Goal: Contribute content: Contribute content

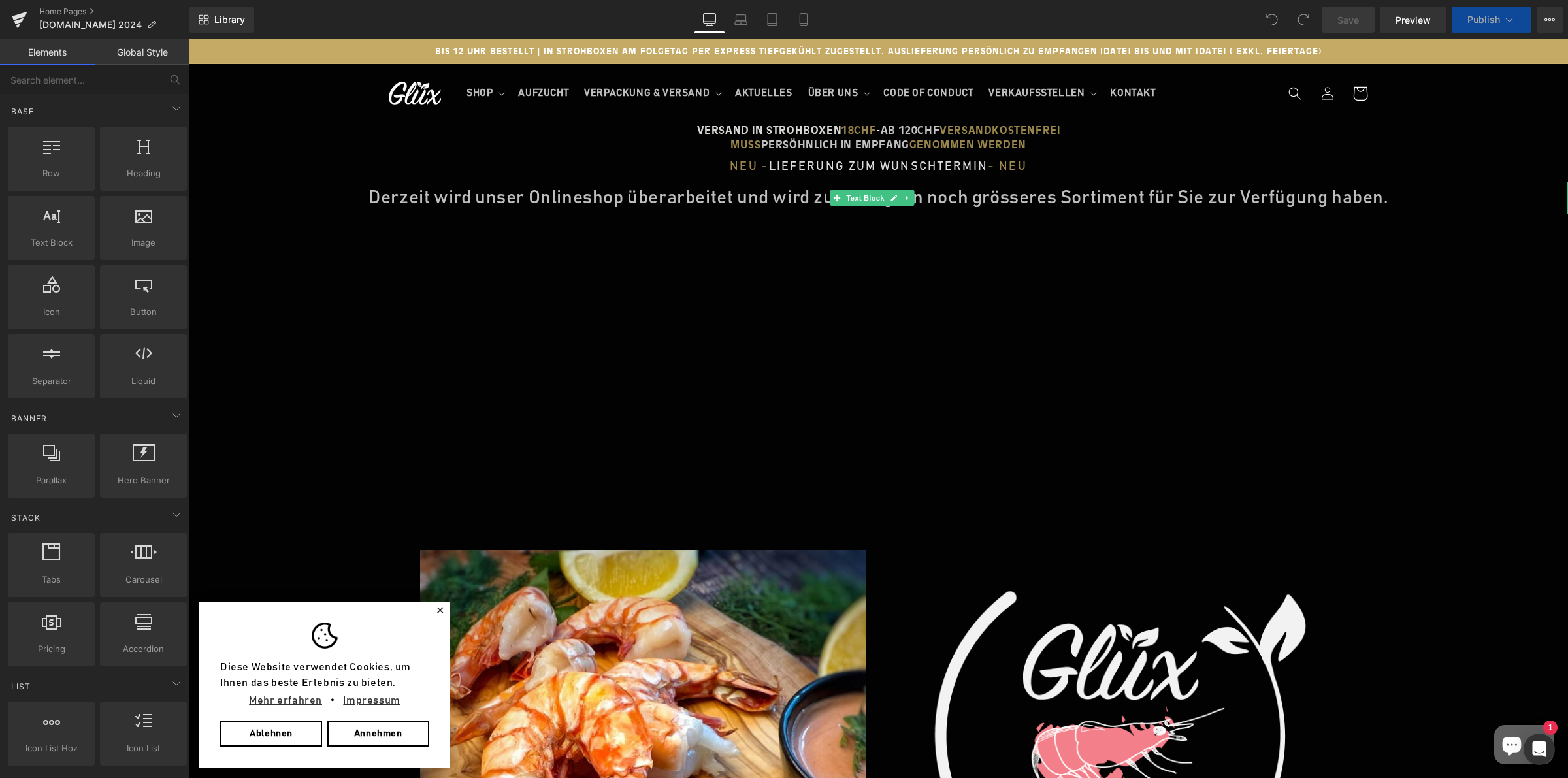
click at [367, 195] on p "Derzeit wird unser Onlineshop überarbeitet und wird zukünftig ein noch grössere…" at bounding box center [878, 198] width 1379 height 33
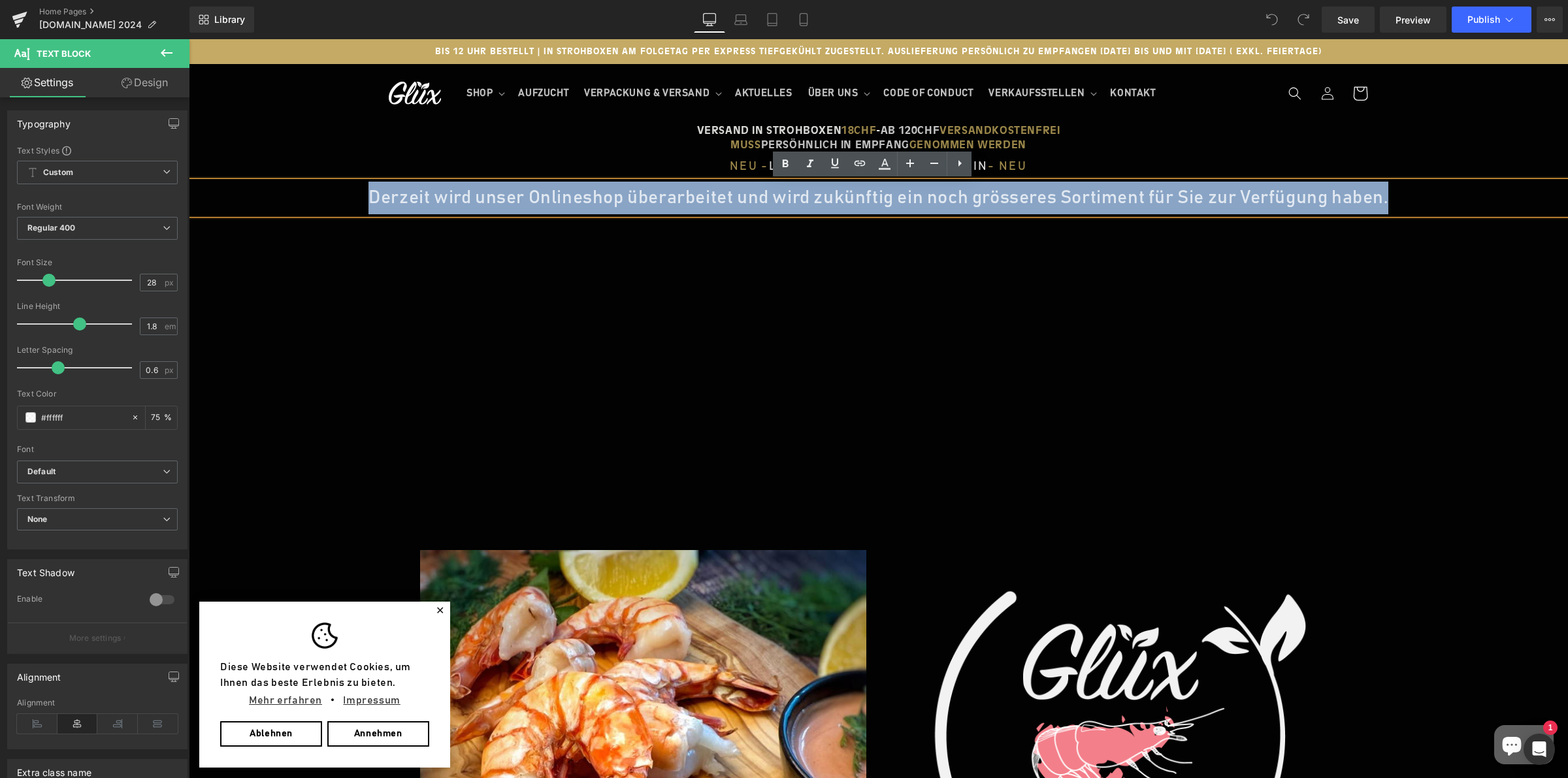
drag, startPoint x: 348, startPoint y: 192, endPoint x: 1508, endPoint y: 53, distance: 1168.3
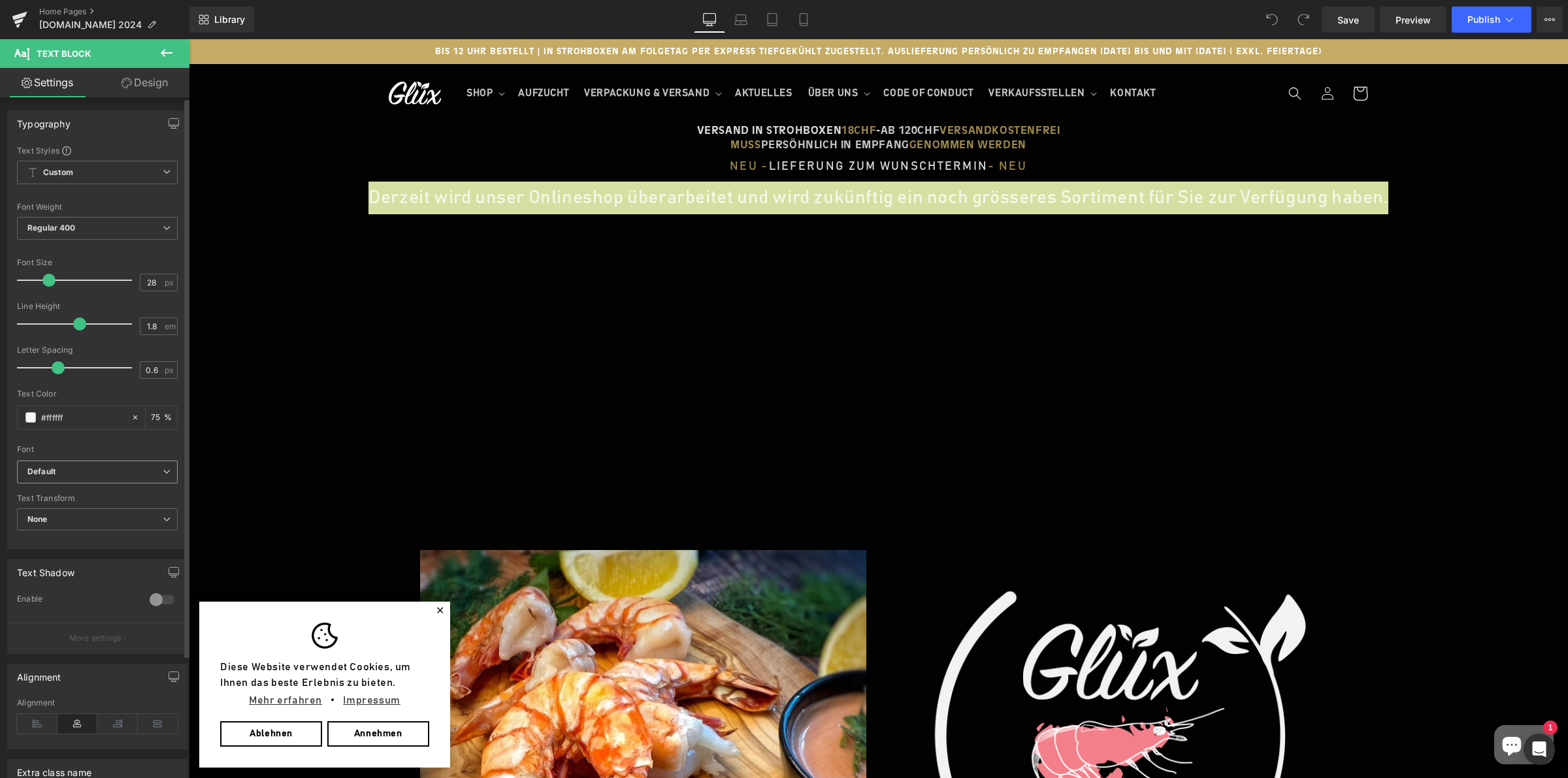
click at [51, 468] on icon "Default" at bounding box center [42, 471] width 28 height 11
click at [71, 513] on p "Fasthand" at bounding box center [60, 517] width 34 height 9
click at [63, 472] on icon "Fasthand" at bounding box center [46, 471] width 36 height 11
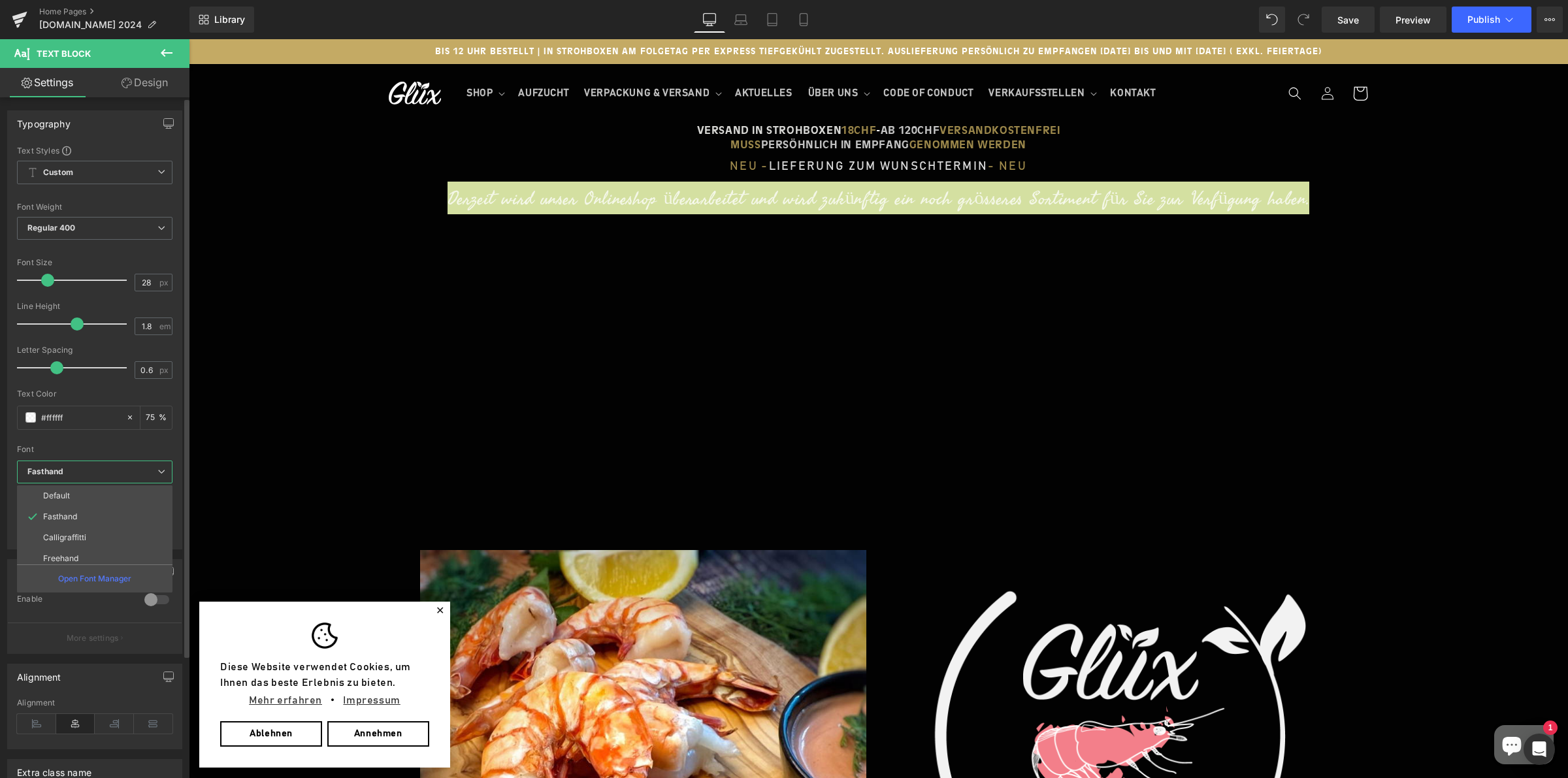
click at [66, 528] on li "Calligraffitti" at bounding box center [98, 538] width 161 height 21
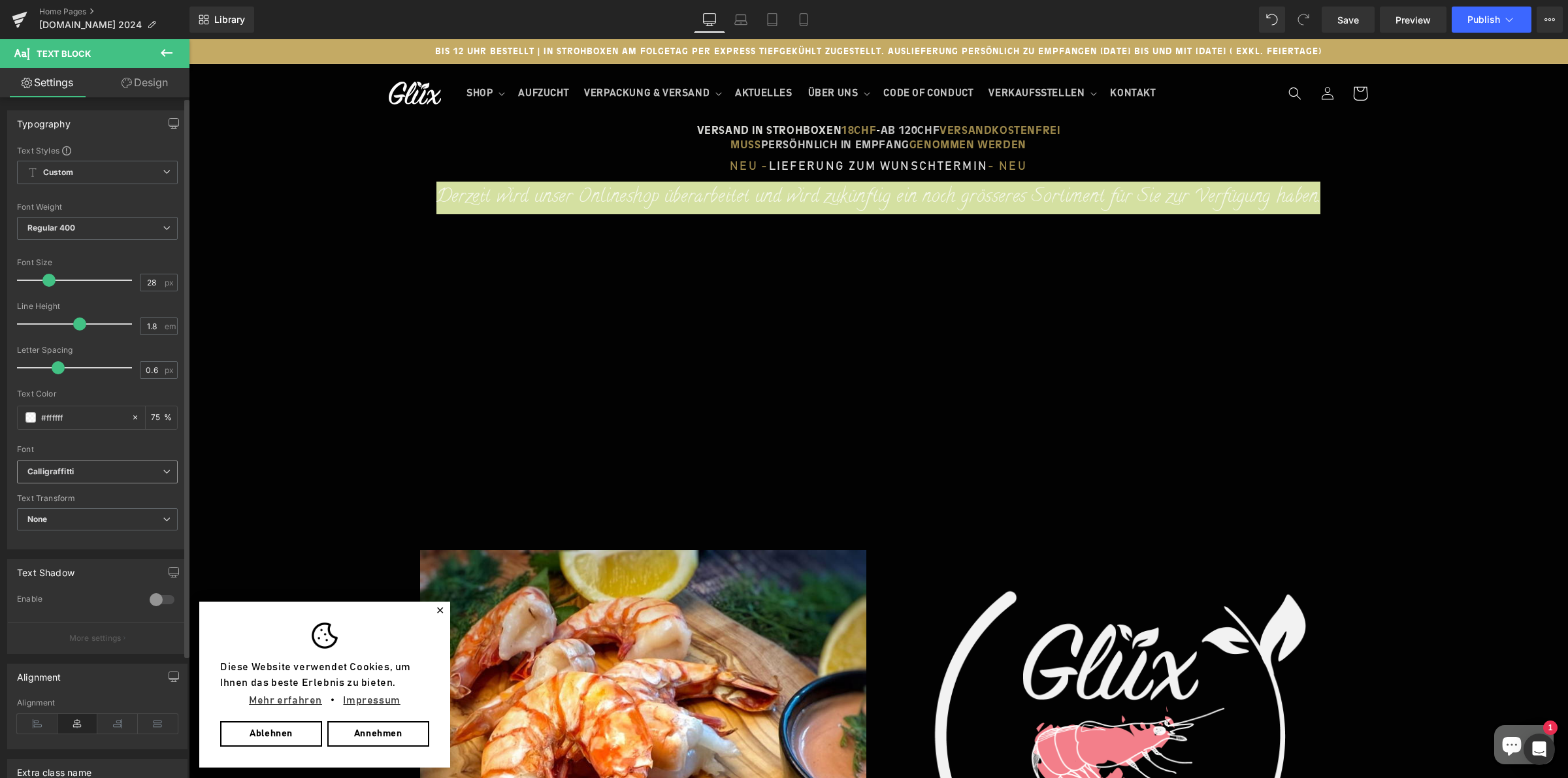
click at [63, 478] on span "Calligraffitti" at bounding box center [97, 471] width 160 height 23
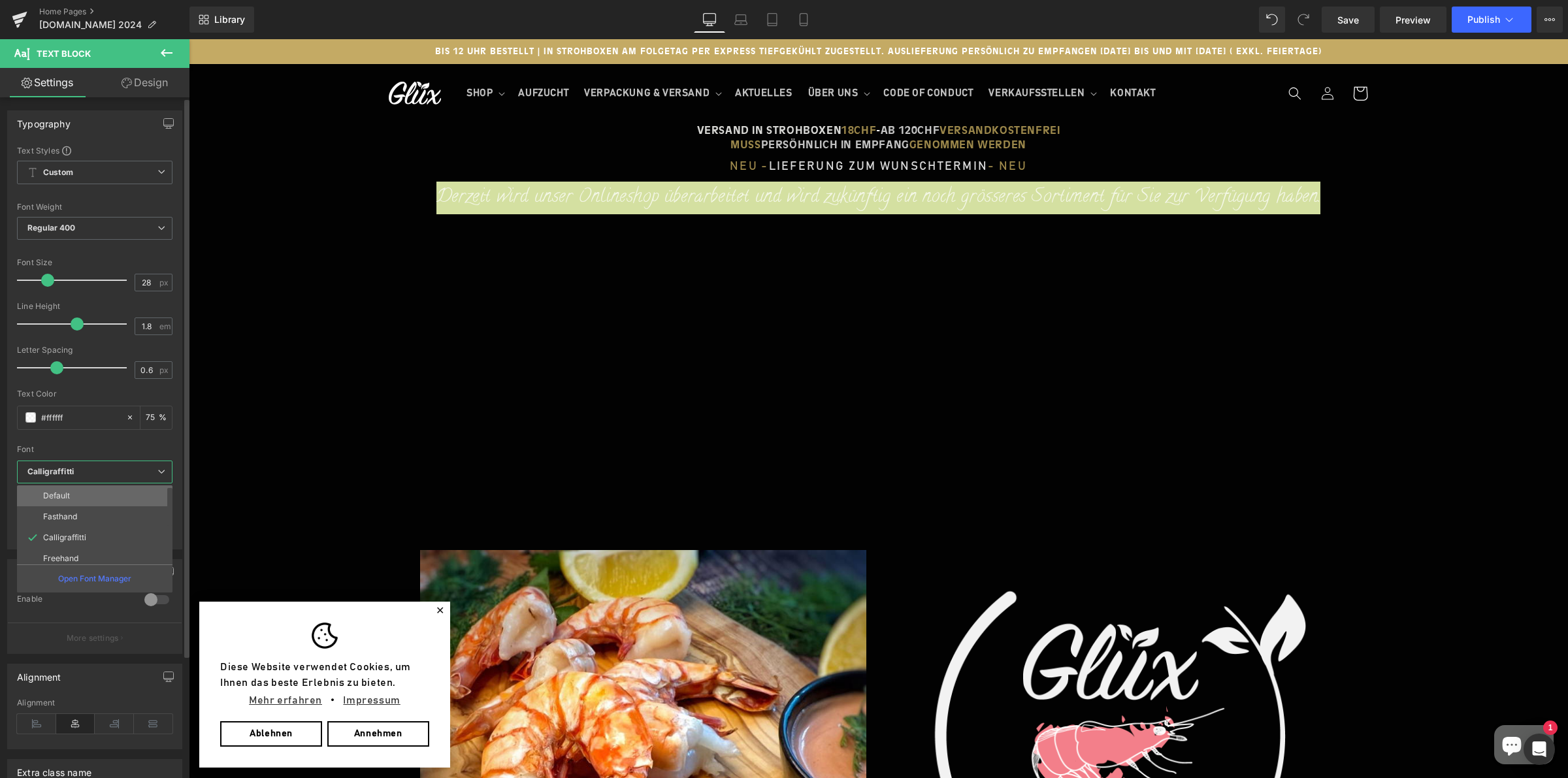
click at [63, 489] on li "Default" at bounding box center [98, 496] width 161 height 21
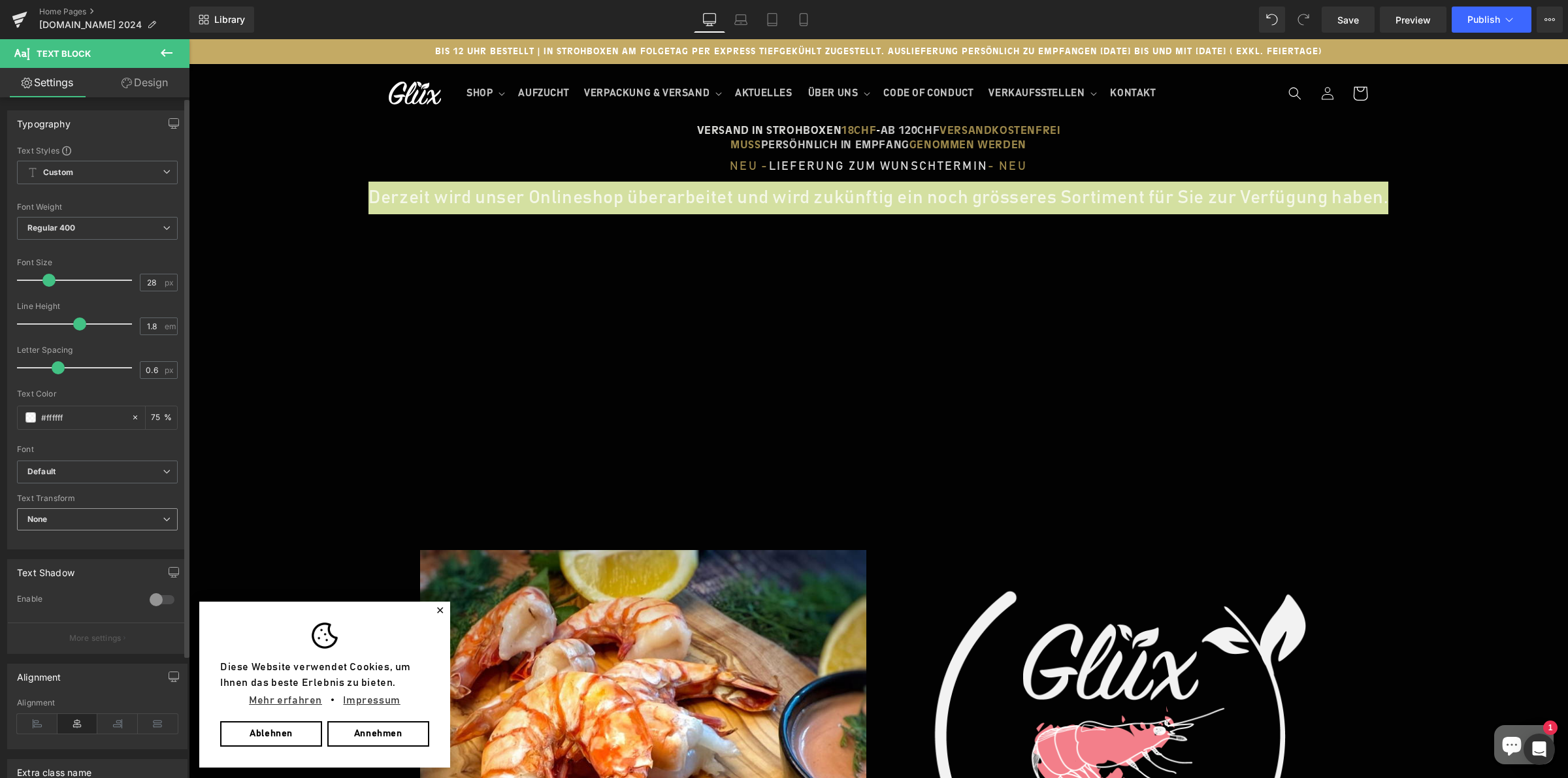
click at [60, 517] on span "None" at bounding box center [97, 519] width 160 height 23
drag, startPoint x: 63, startPoint y: 503, endPoint x: 63, endPoint y: 482, distance: 21.0
click at [63, 501] on div "Text Transform" at bounding box center [95, 498] width 155 height 9
click at [62, 475] on b "Default" at bounding box center [95, 471] width 135 height 11
click at [69, 550] on li "Freehand" at bounding box center [98, 559] width 161 height 21
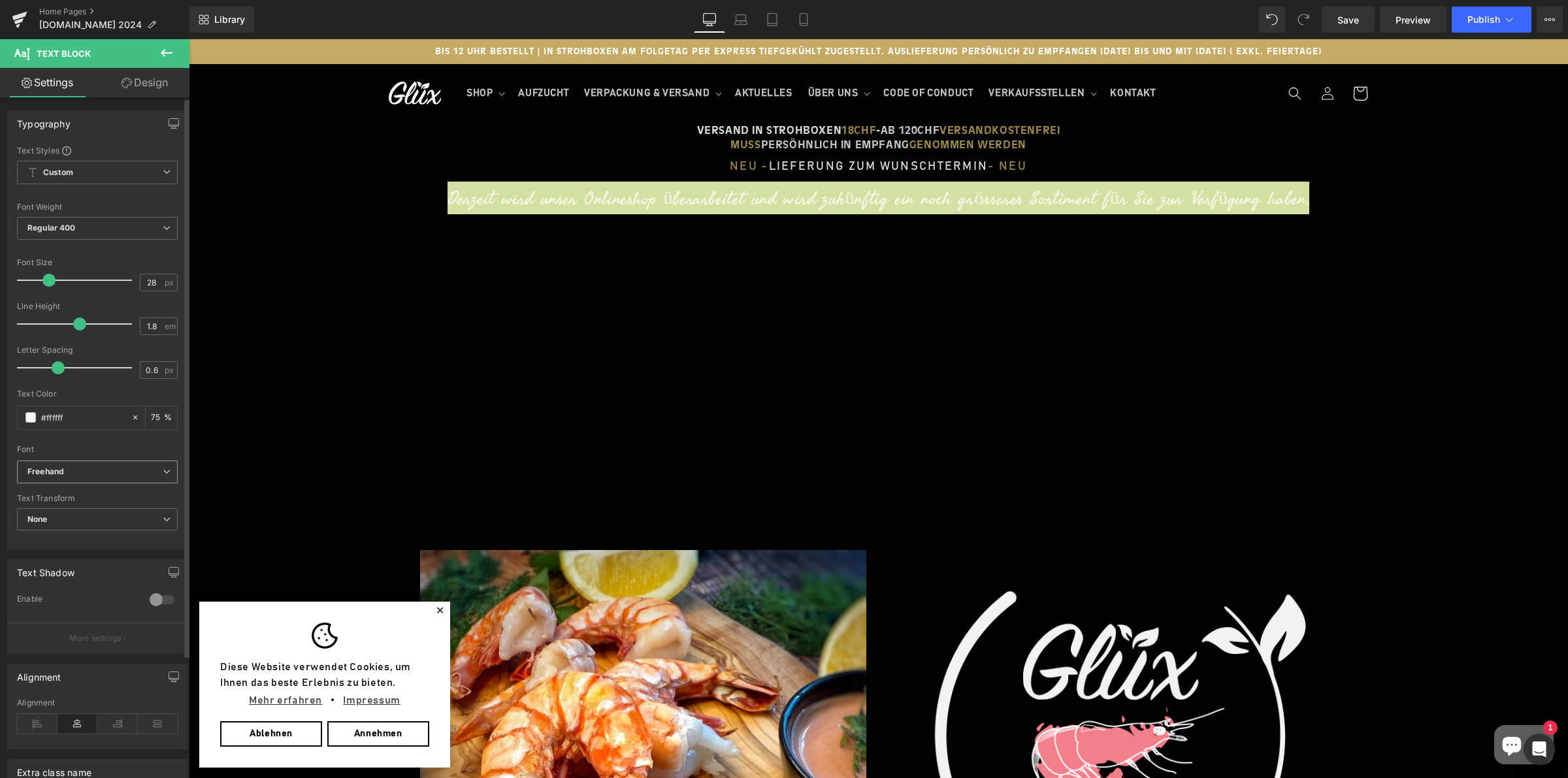
click at [57, 476] on icon "Freehand" at bounding box center [46, 471] width 37 height 11
drag, startPoint x: 60, startPoint y: 493, endPoint x: 57, endPoint y: 486, distance: 7.6
click at [60, 492] on p "Default" at bounding box center [57, 496] width 27 height 9
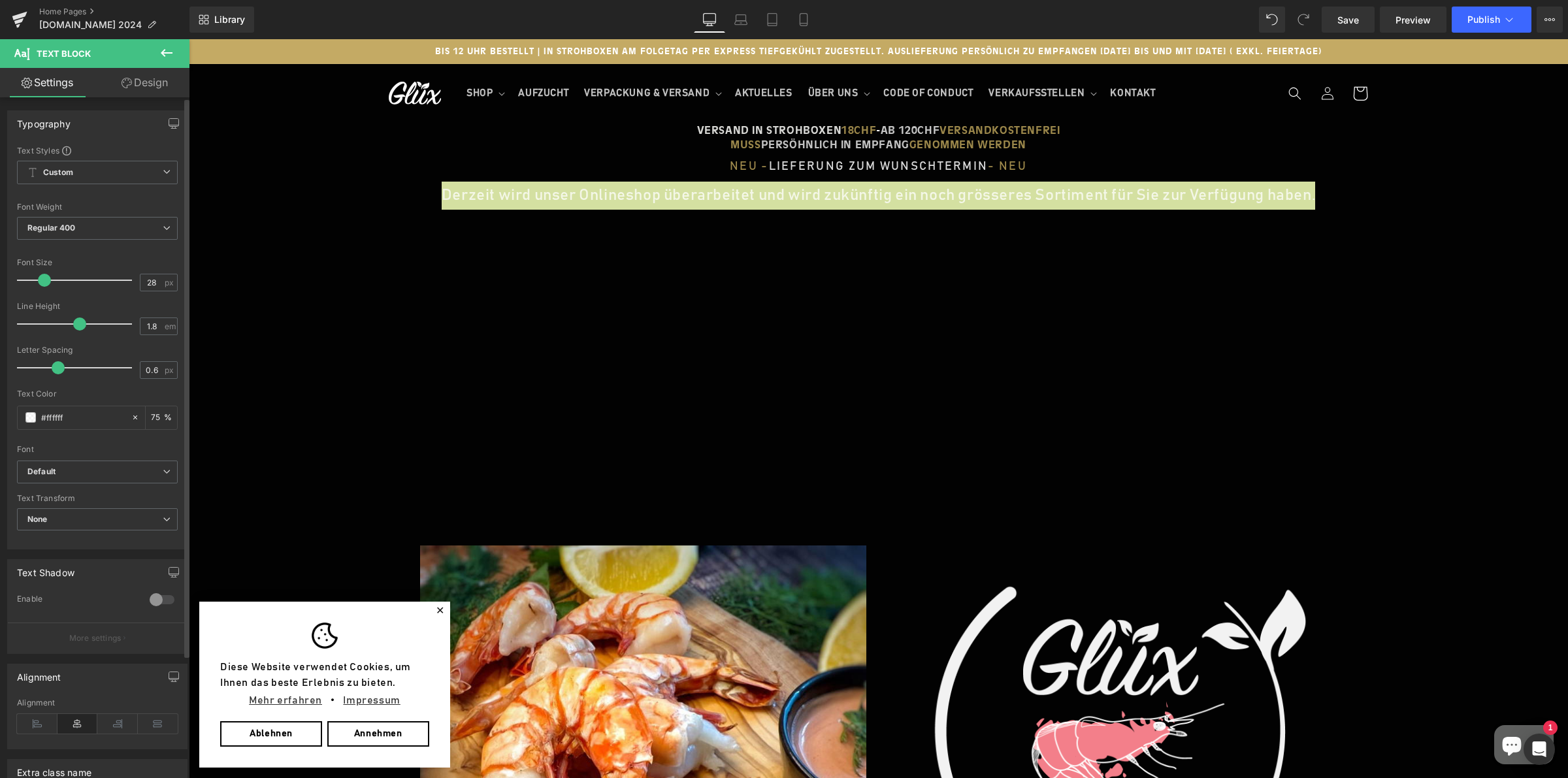
click at [43, 281] on span at bounding box center [45, 280] width 13 height 13
click at [730, 13] on link "Laptop" at bounding box center [741, 19] width 31 height 26
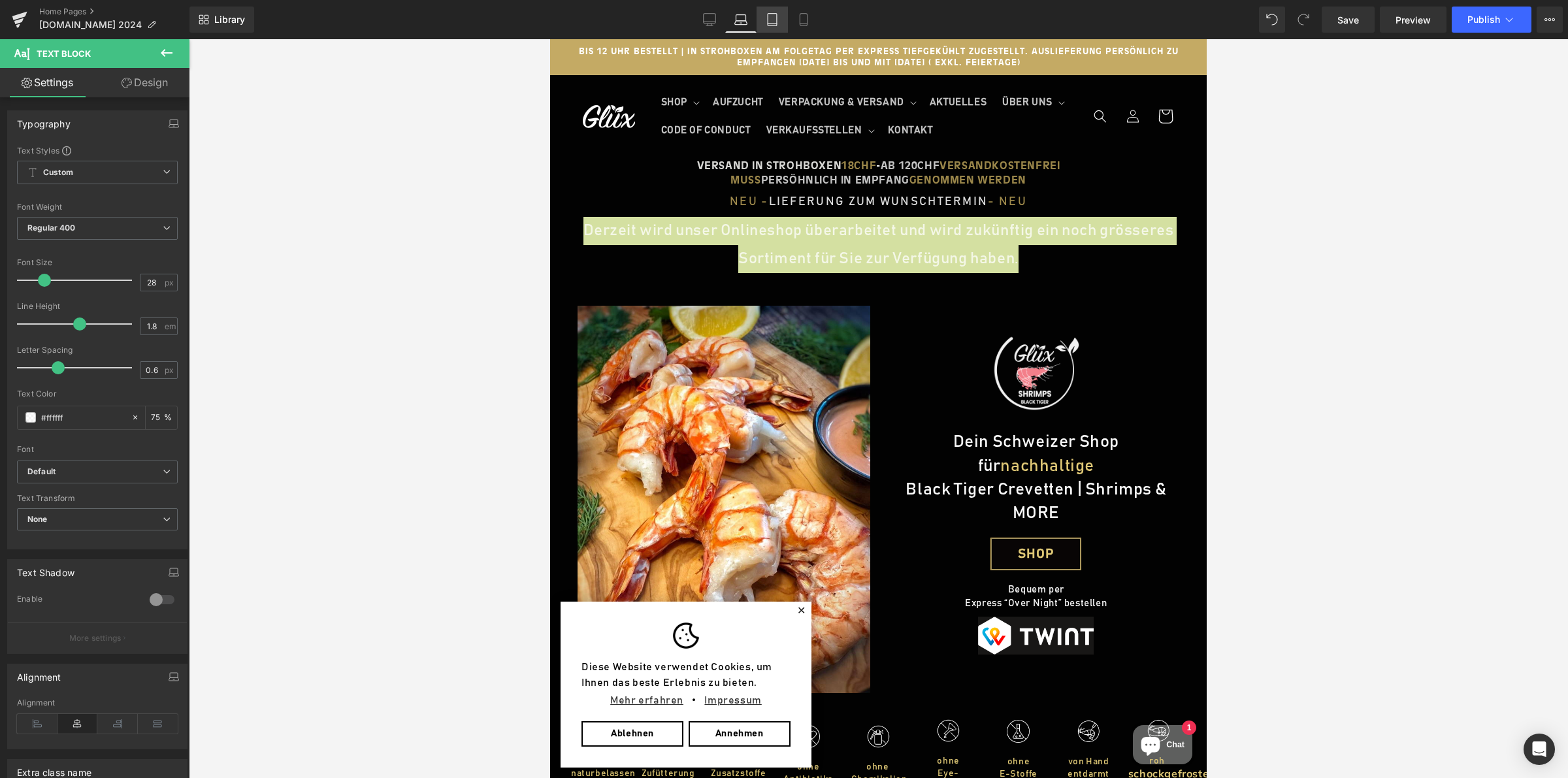
click at [774, 13] on icon at bounding box center [772, 20] width 13 height 13
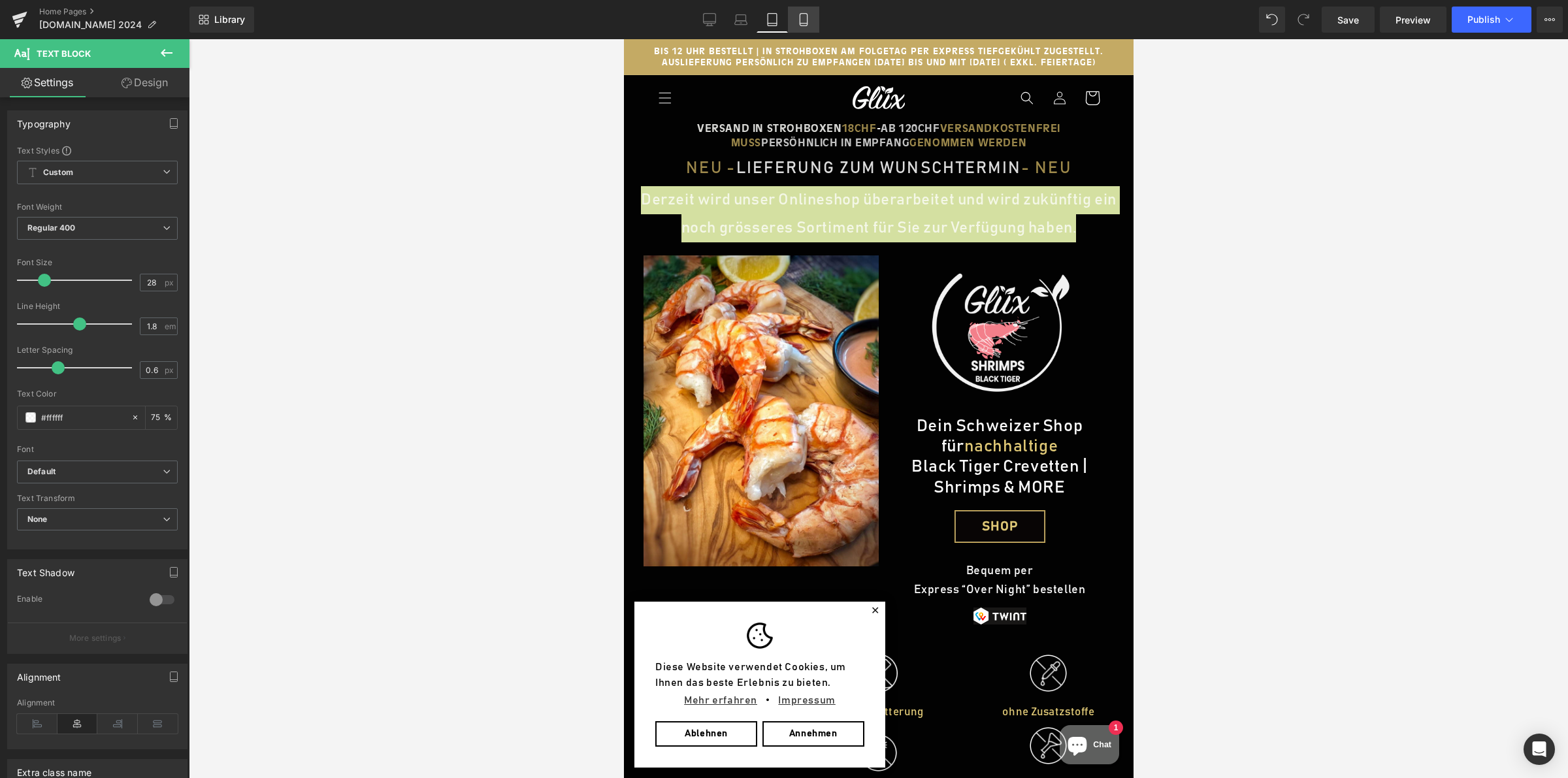
click at [795, 20] on link "Mobile" at bounding box center [803, 19] width 31 height 26
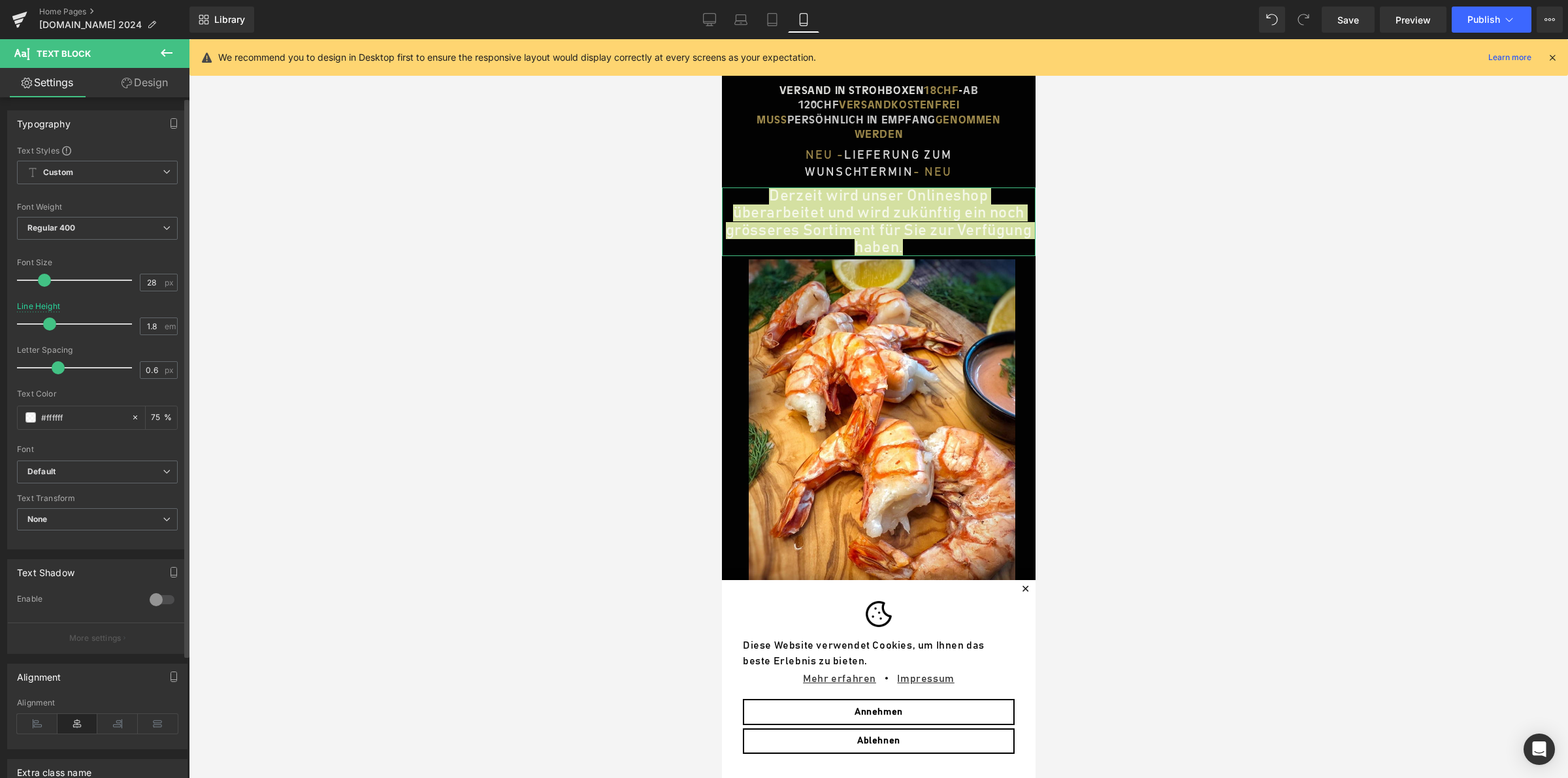
drag, startPoint x: 76, startPoint y: 325, endPoint x: 50, endPoint y: 314, distance: 28.2
click at [47, 319] on span at bounding box center [50, 324] width 13 height 13
click at [744, 26] on link "Laptop" at bounding box center [741, 19] width 31 height 26
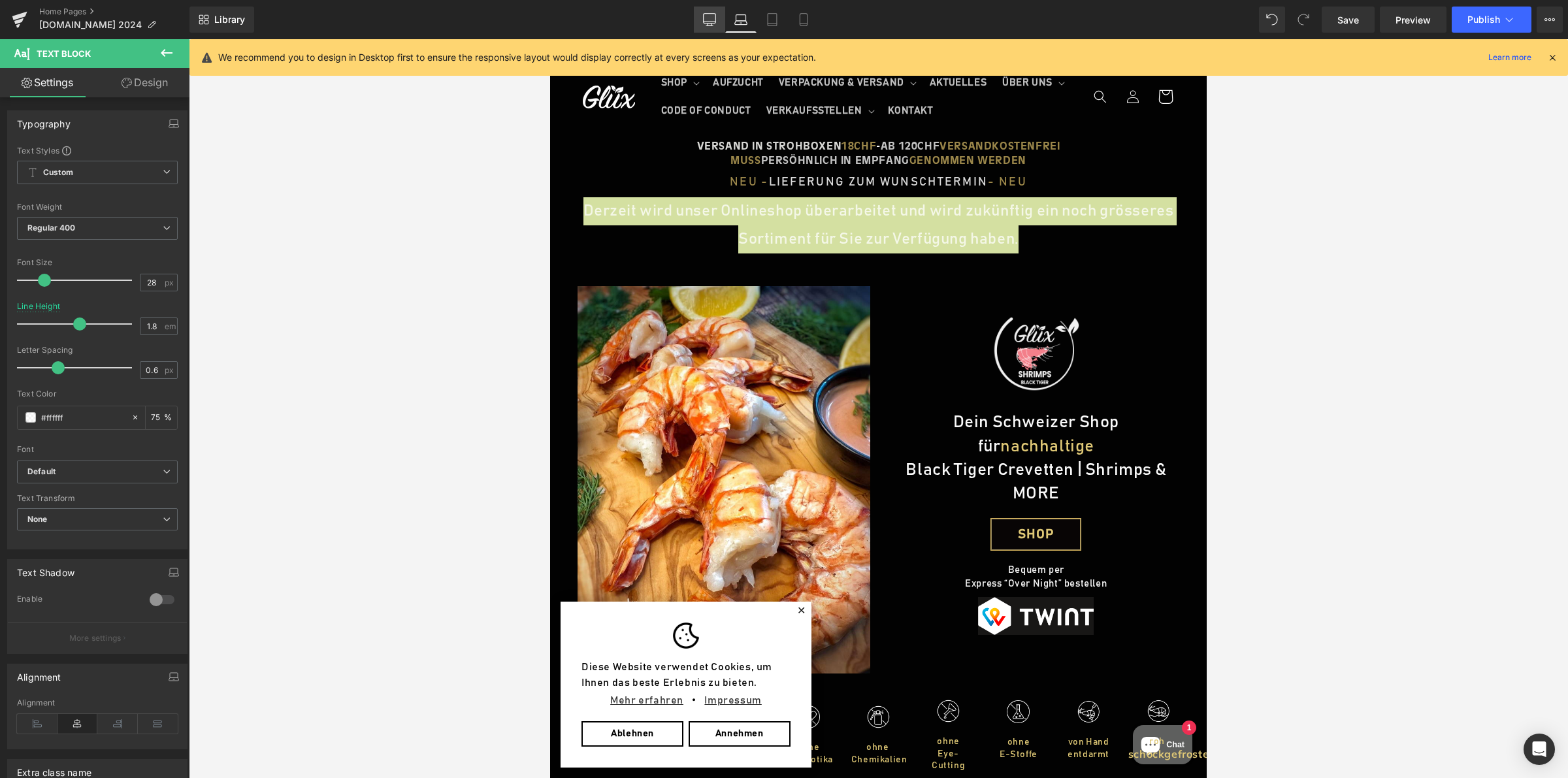
click at [713, 24] on icon at bounding box center [709, 18] width 13 height 10
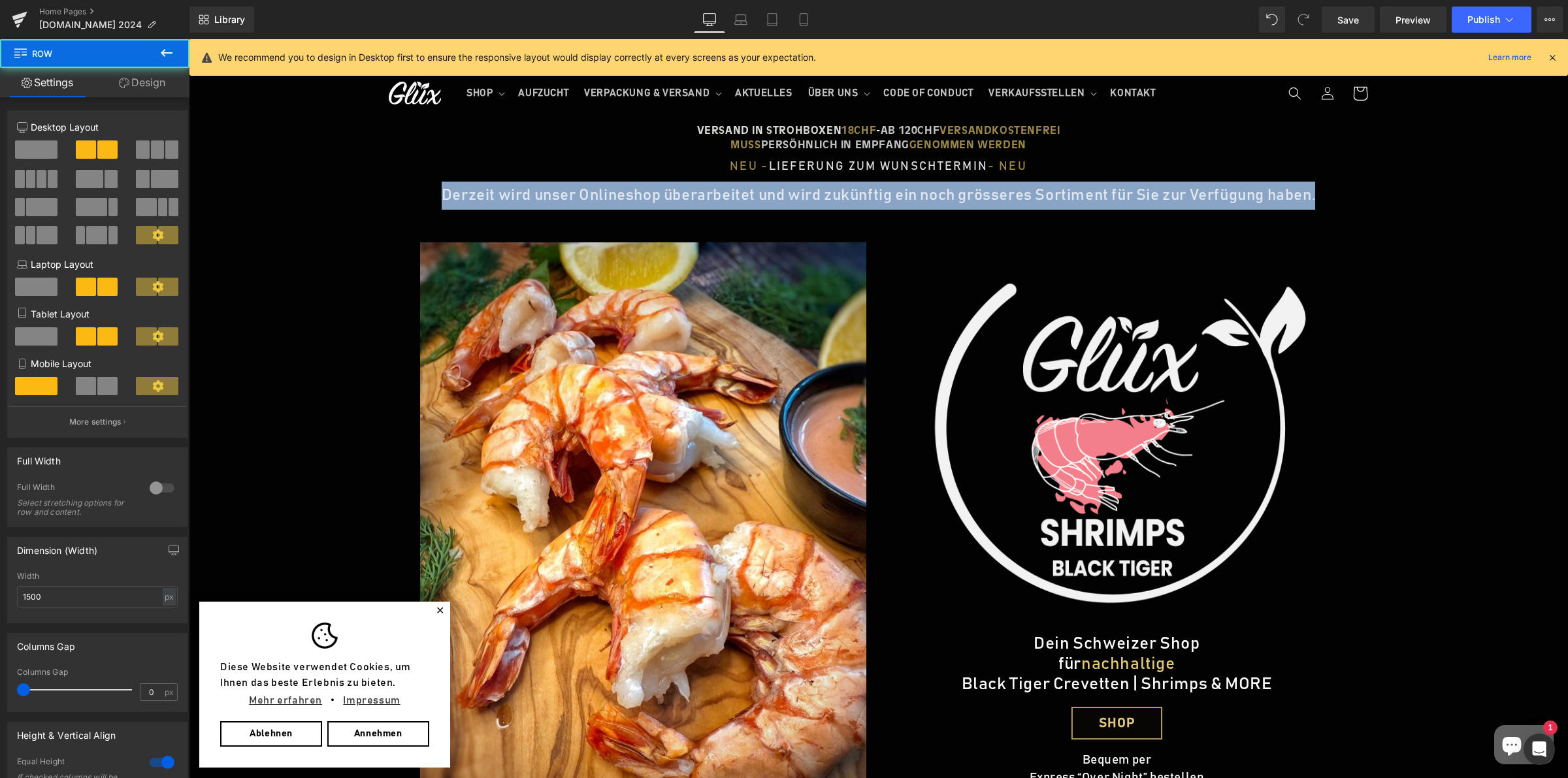
click at [724, 221] on div "Image" at bounding box center [640, 521] width 477 height 624
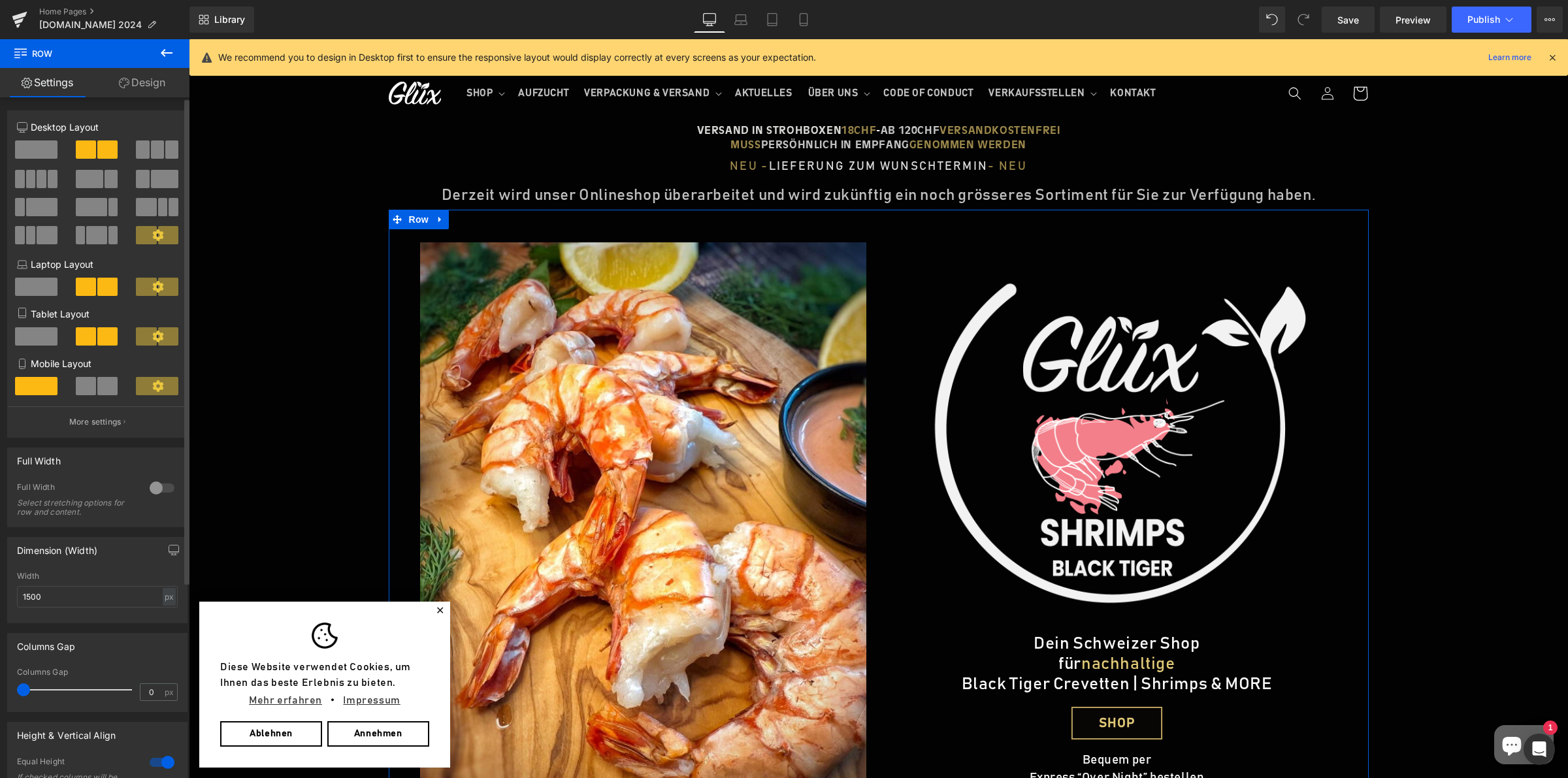
drag, startPoint x: 104, startPoint y: 175, endPoint x: 116, endPoint y: 177, distance: 12.2
click at [125, 184] on div at bounding box center [97, 184] width 181 height 28
click at [104, 181] on span at bounding box center [111, 179] width 13 height 19
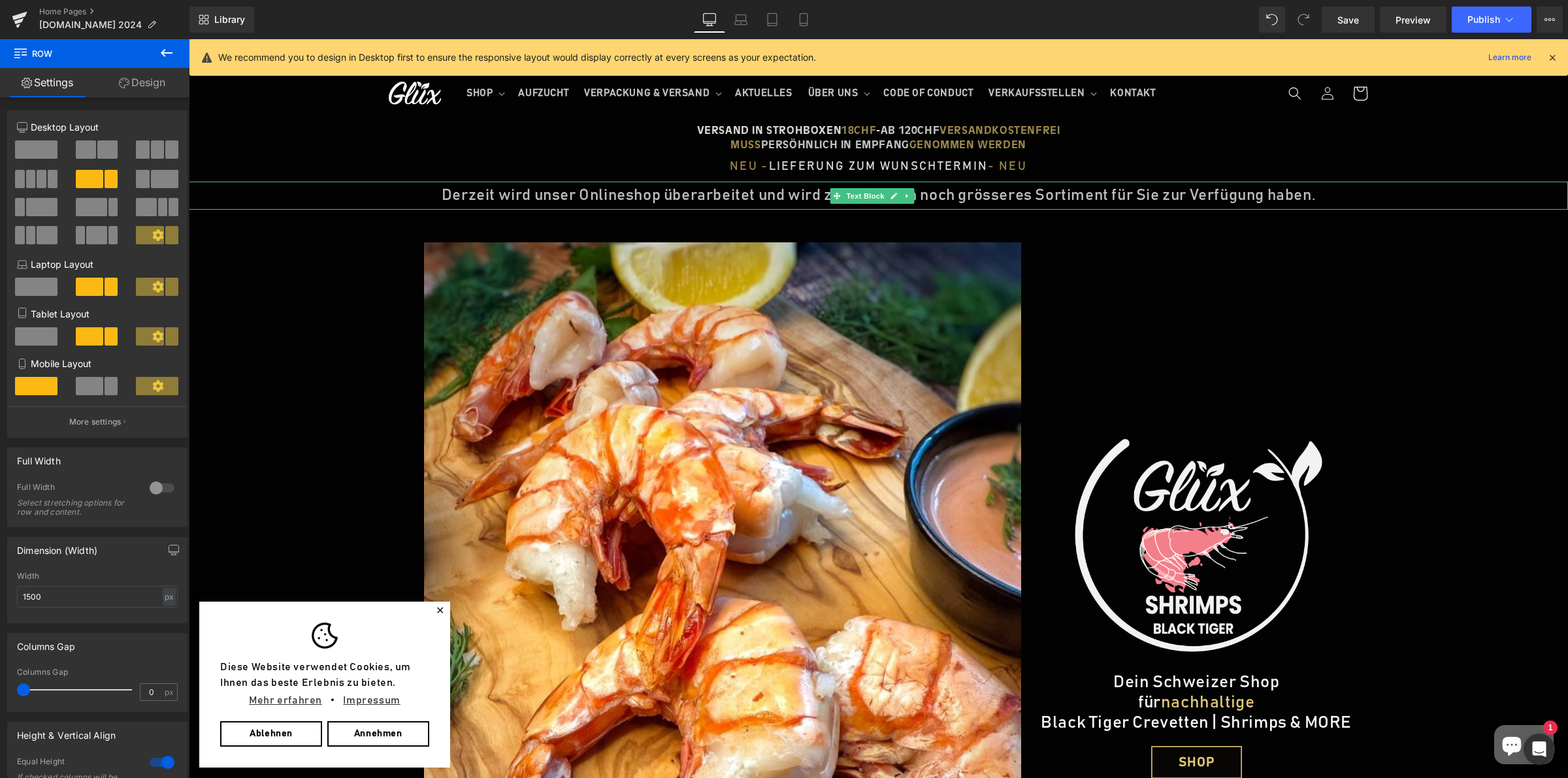
drag, startPoint x: 283, startPoint y: 221, endPoint x: 355, endPoint y: 119, distance: 124.9
click at [1560, 54] on div "We recommend you to design in Desktop first to ensure the responsive layout wou…" at bounding box center [879, 57] width 1379 height 37
click at [1550, 60] on icon at bounding box center [1552, 57] width 12 height 12
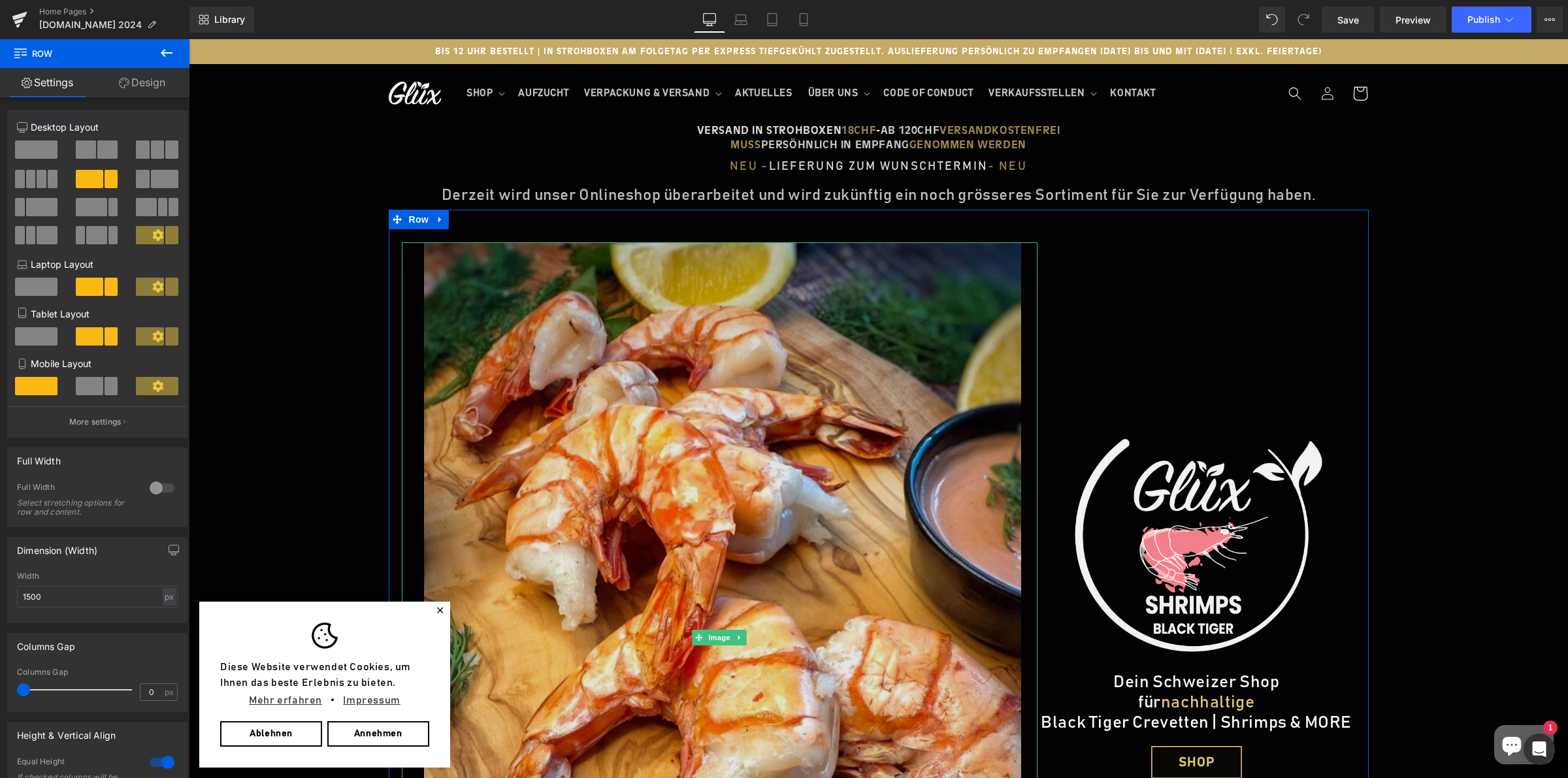
click at [501, 369] on img at bounding box center [720, 638] width 604 height 791
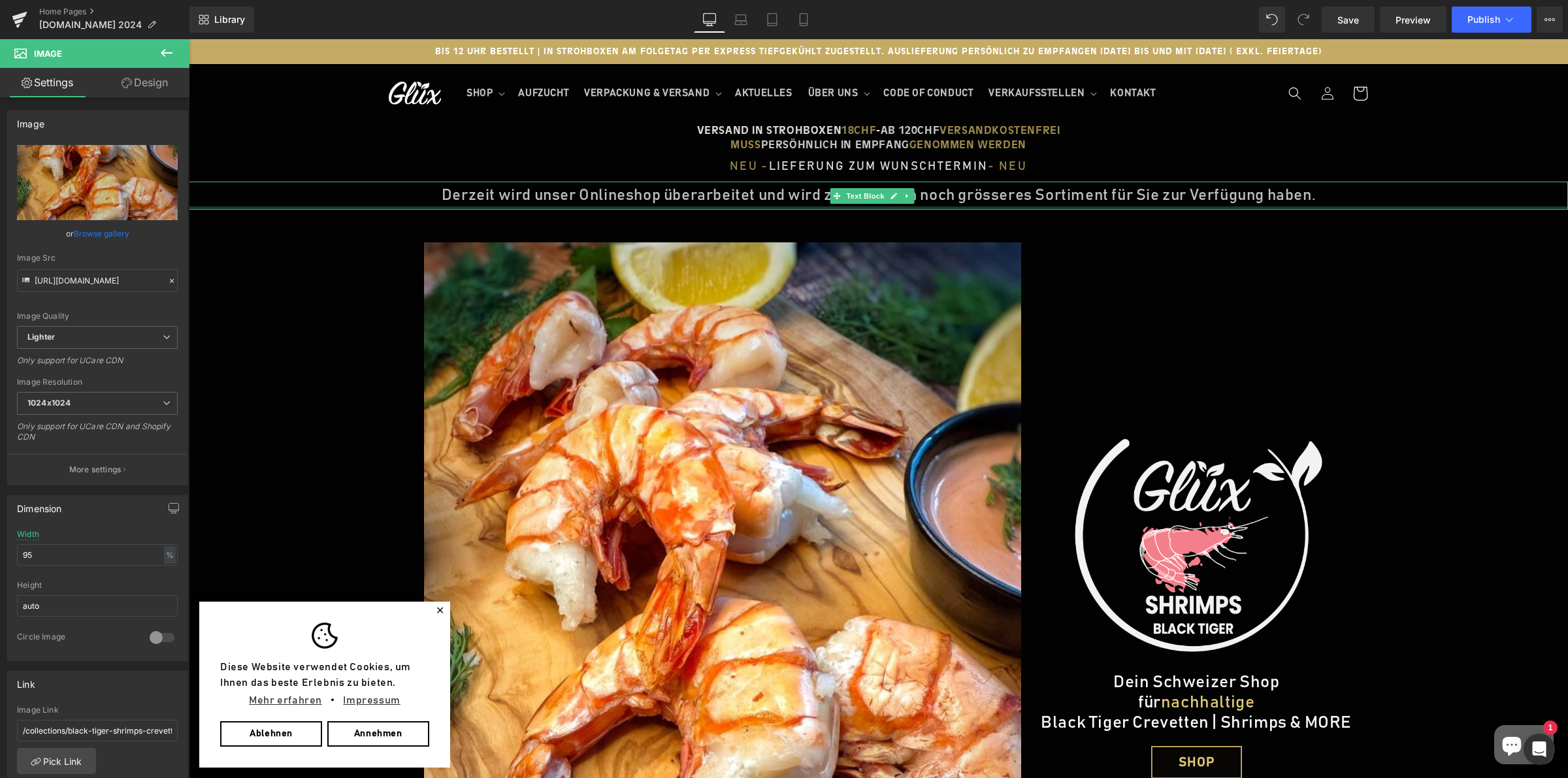
click at [671, 208] on div at bounding box center [878, 208] width 1379 height 3
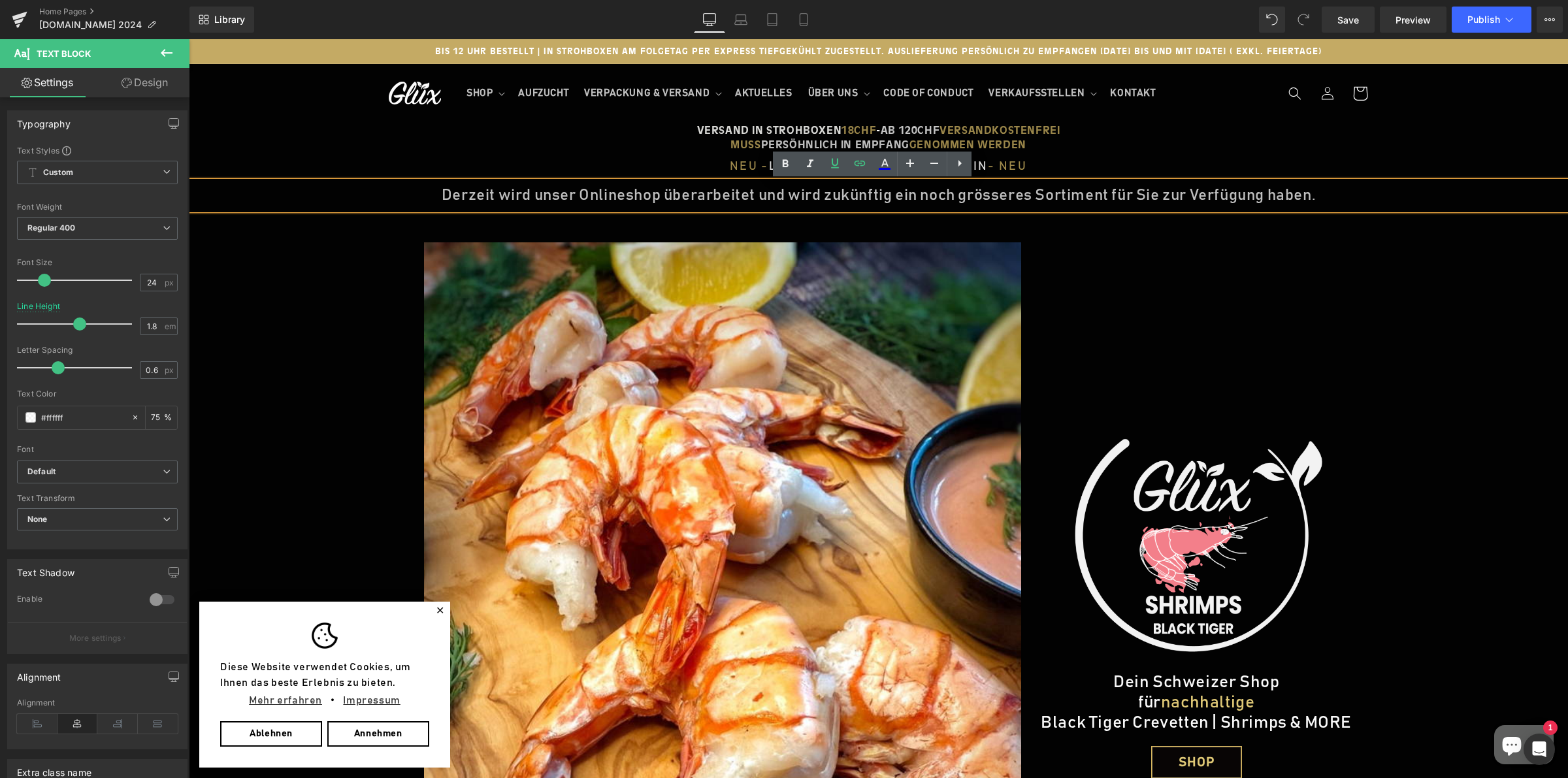
drag, startPoint x: 250, startPoint y: 399, endPoint x: 252, endPoint y: 390, distance: 9.2
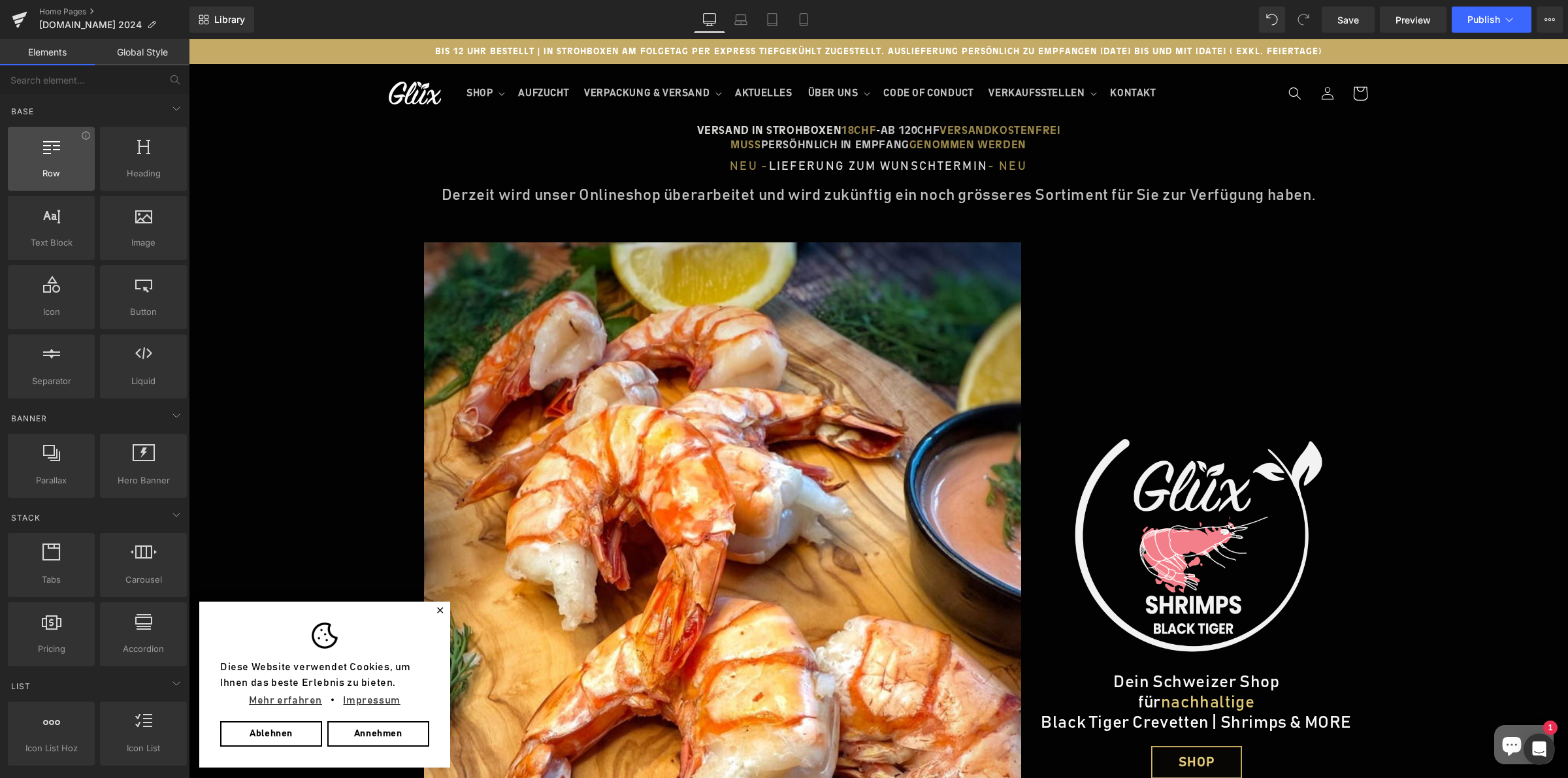
click at [57, 180] on span "Row" at bounding box center [51, 173] width 79 height 13
click at [57, 175] on span "Row" at bounding box center [51, 173] width 79 height 13
drag, startPoint x: 63, startPoint y: 149, endPoint x: 63, endPoint y: 139, distance: 10.0
click at [63, 147] on div at bounding box center [51, 151] width 79 height 29
click at [432, 90] on img at bounding box center [415, 92] width 52 height 23
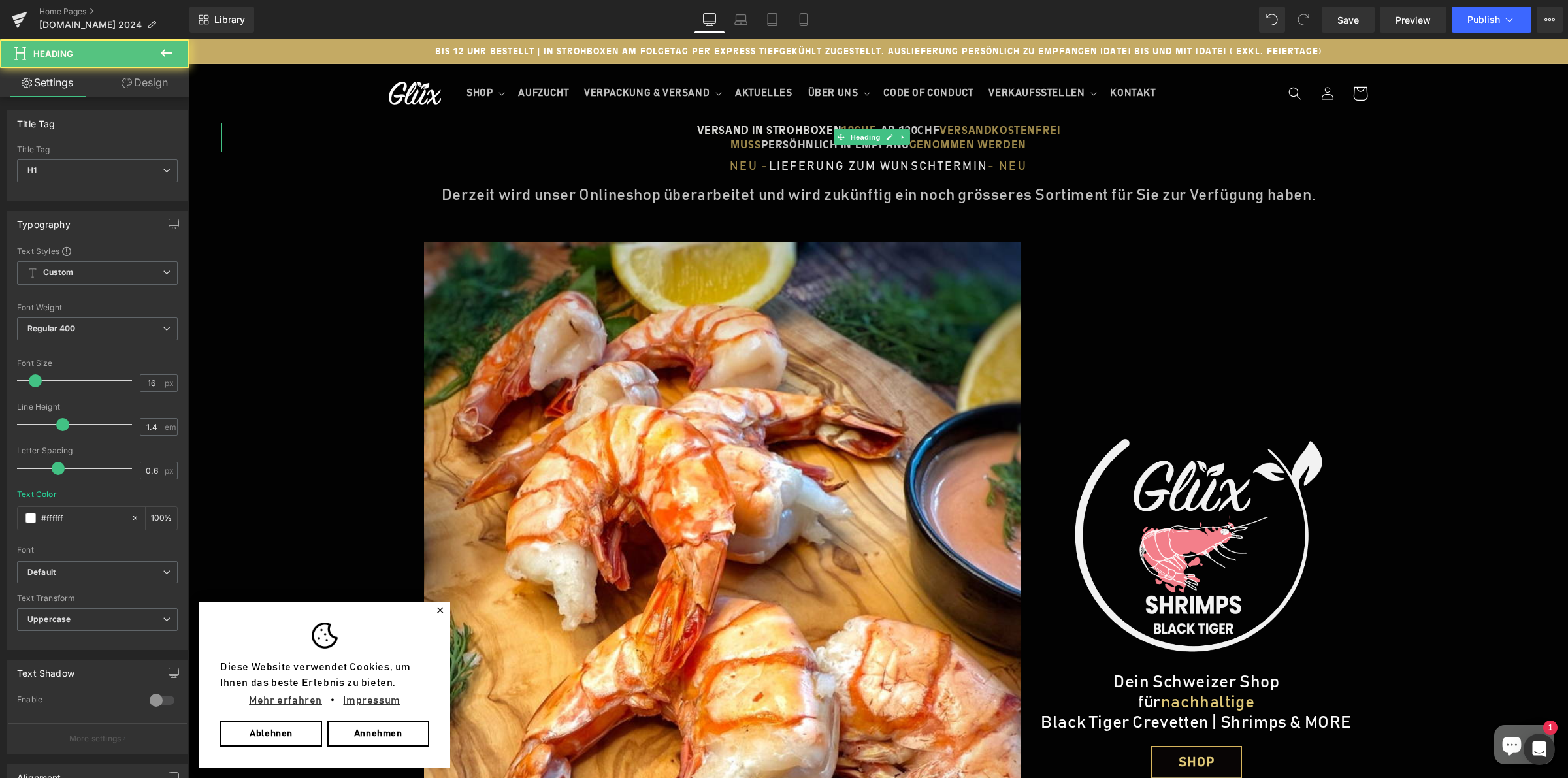
click at [360, 135] on div "VERSAND IN STROHBOXEN 18CHF - AB 120CHF VERSANDKOSTENFREI MUSS PERSÖHNLICH IN E…" at bounding box center [878, 137] width 1314 height 29
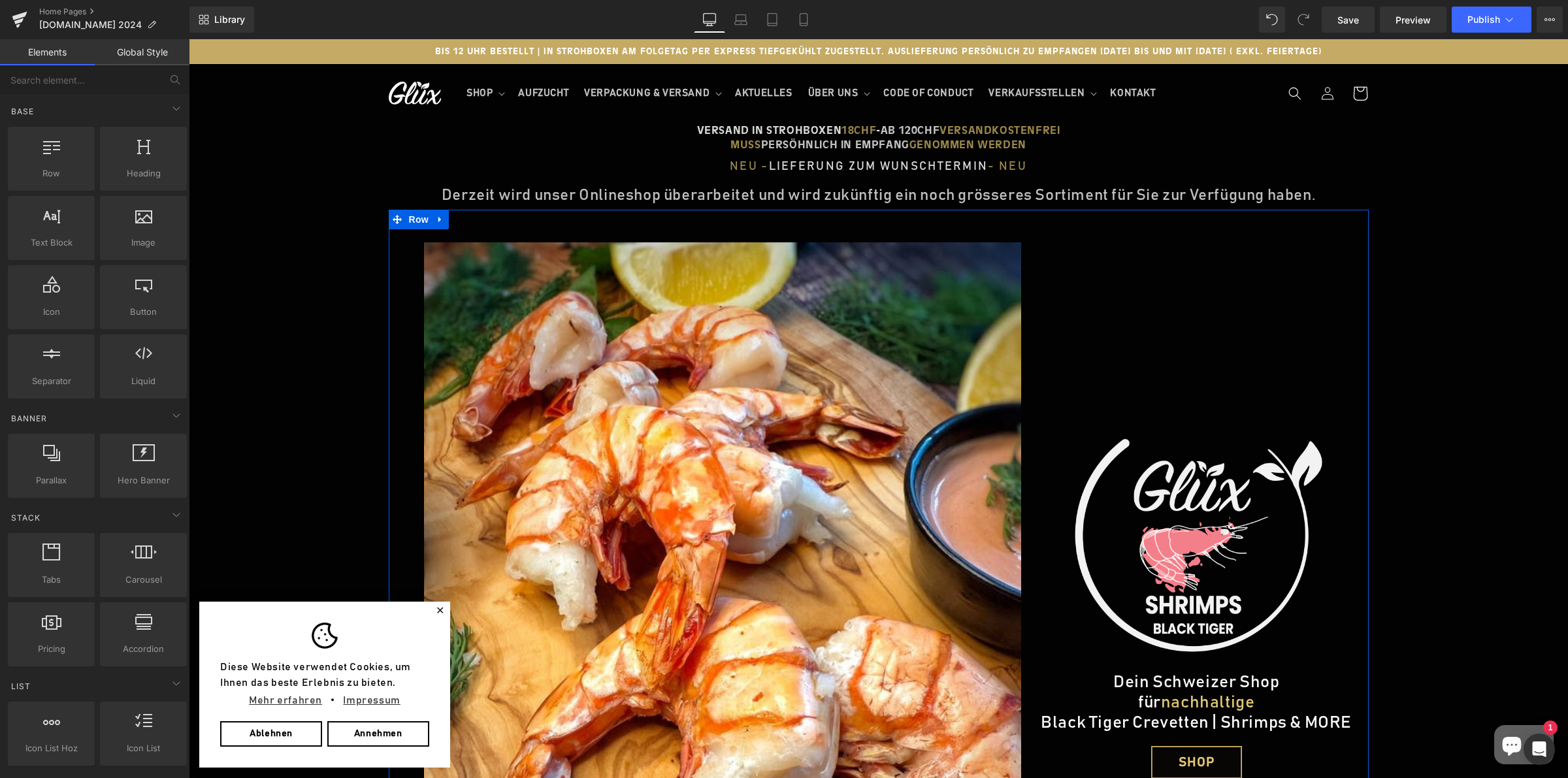
click at [495, 213] on div "Image" at bounding box center [720, 621] width 636 height 824
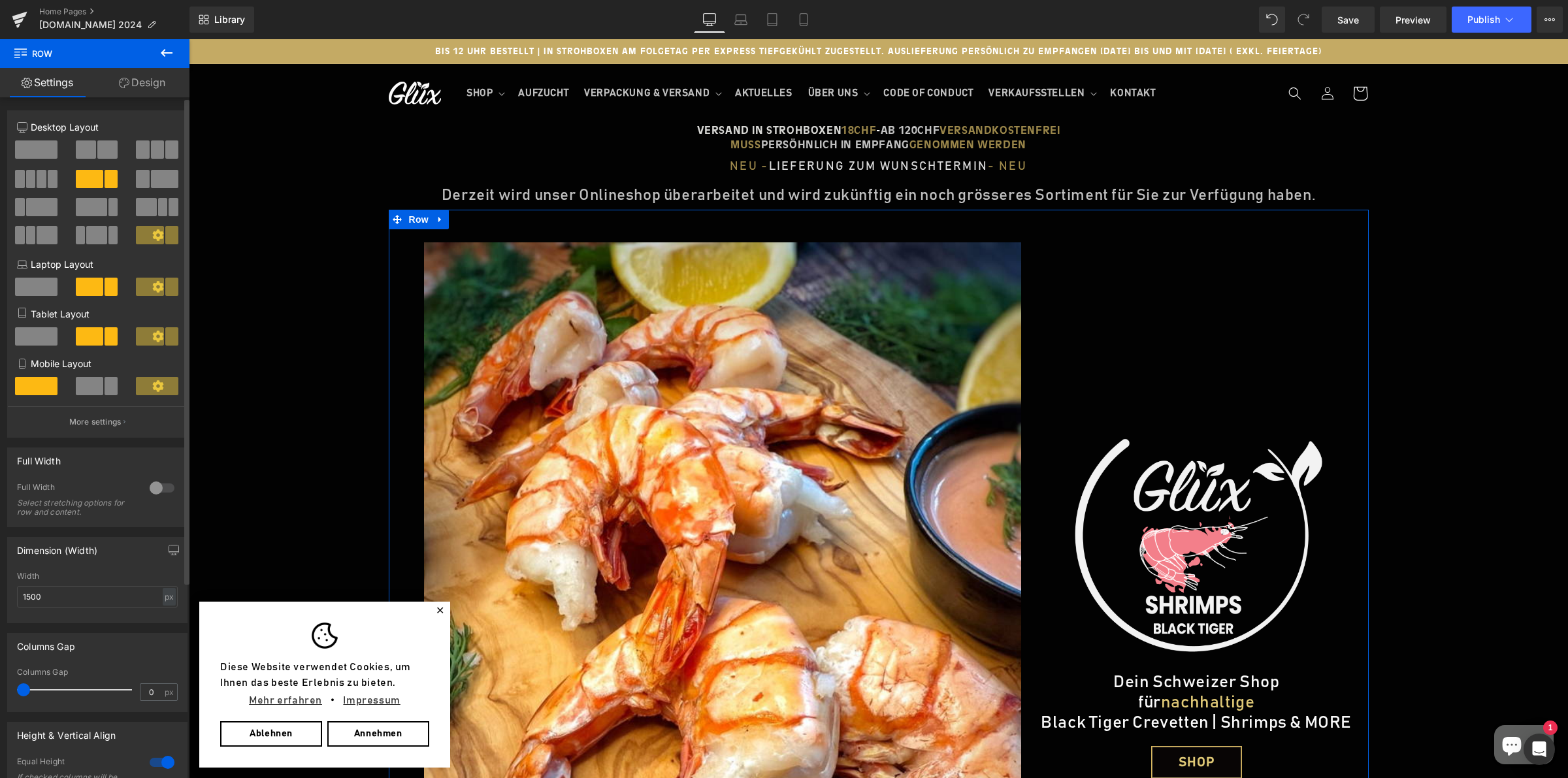
click at [90, 145] on span at bounding box center [86, 149] width 20 height 19
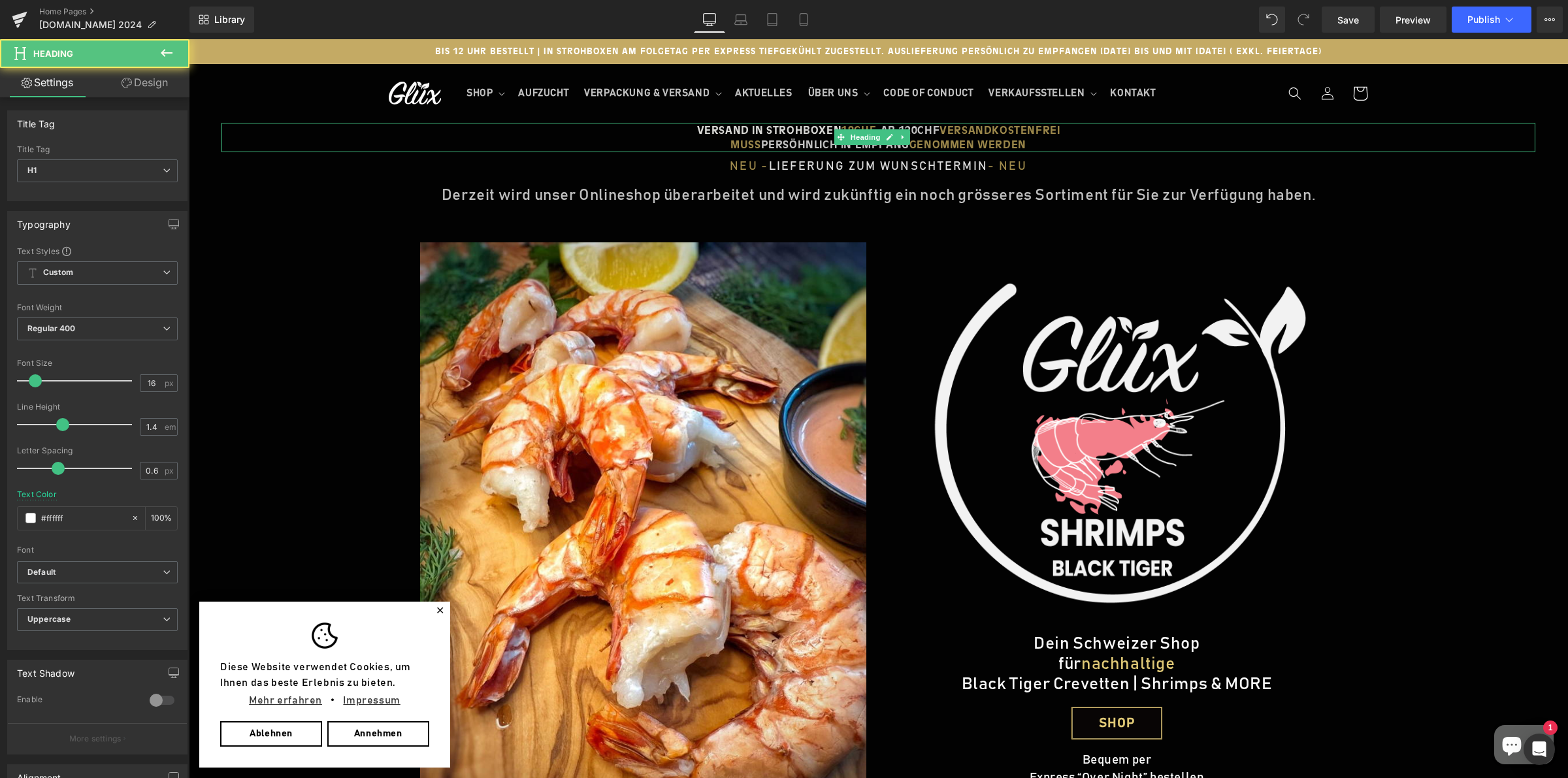
click at [366, 129] on h1 "VERSAND IN STROHBOXEN 18CHF - AB 120CHF VERSANDKOSTENFREI" at bounding box center [878, 130] width 1314 height 14
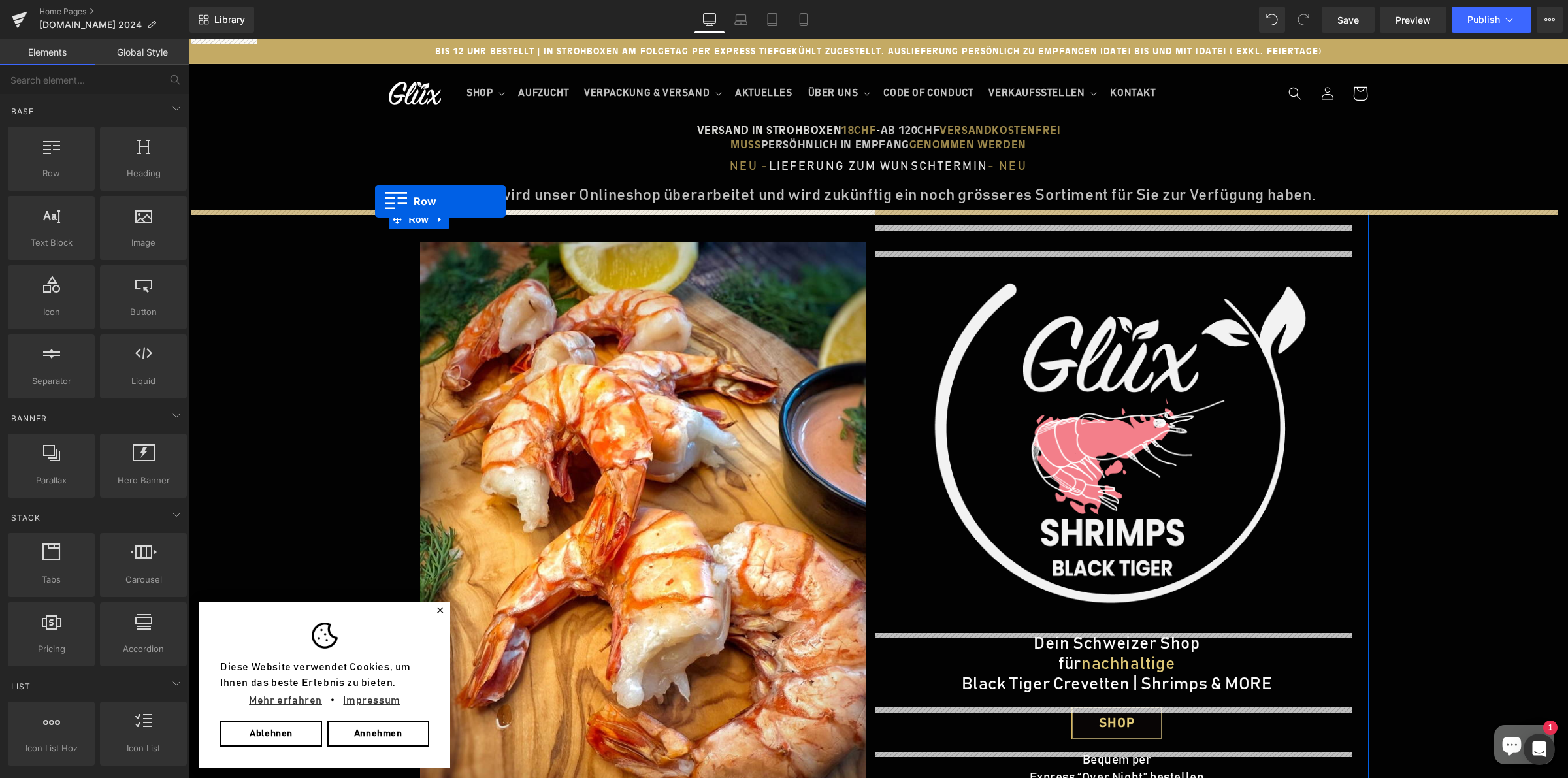
drag, startPoint x: 248, startPoint y: 194, endPoint x: 375, endPoint y: 201, distance: 127.2
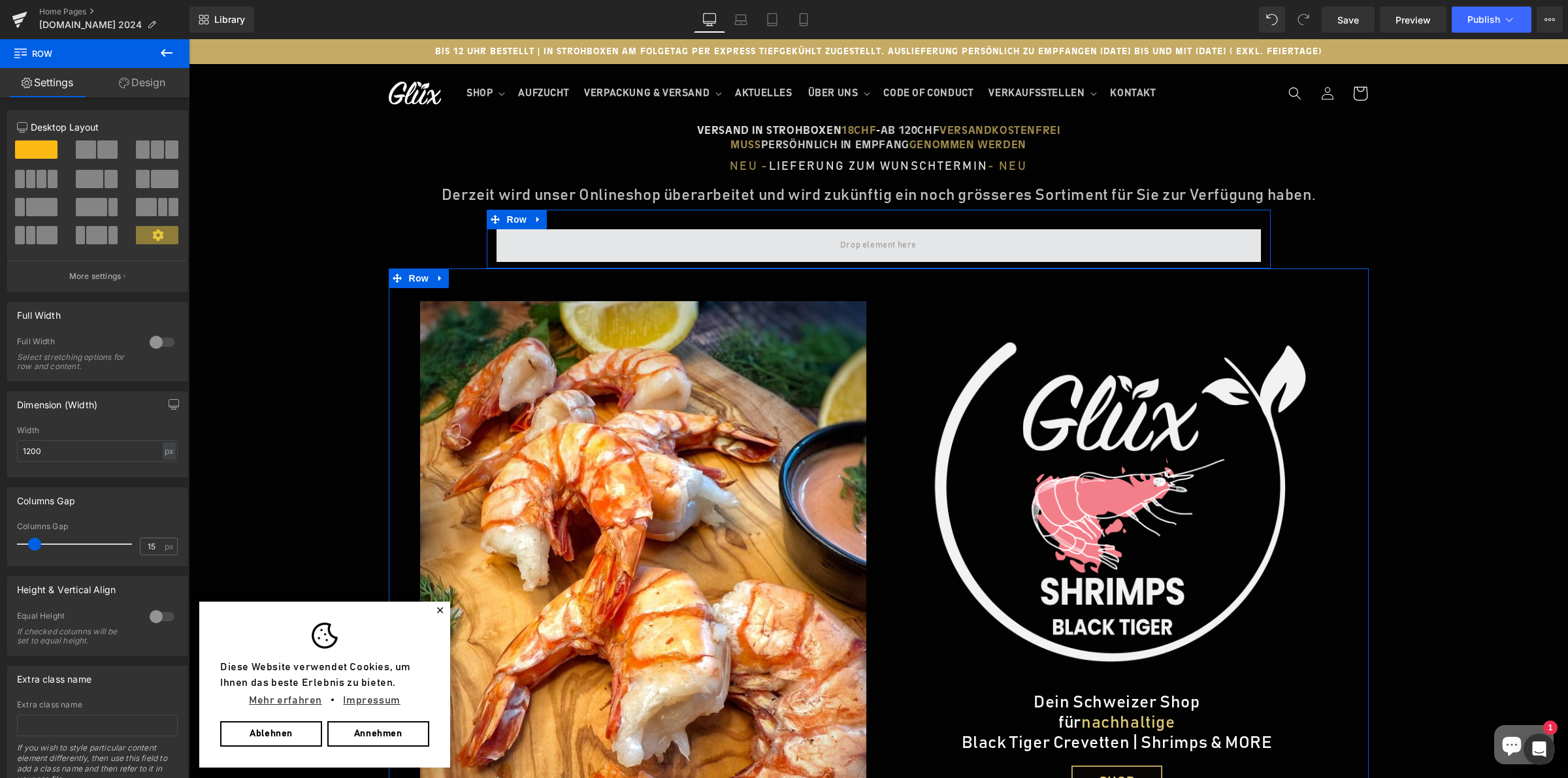
click at [557, 239] on span at bounding box center [879, 245] width 765 height 33
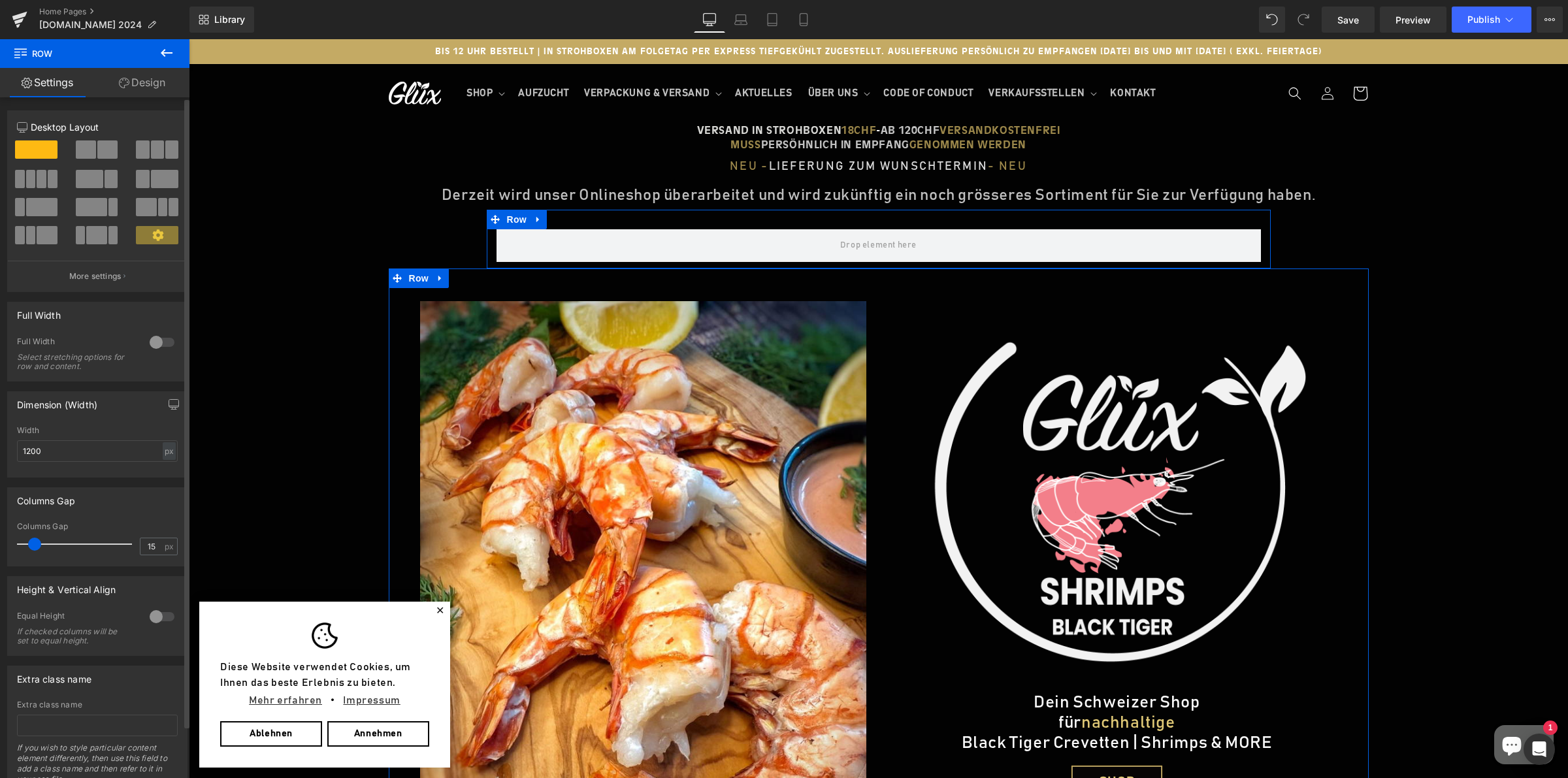
click at [104, 178] on span at bounding box center [111, 179] width 13 height 19
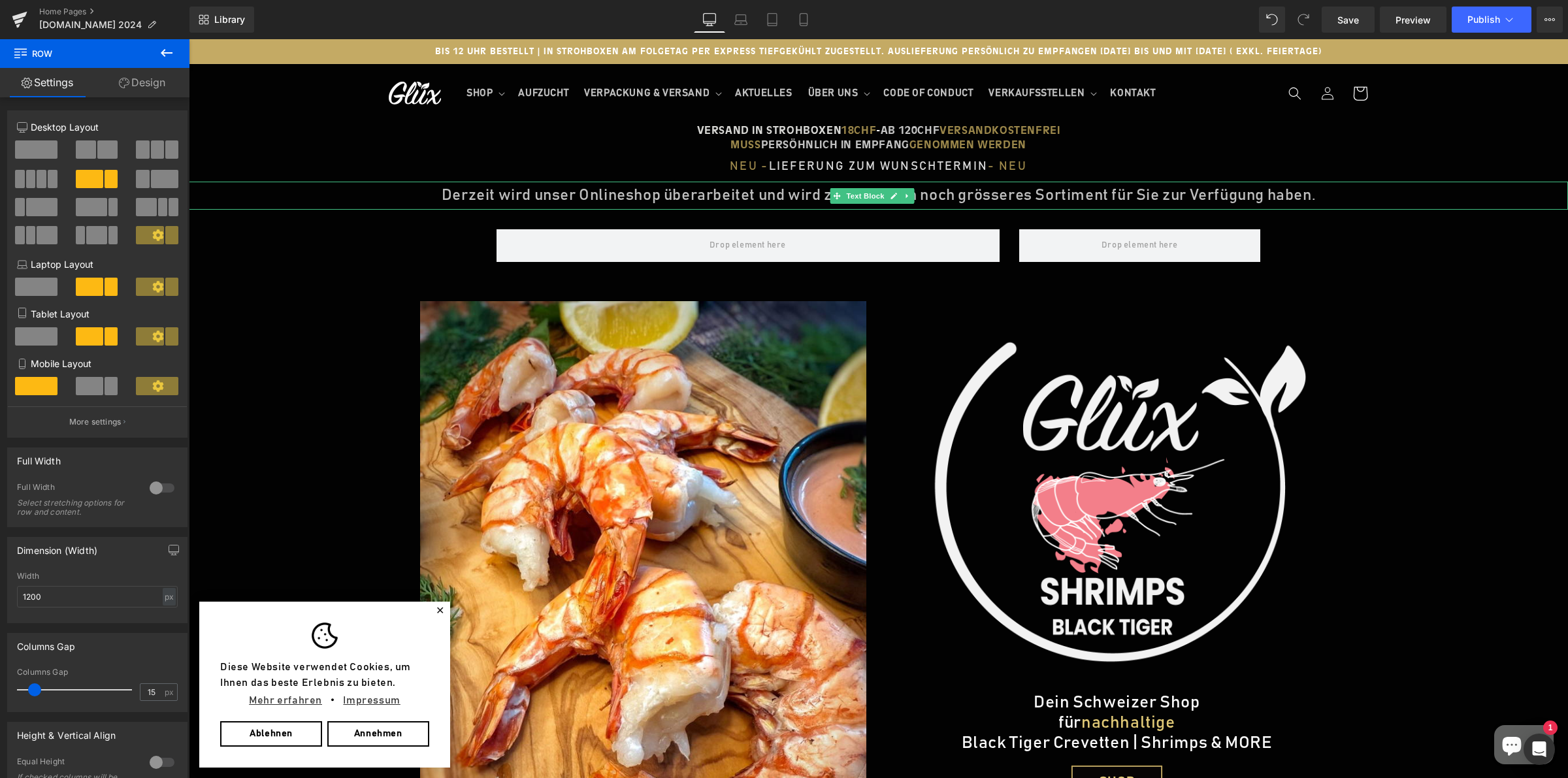
click at [445, 189] on p "Derzeit wird unser Onlineshop überarbeitet und wird zukünftig ein noch grössere…" at bounding box center [878, 195] width 1379 height 28
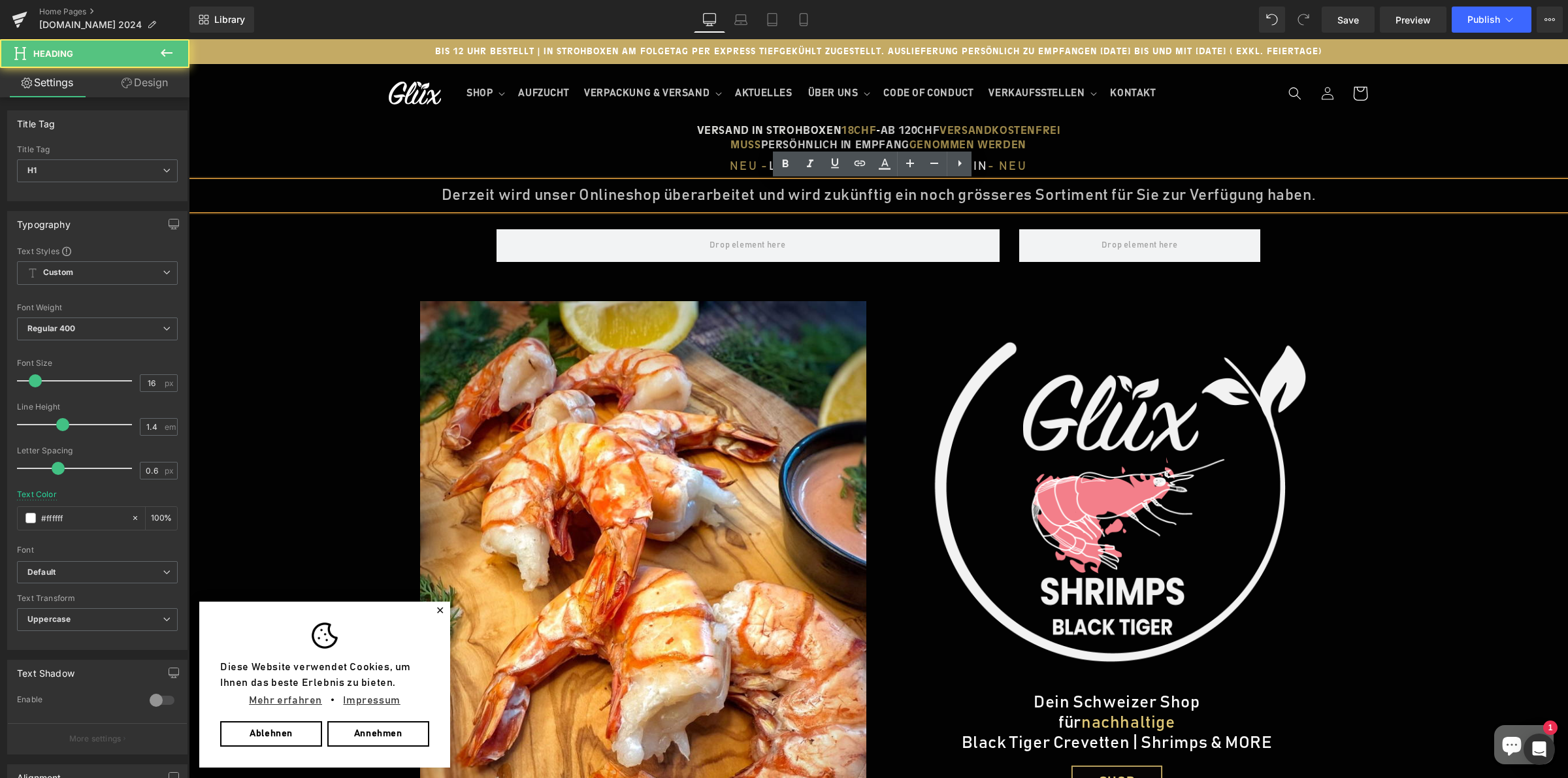
click at [557, 144] on h1 "MUSS PERSÖHNLICH IN EMPFANG GENOMMEN WERDEN" at bounding box center [878, 144] width 1314 height 14
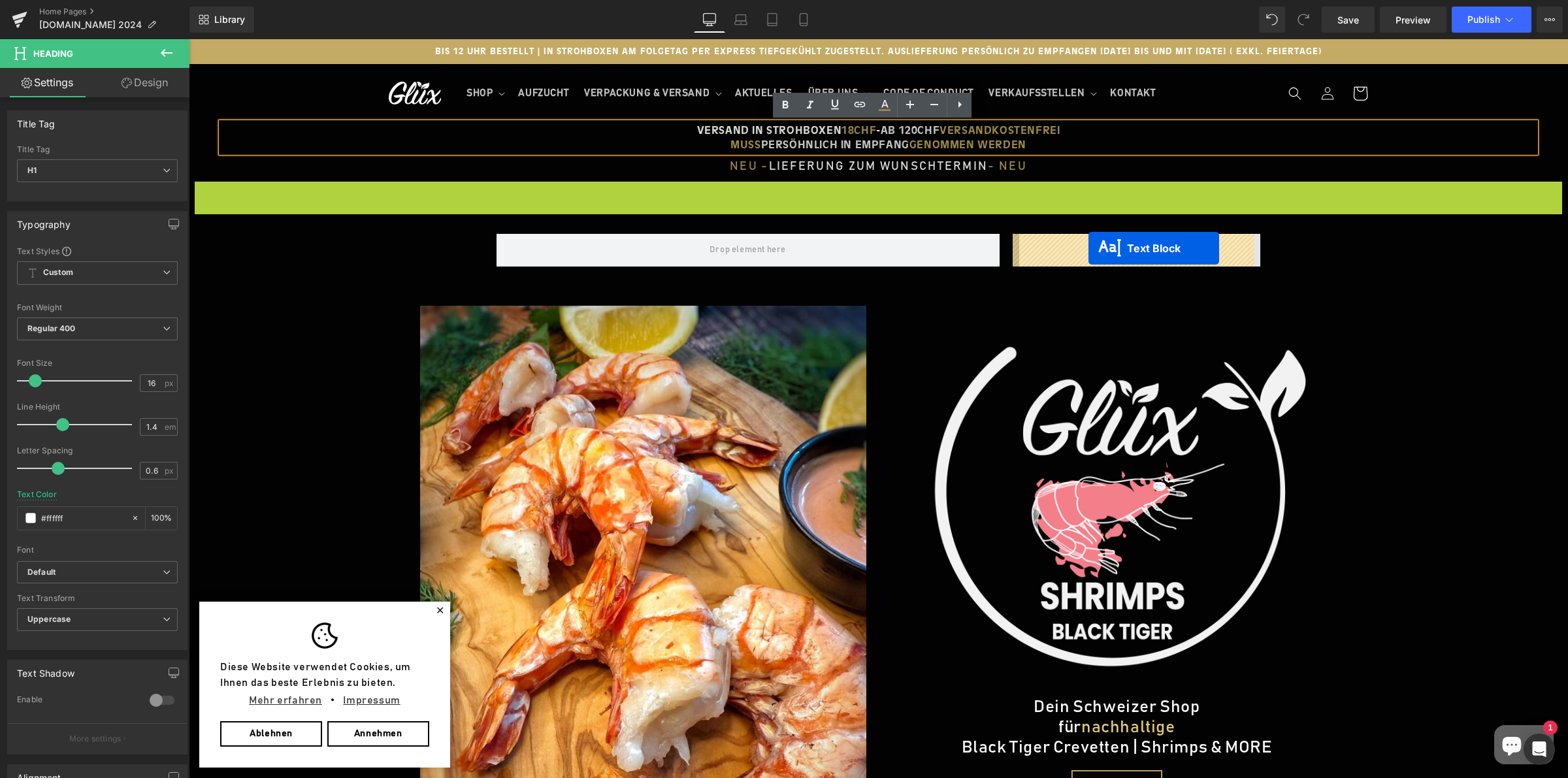
drag, startPoint x: 850, startPoint y: 192, endPoint x: 1088, endPoint y: 248, distance: 244.5
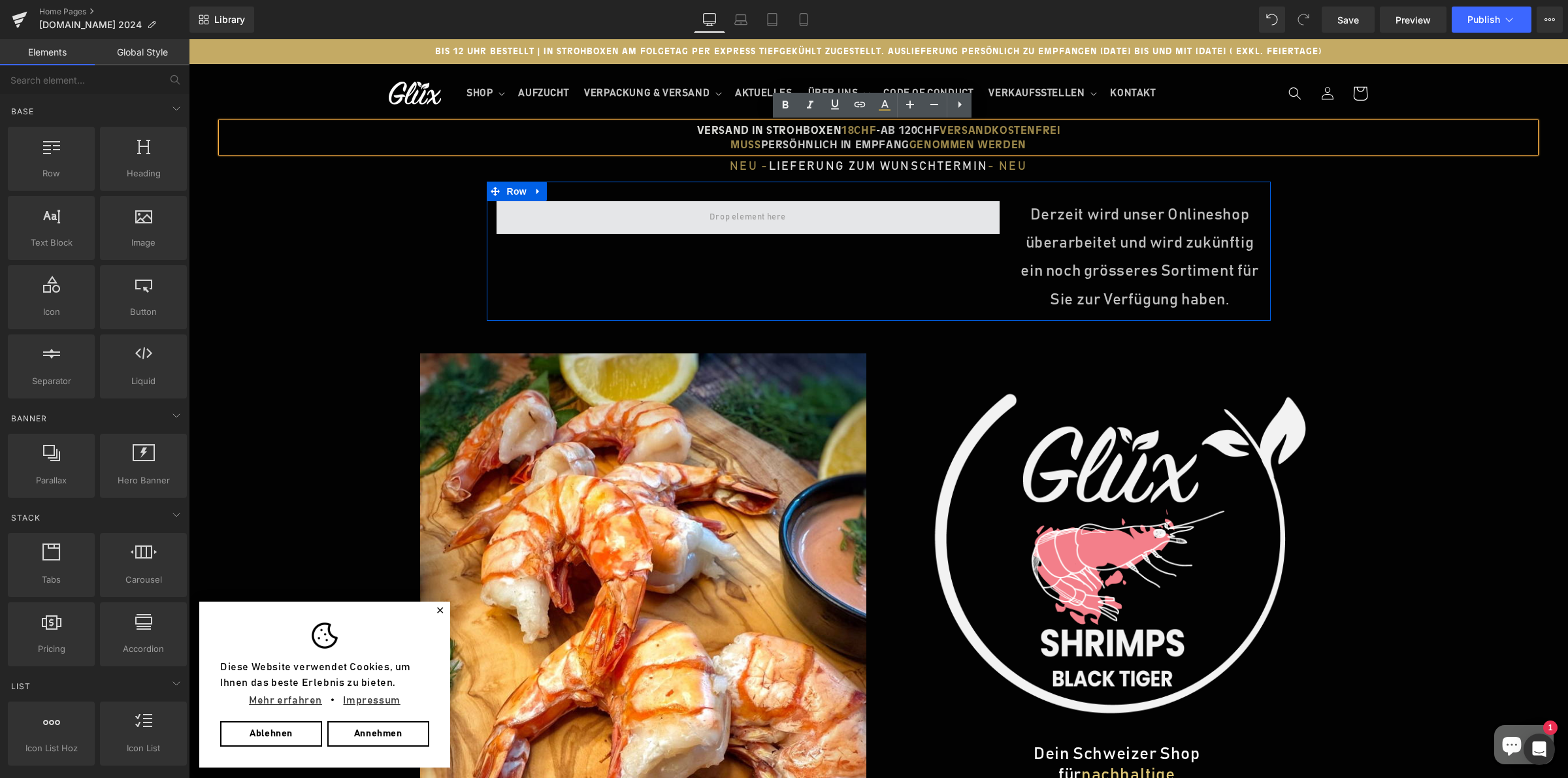
click at [737, 218] on span at bounding box center [747, 217] width 86 height 22
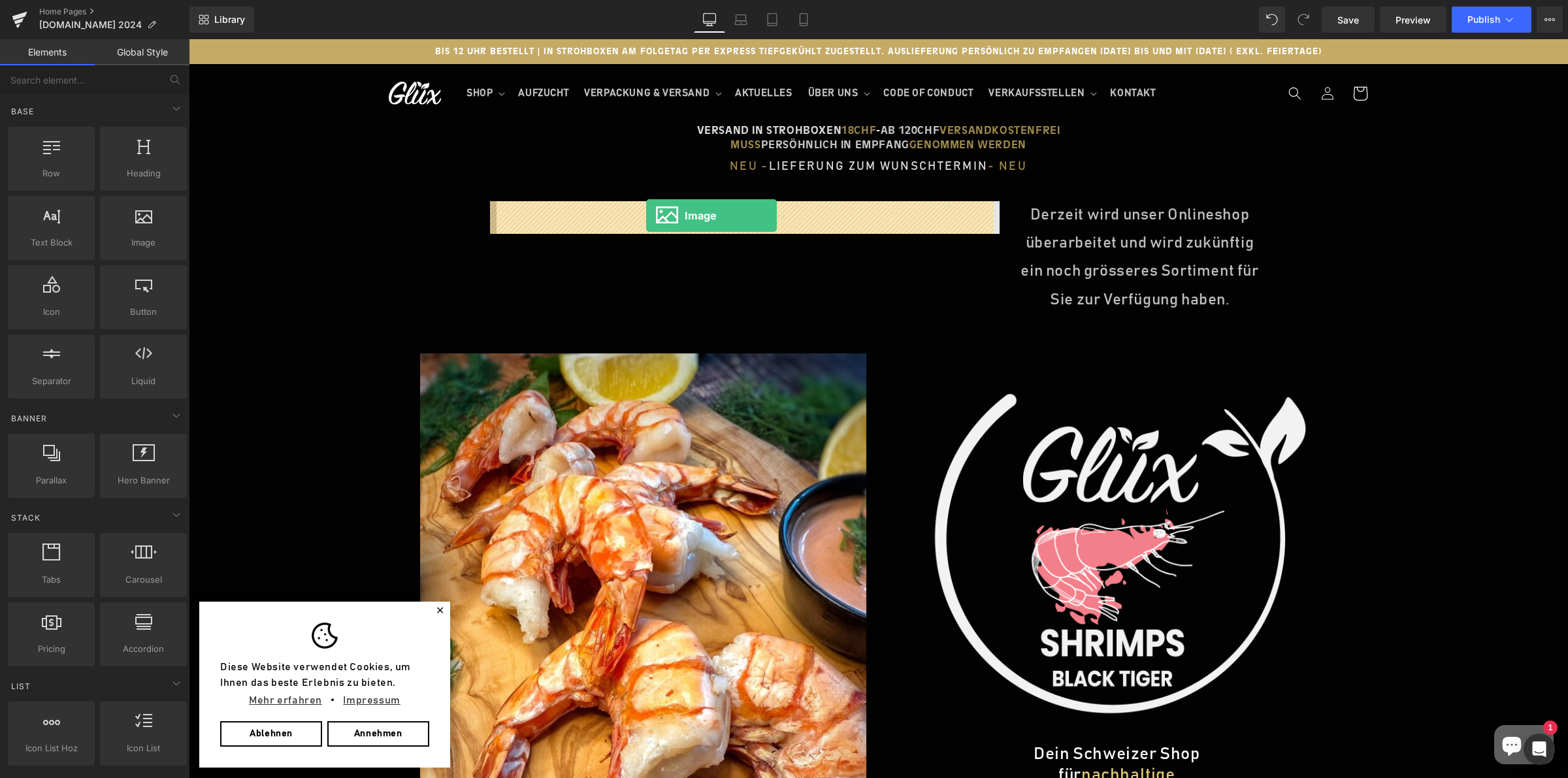
drag, startPoint x: 334, startPoint y: 283, endPoint x: 646, endPoint y: 216, distance: 319.1
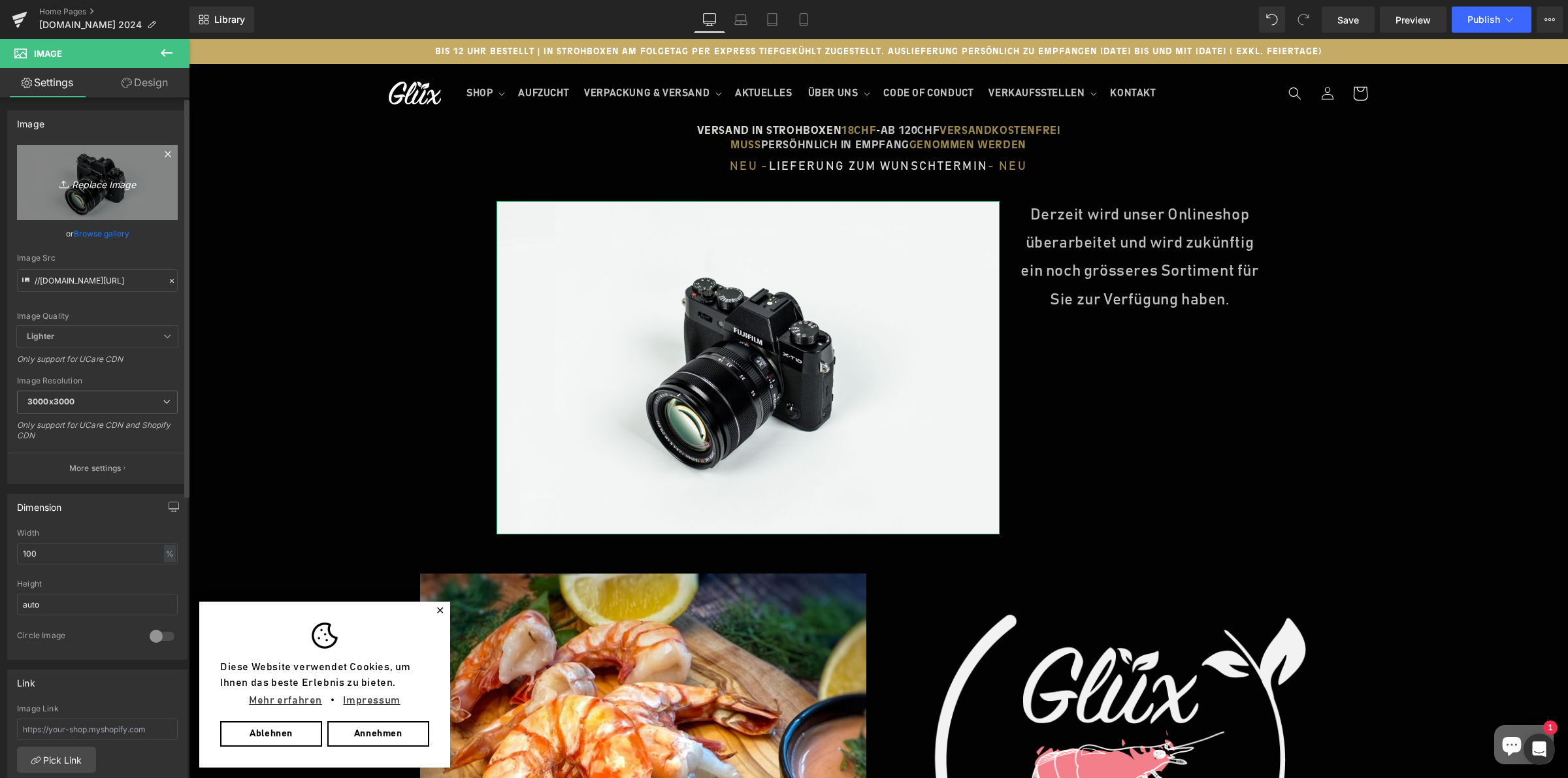
click at [157, 186] on link "Replace Image" at bounding box center [97, 182] width 160 height 75
type input "C:\fakepath\1.png"
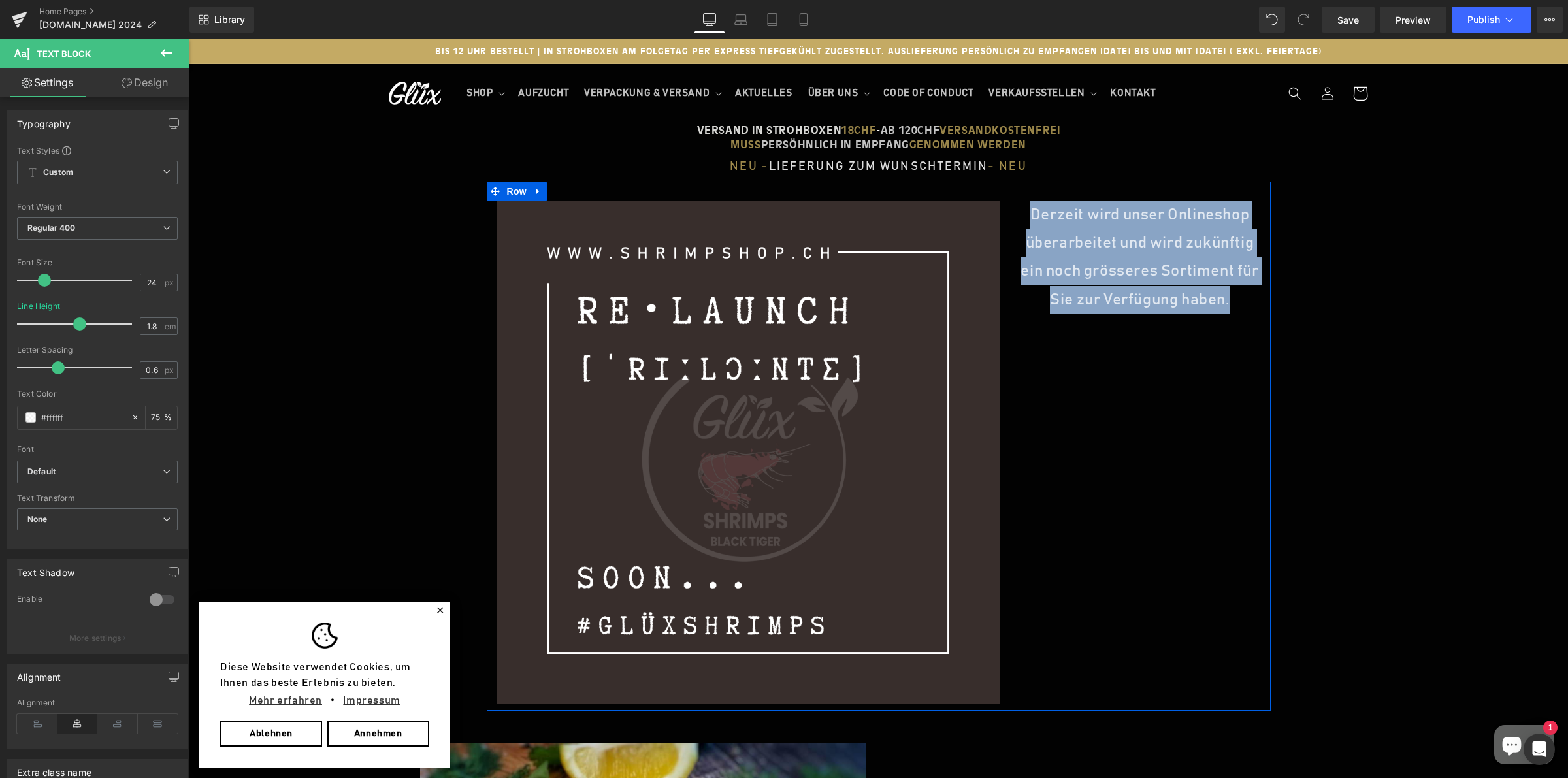
drag, startPoint x: 1022, startPoint y: 209, endPoint x: 1235, endPoint y: 344, distance: 252.2
click at [1235, 344] on div "Image Derzeit wird unser Onlineshop überarbeitet und wird zukünftig ein noch gr…" at bounding box center [878, 445] width 784 height 529
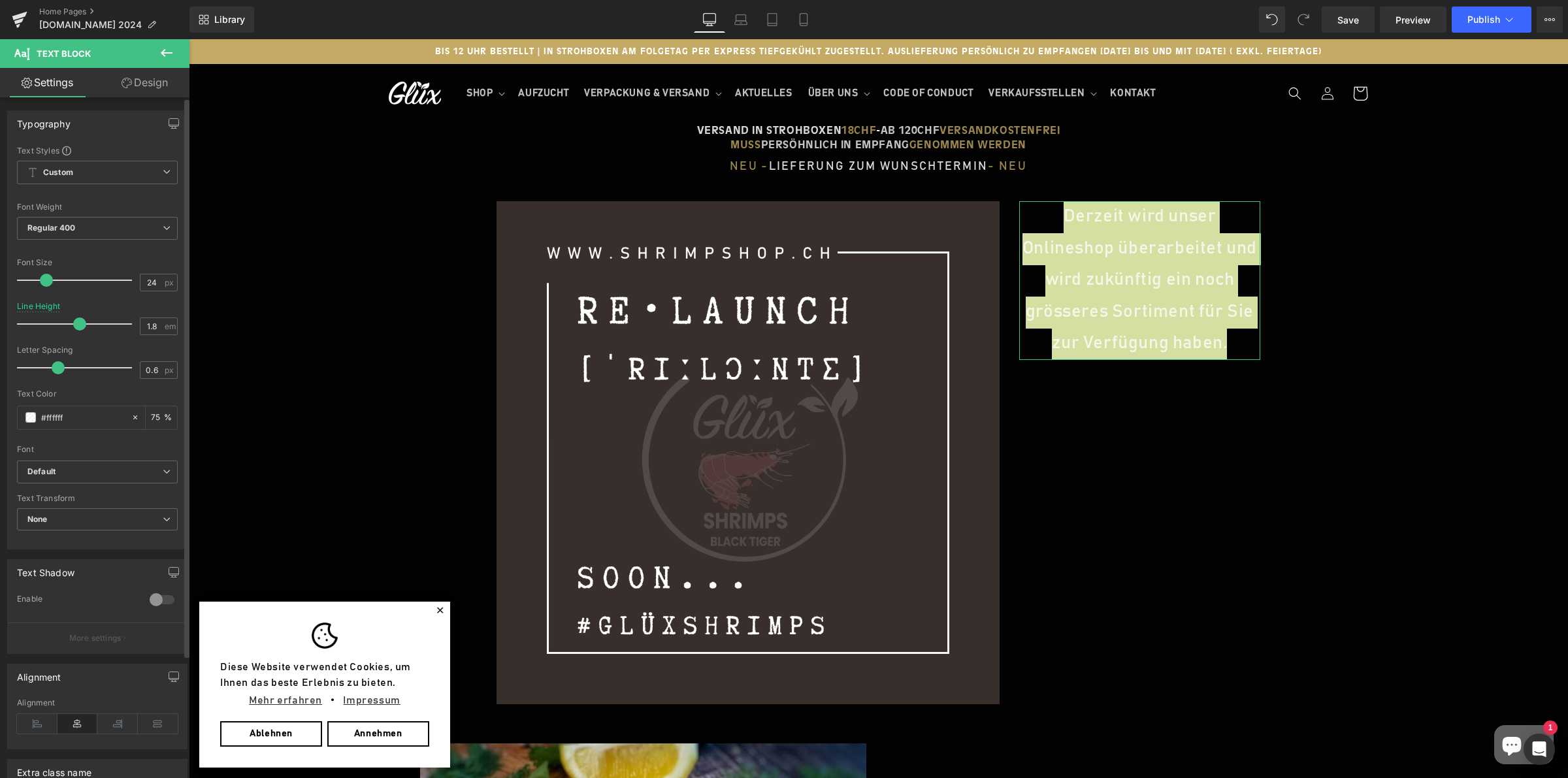
drag, startPoint x: 49, startPoint y: 281, endPoint x: 50, endPoint y: 275, distance: 6.1
click at [50, 275] on span at bounding box center [46, 280] width 13 height 13
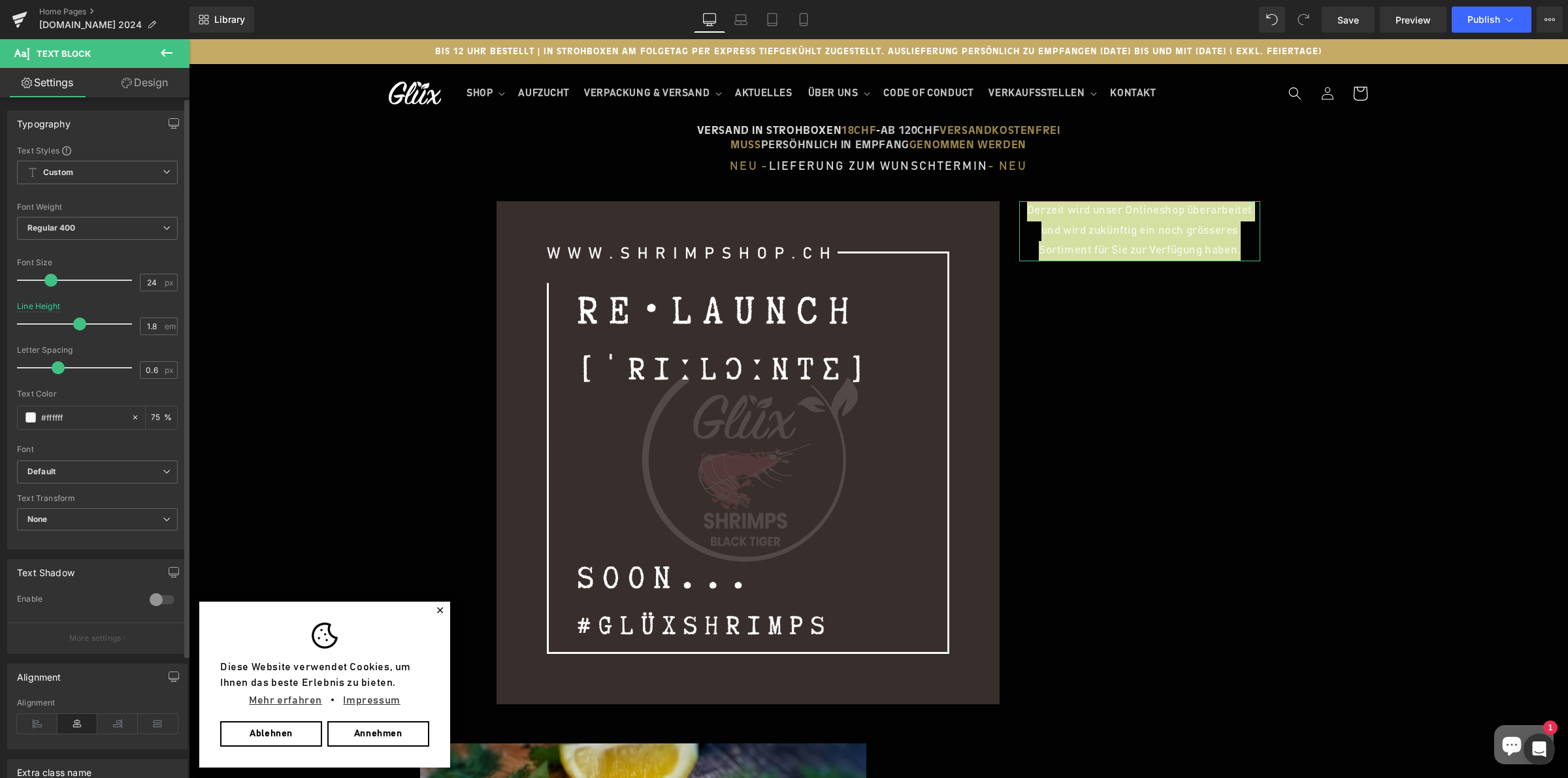
click at [36, 279] on div at bounding box center [78, 280] width 108 height 26
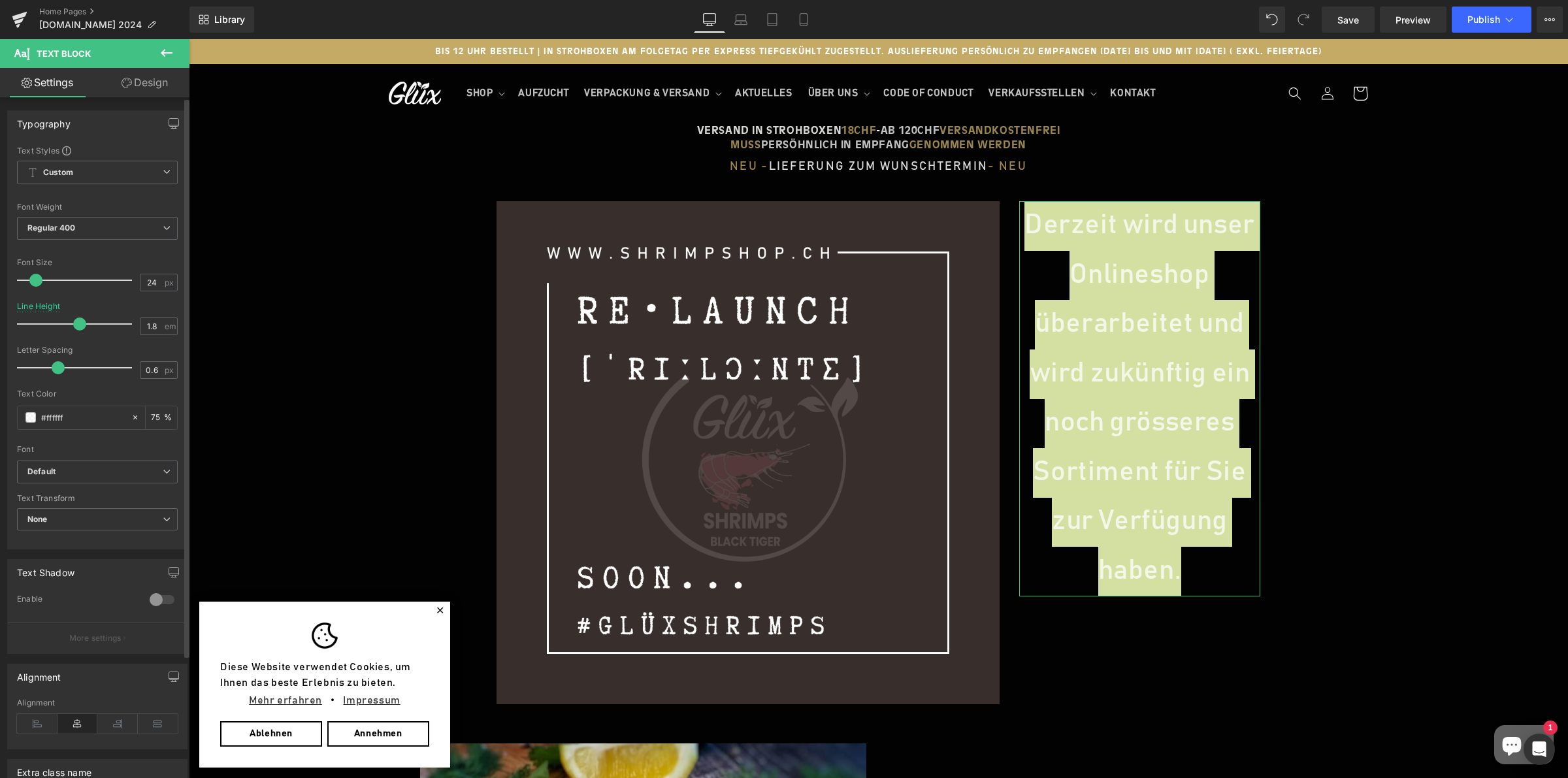
drag, startPoint x: 63, startPoint y: 282, endPoint x: 57, endPoint y: 276, distance: 8.5
click at [60, 279] on div at bounding box center [78, 280] width 108 height 26
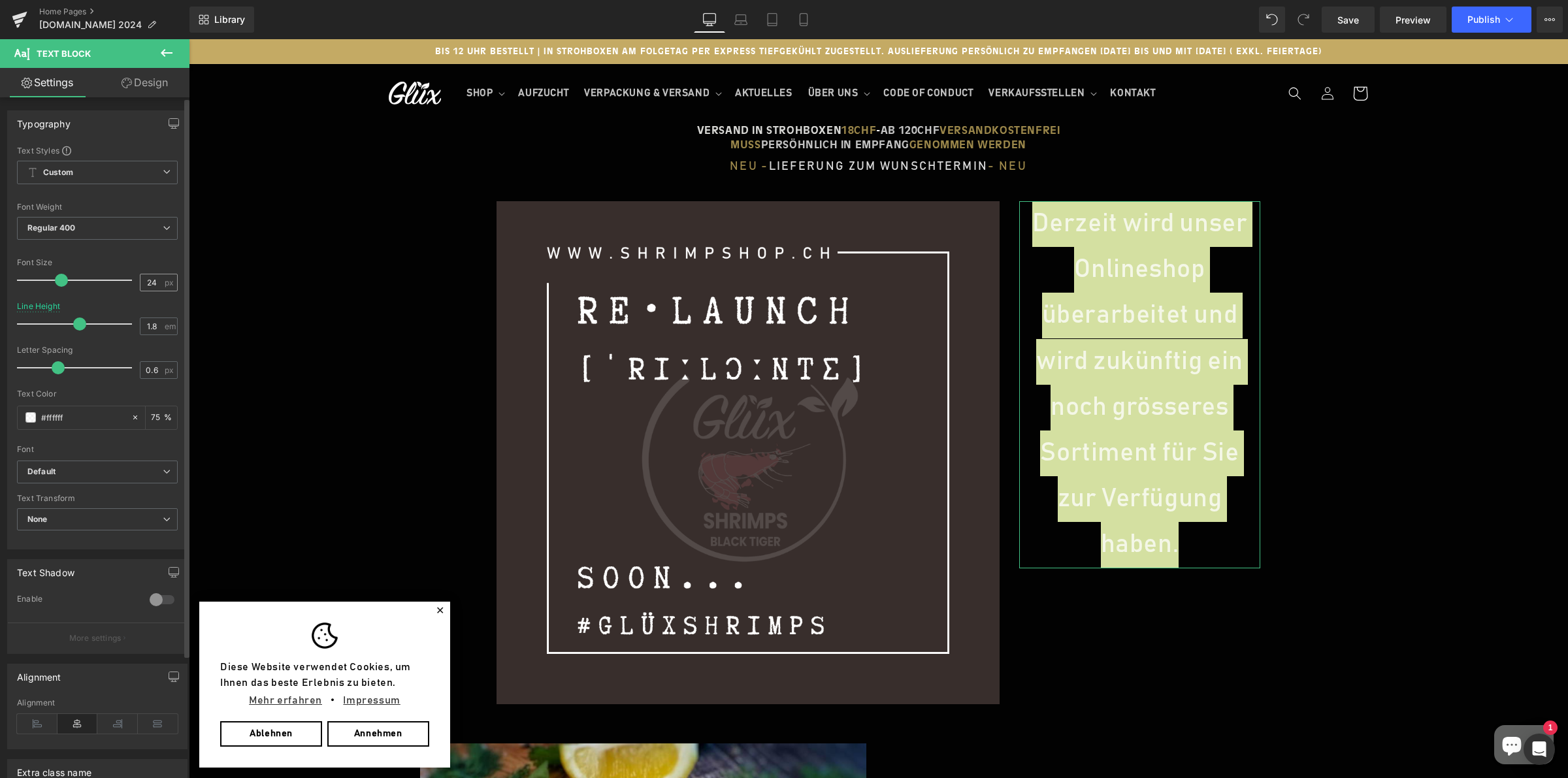
click at [148, 275] on div "24 px" at bounding box center [158, 283] width 38 height 18
click at [151, 284] on input "24" at bounding box center [151, 283] width 23 height 16
type input "3"
type input "26"
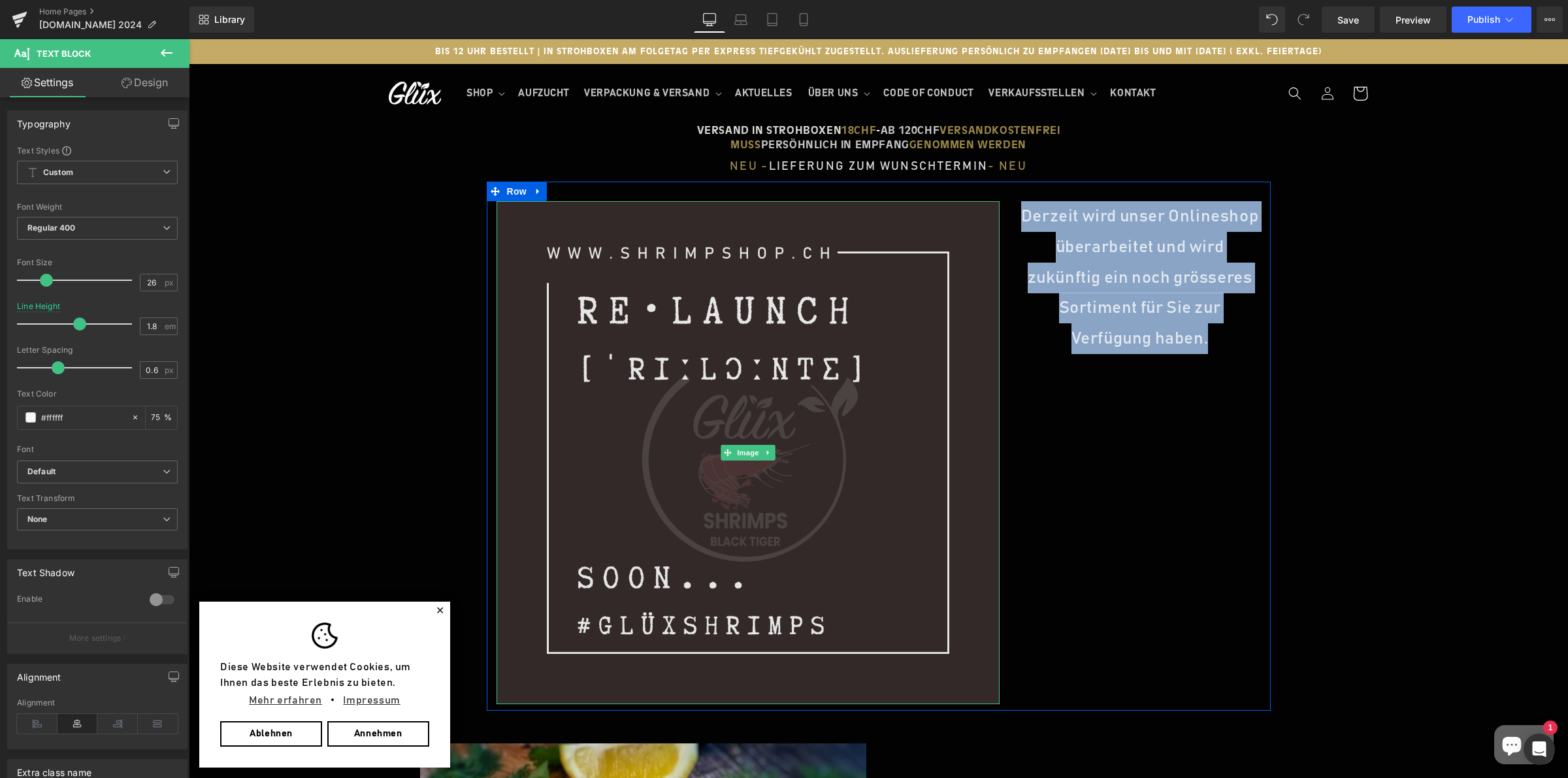
drag, startPoint x: 734, startPoint y: 390, endPoint x: 779, endPoint y: 424, distance: 56.4
click at [734, 391] on img at bounding box center [748, 453] width 503 height 503
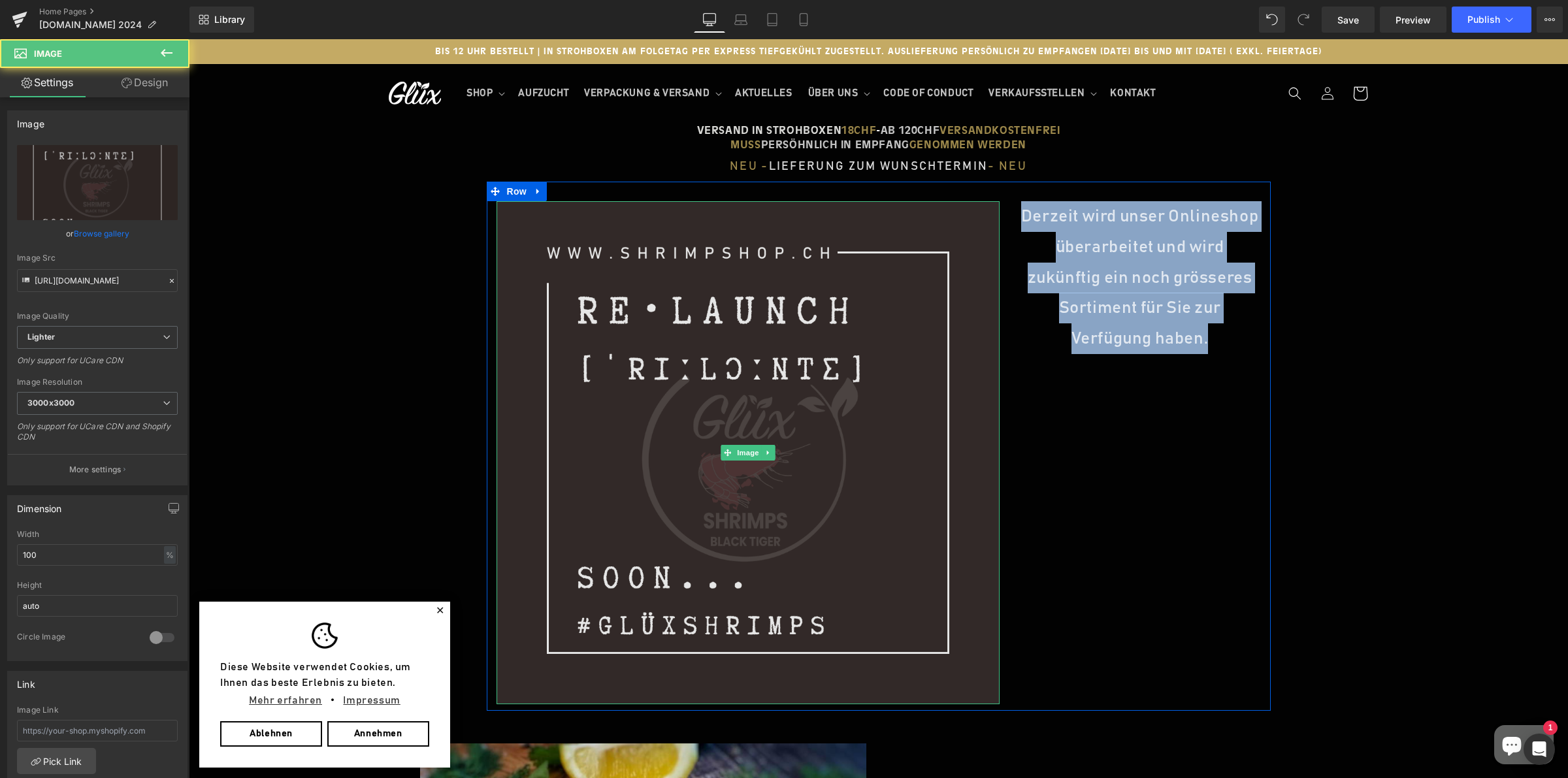
click at [918, 612] on img at bounding box center [748, 453] width 503 height 503
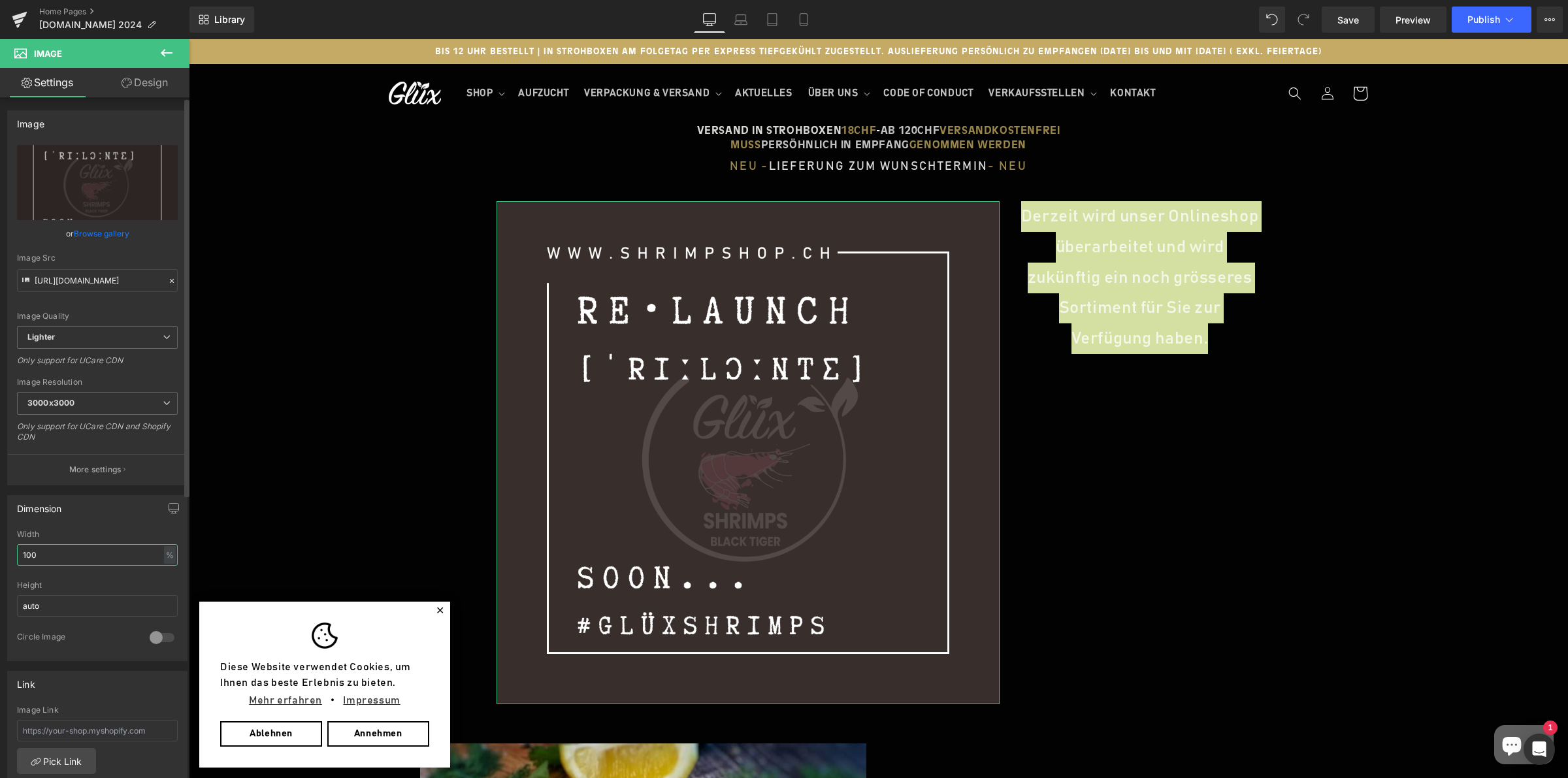
drag, startPoint x: 69, startPoint y: 550, endPoint x: 7, endPoint y: 552, distance: 62.0
click at [8, 552] on div "100% Width 100 % % px auto Height auto 0 Circle Image" at bounding box center [98, 595] width 179 height 131
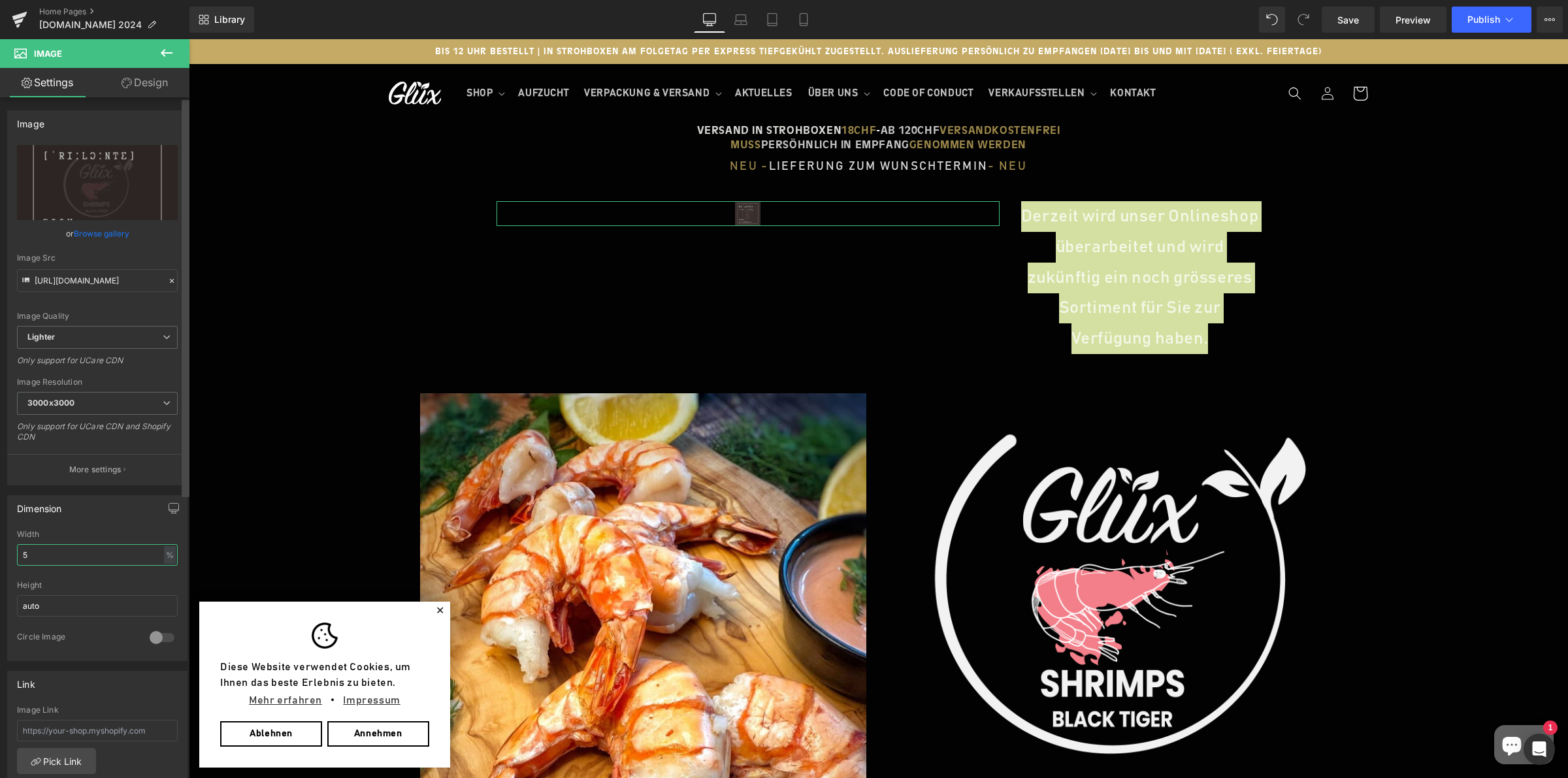
type input "50"
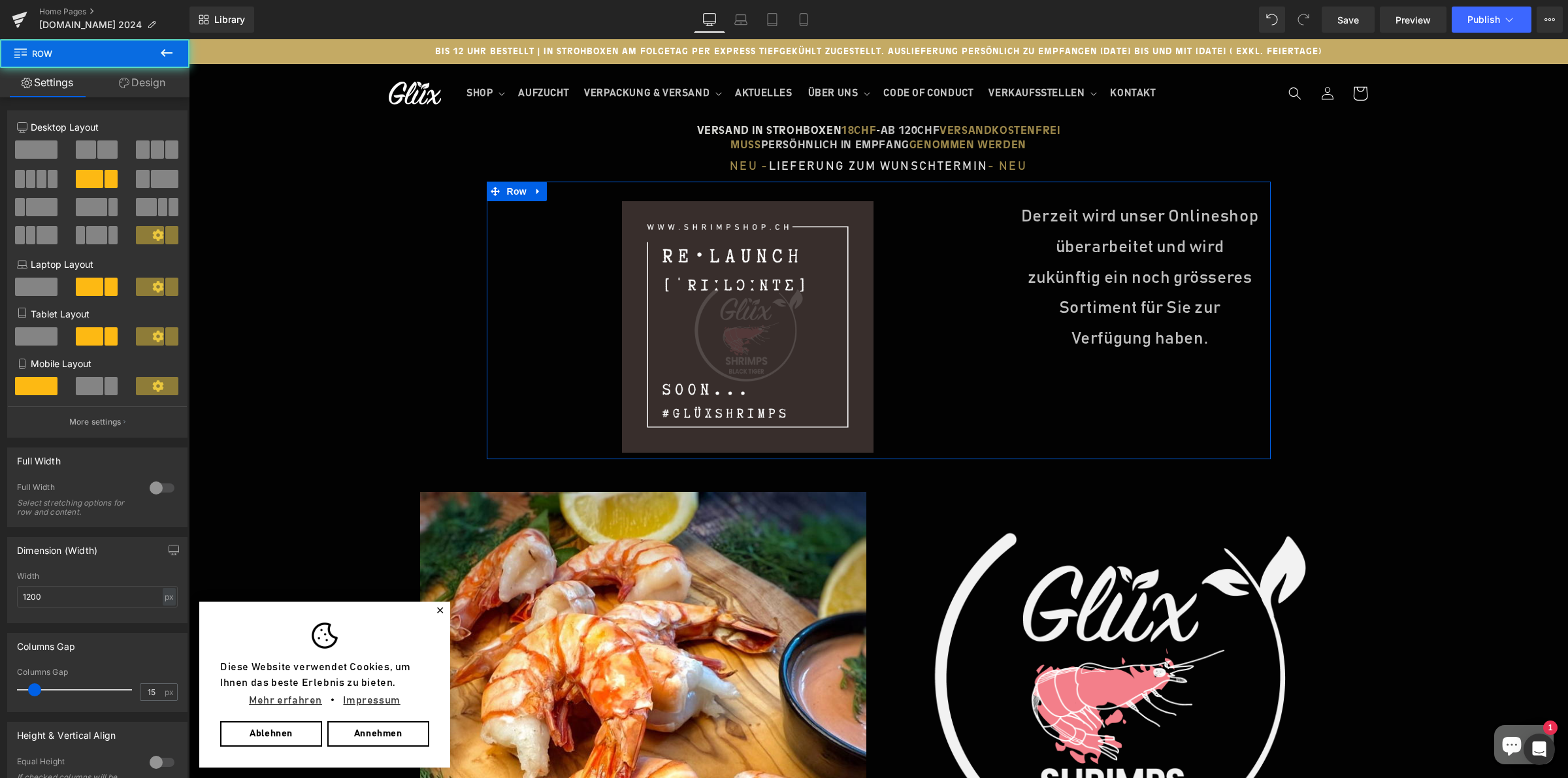
click at [1154, 433] on div "Image Derzeit wird unser Onlineshop überarbeitet und wird zukünftig ein noch gr…" at bounding box center [878, 320] width 784 height 277
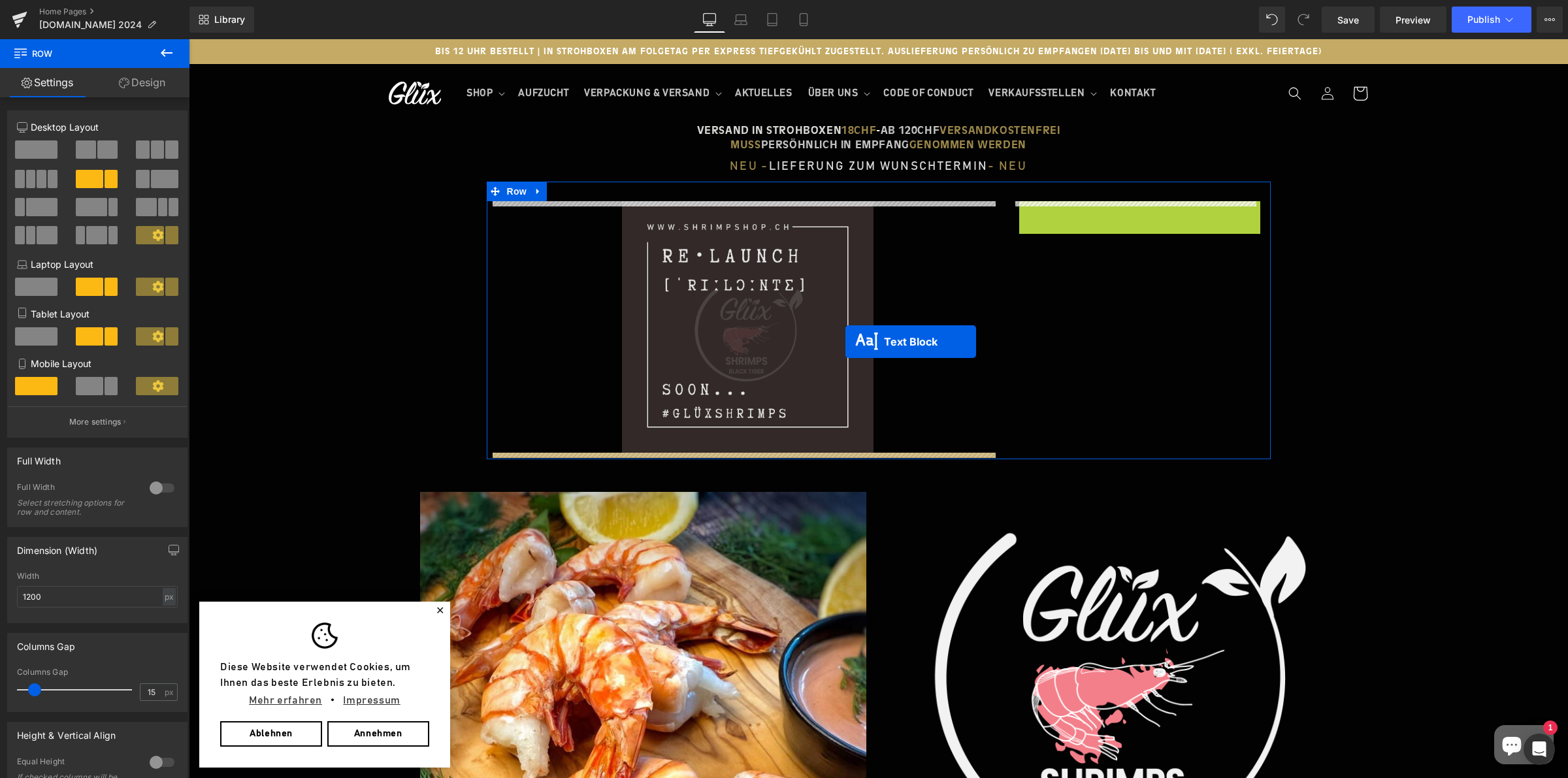
drag, startPoint x: 1126, startPoint y: 273, endPoint x: 845, endPoint y: 342, distance: 289.3
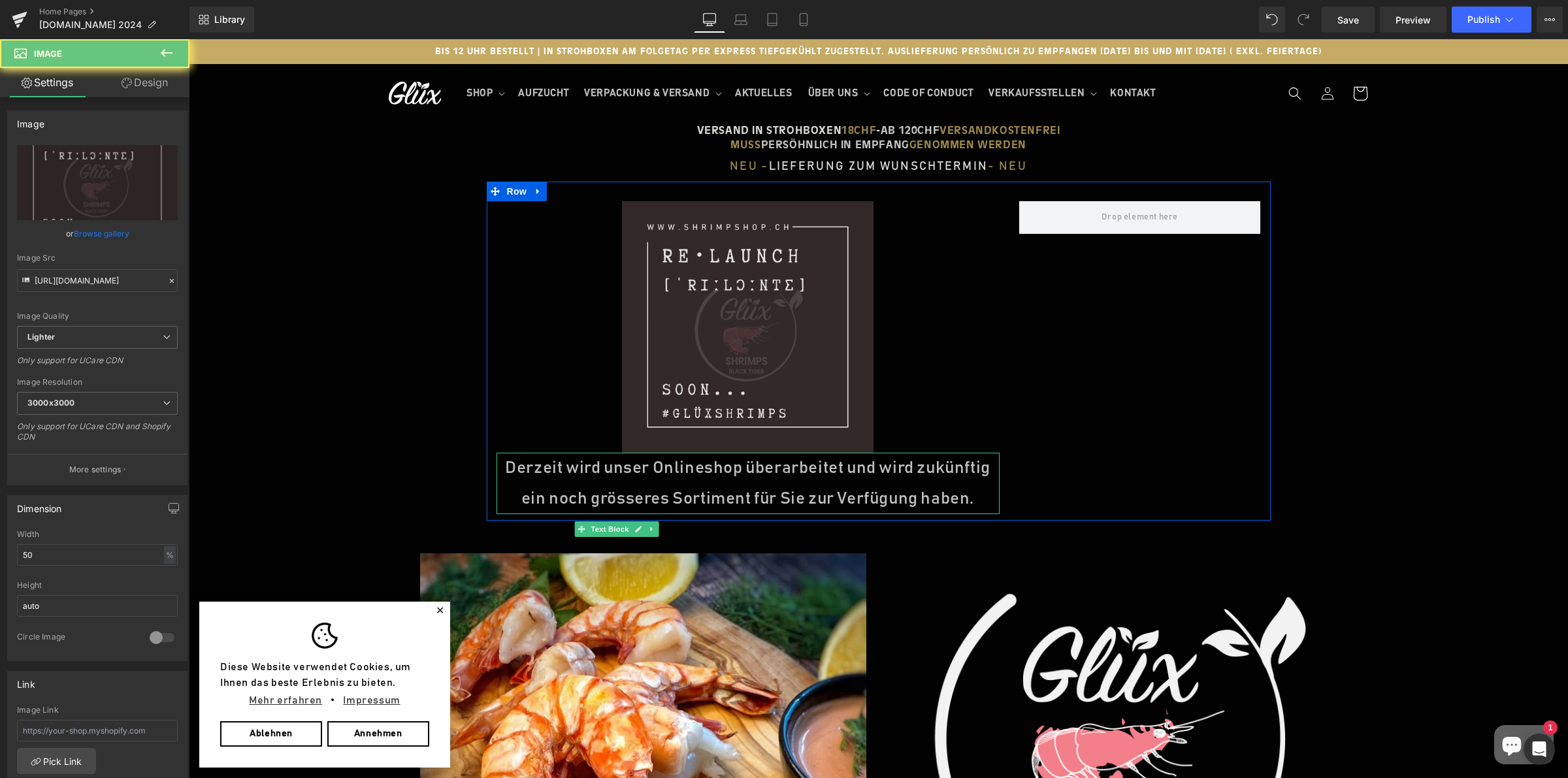
click at [756, 313] on img at bounding box center [747, 327] width 251 height 251
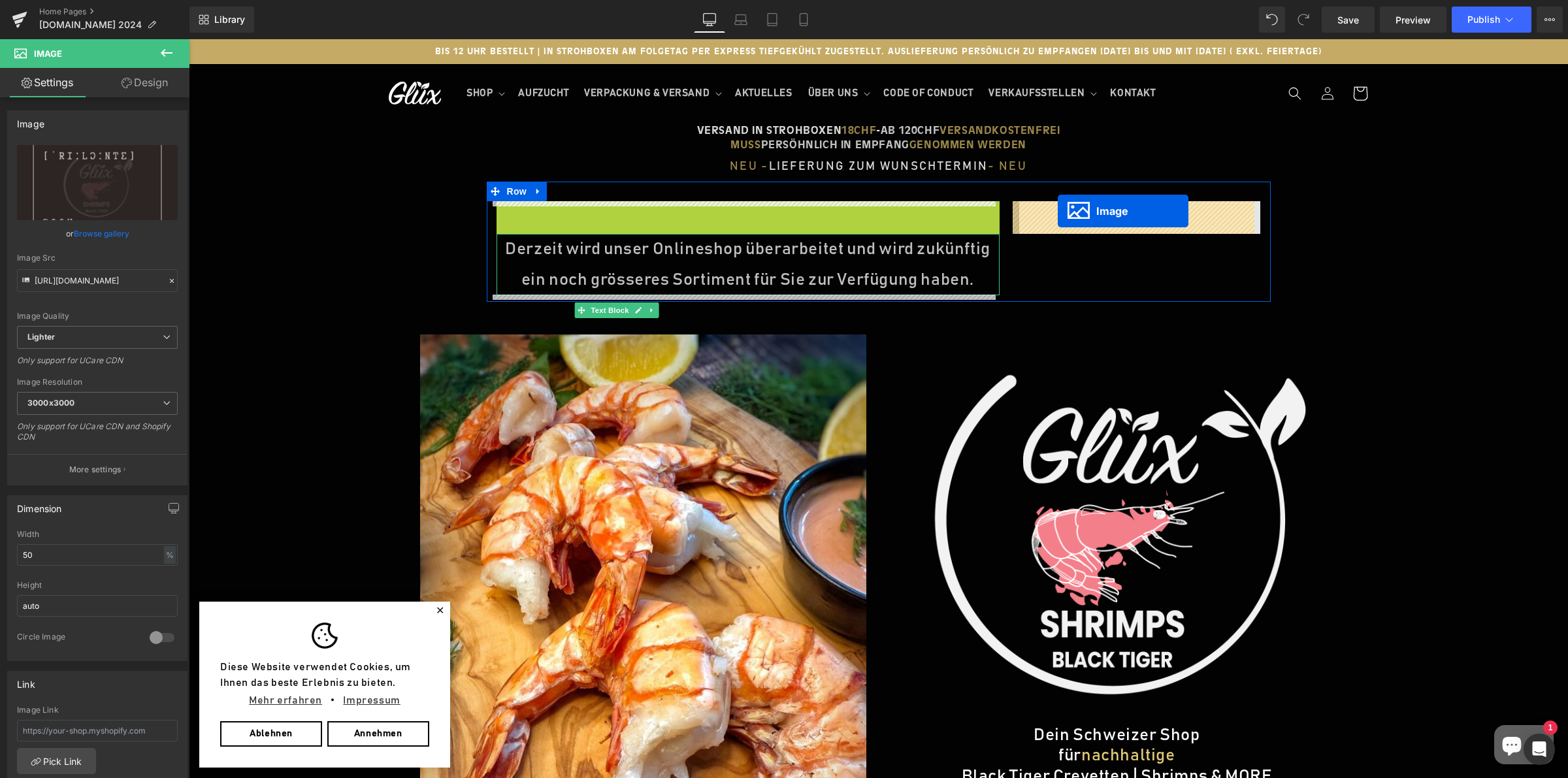
drag, startPoint x: 730, startPoint y: 324, endPoint x: 1058, endPoint y: 211, distance: 346.9
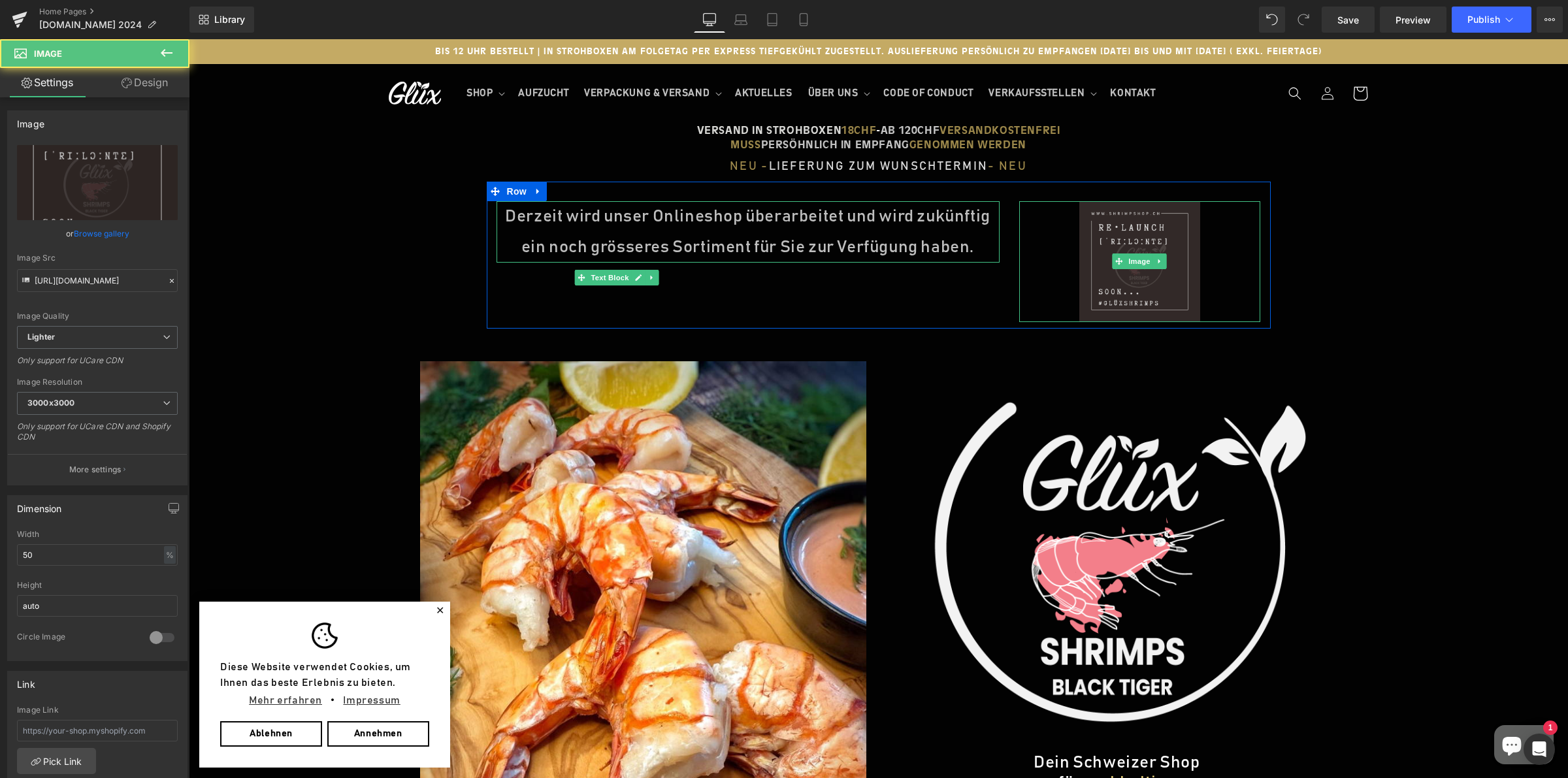
click at [1132, 288] on img at bounding box center [1140, 262] width 121 height 121
click at [24, 555] on input "50" at bounding box center [97, 555] width 160 height 22
type input "0"
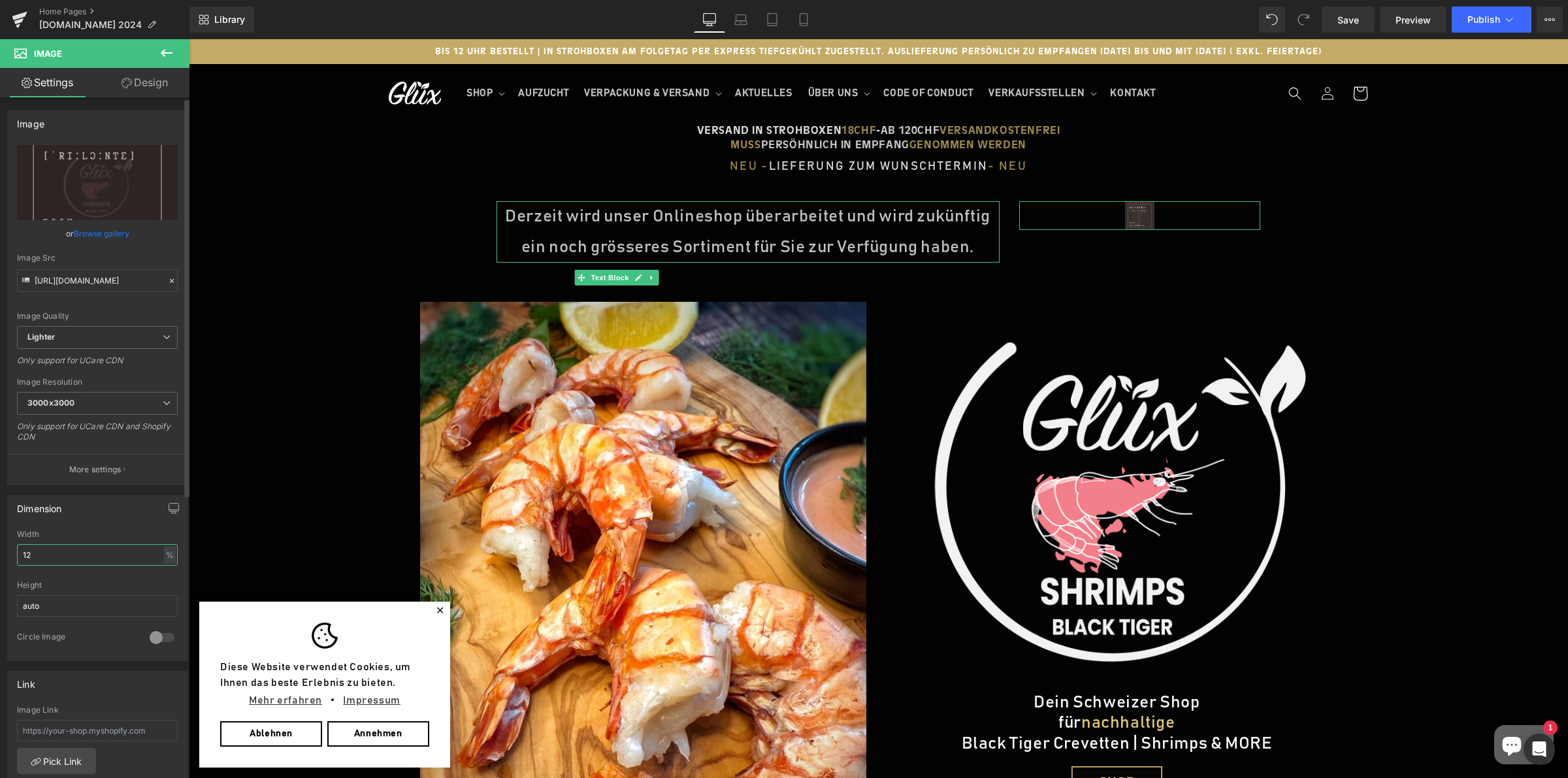
type input "120"
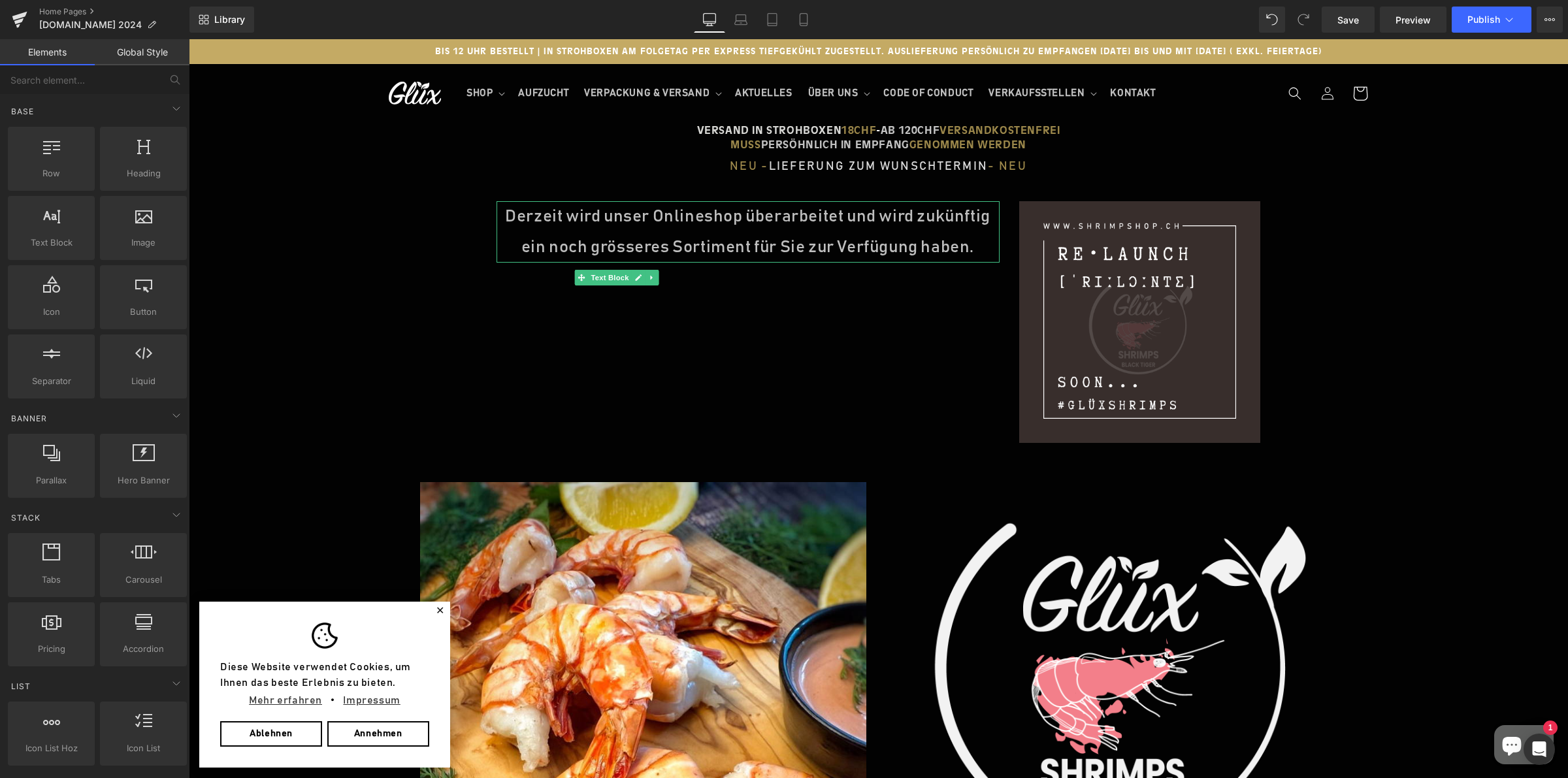
click at [1507, 17] on icon at bounding box center [1509, 20] width 13 height 13
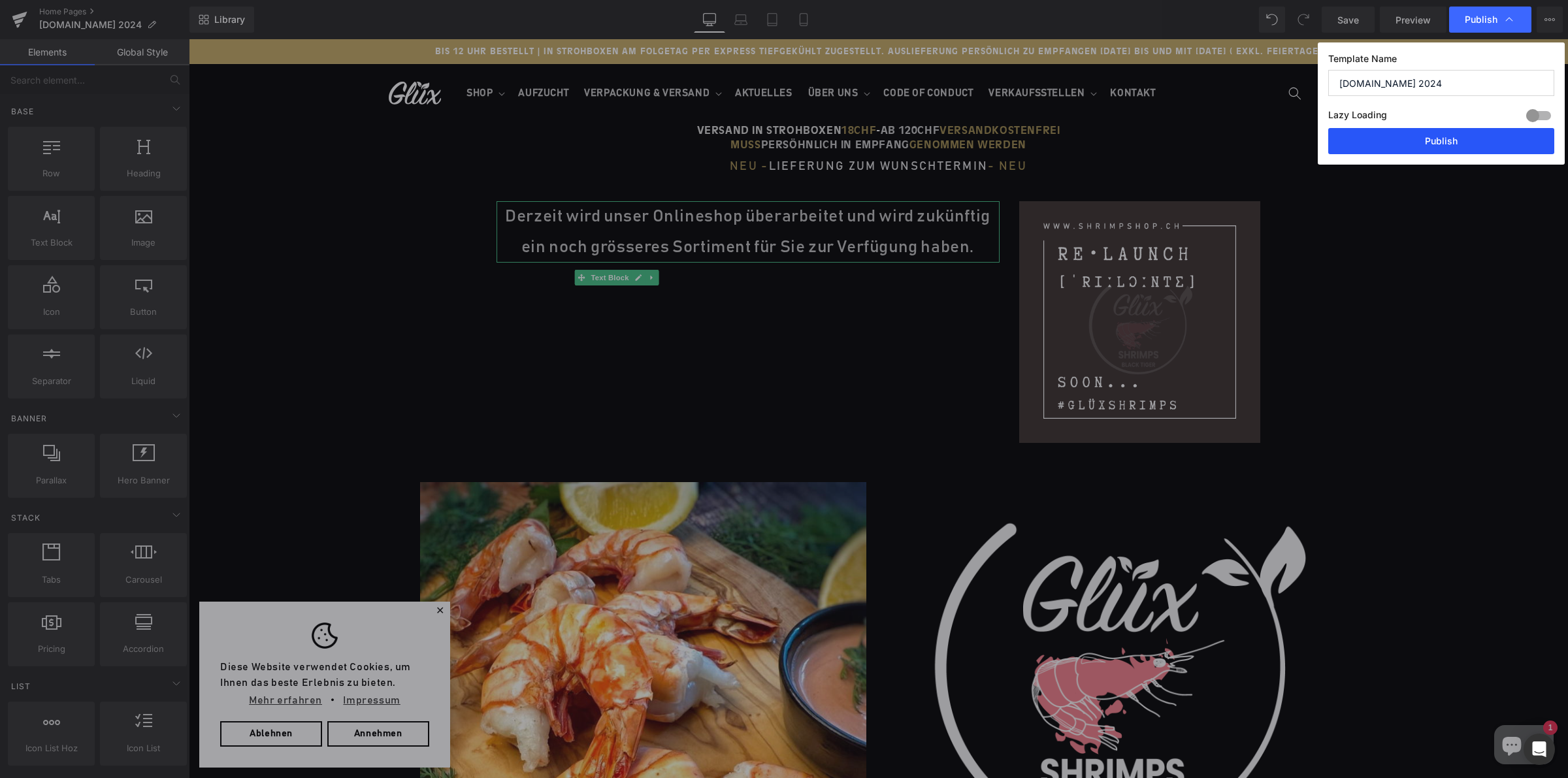
click at [1499, 138] on button "Publish" at bounding box center [1441, 141] width 226 height 26
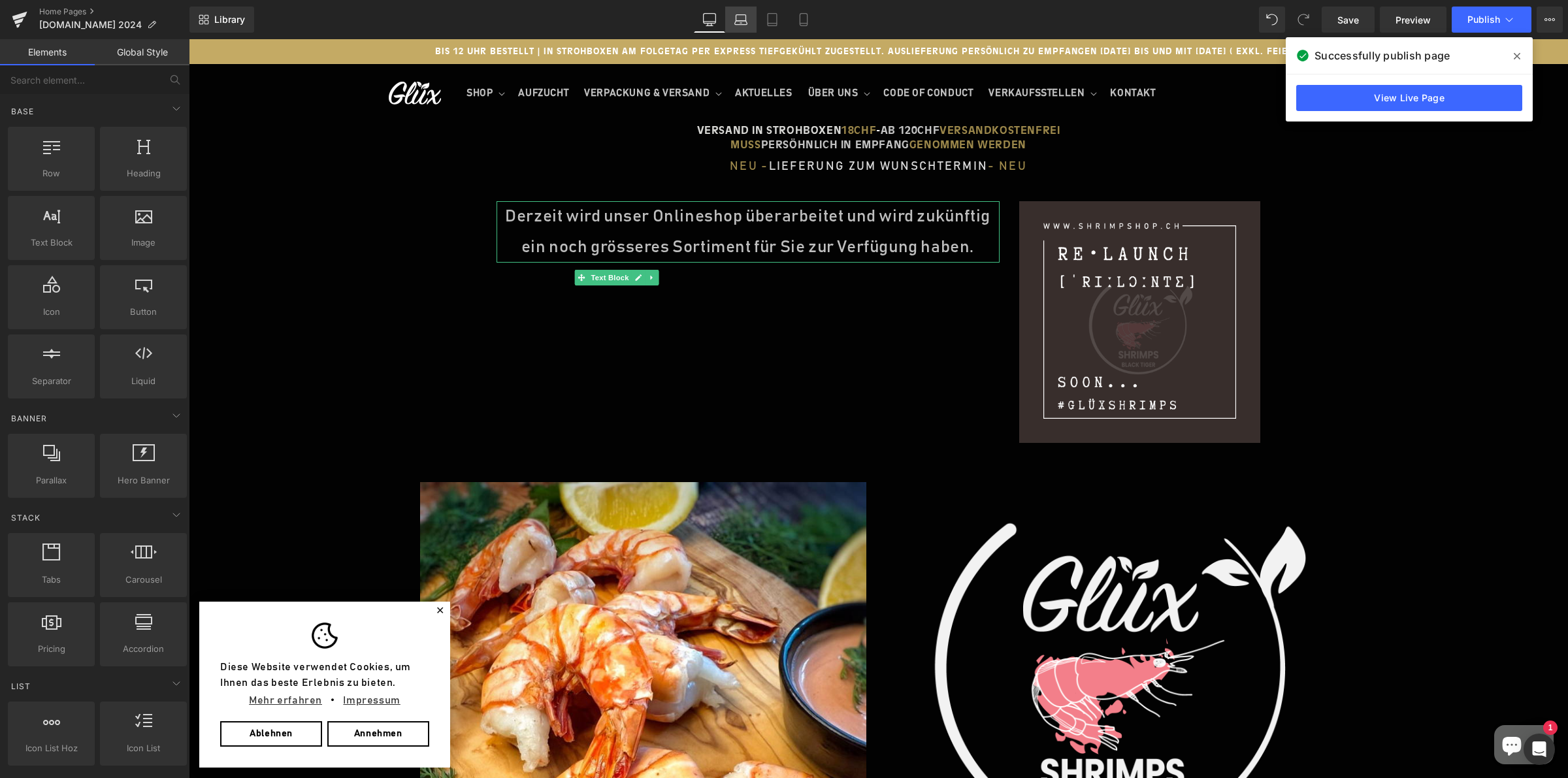
click at [744, 16] on icon at bounding box center [741, 20] width 13 height 13
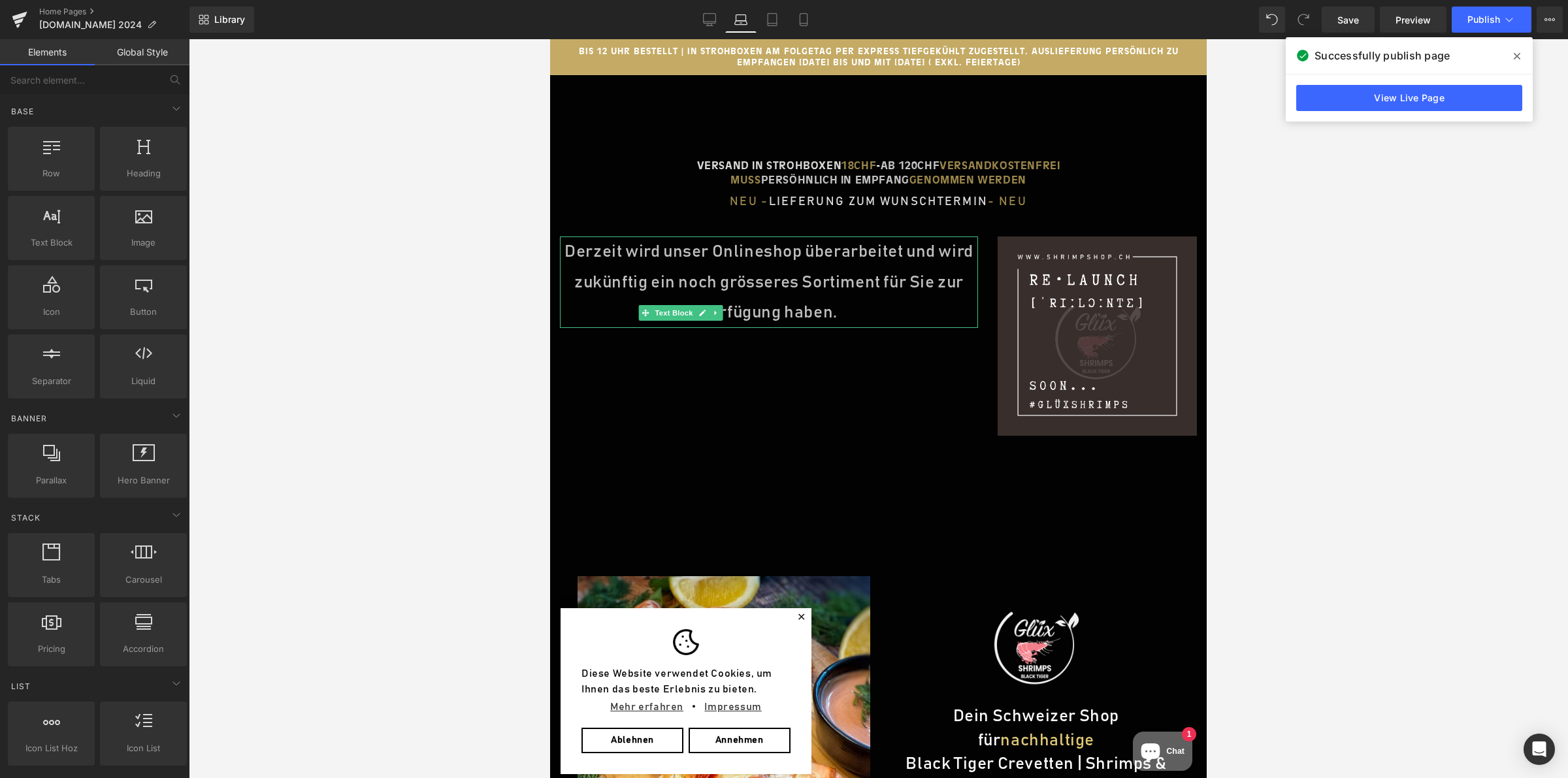
scroll to position [119, 0]
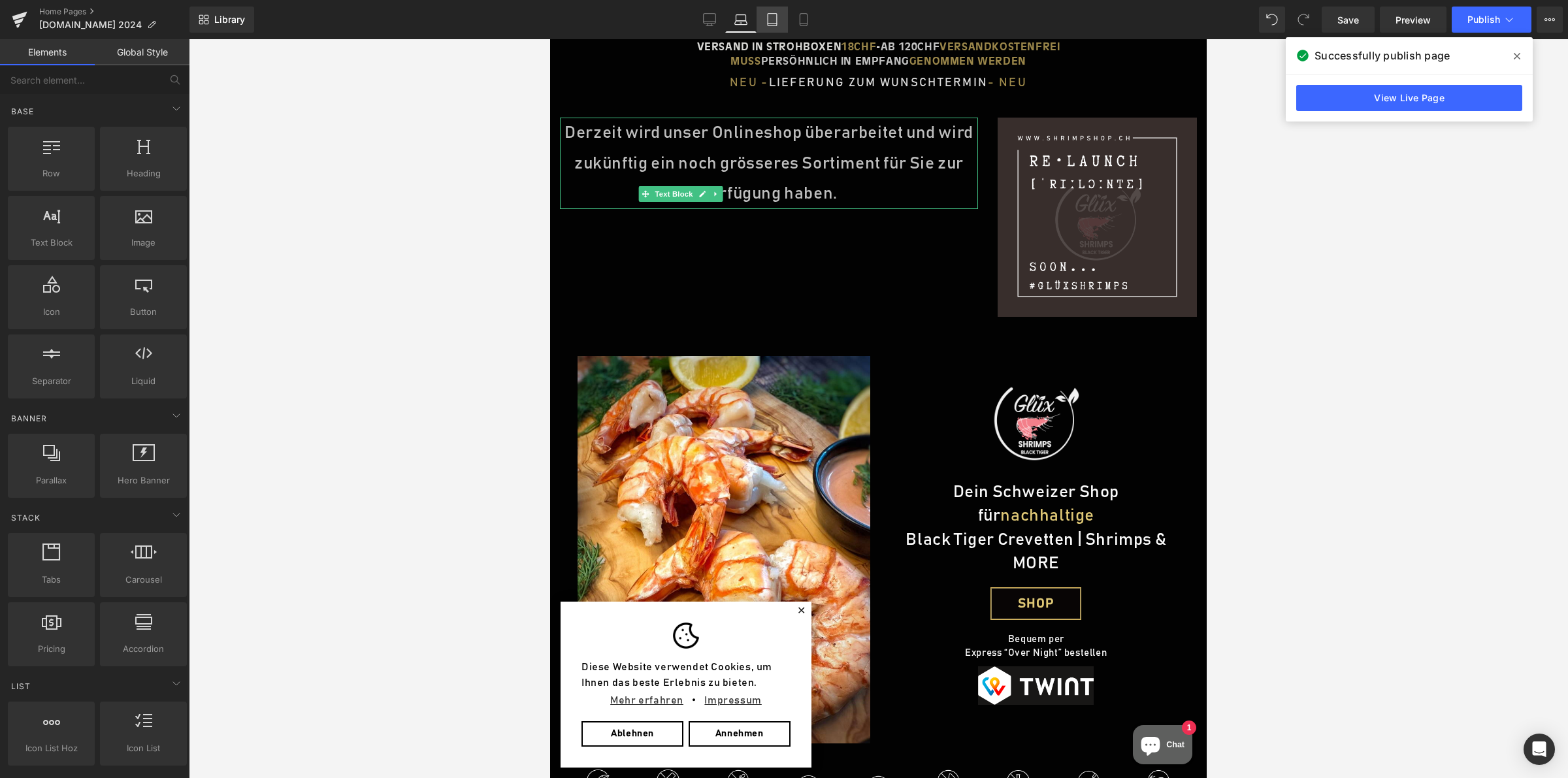
click at [775, 28] on link "Tablet" at bounding box center [772, 19] width 31 height 26
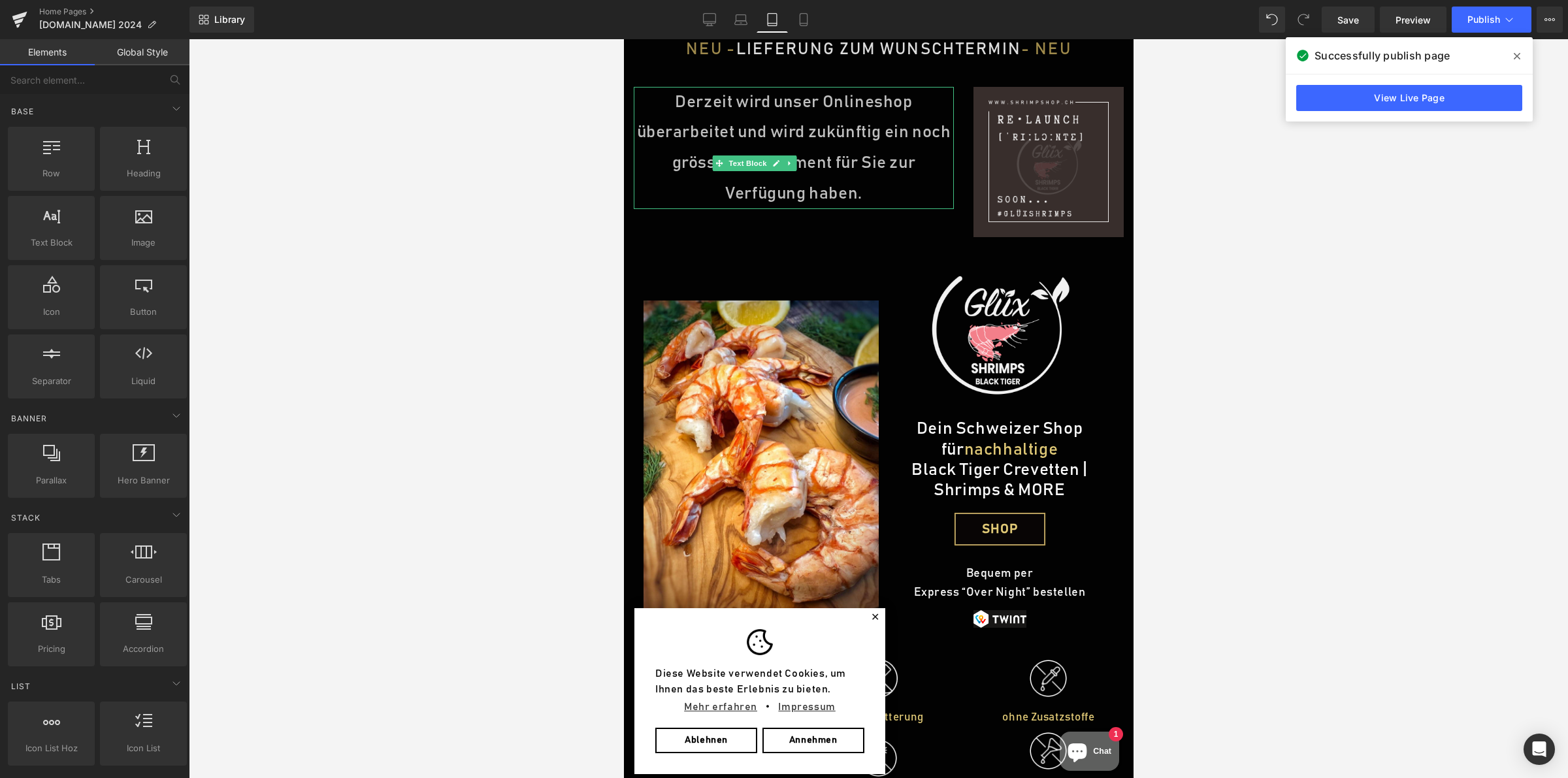
scroll to position [122, 0]
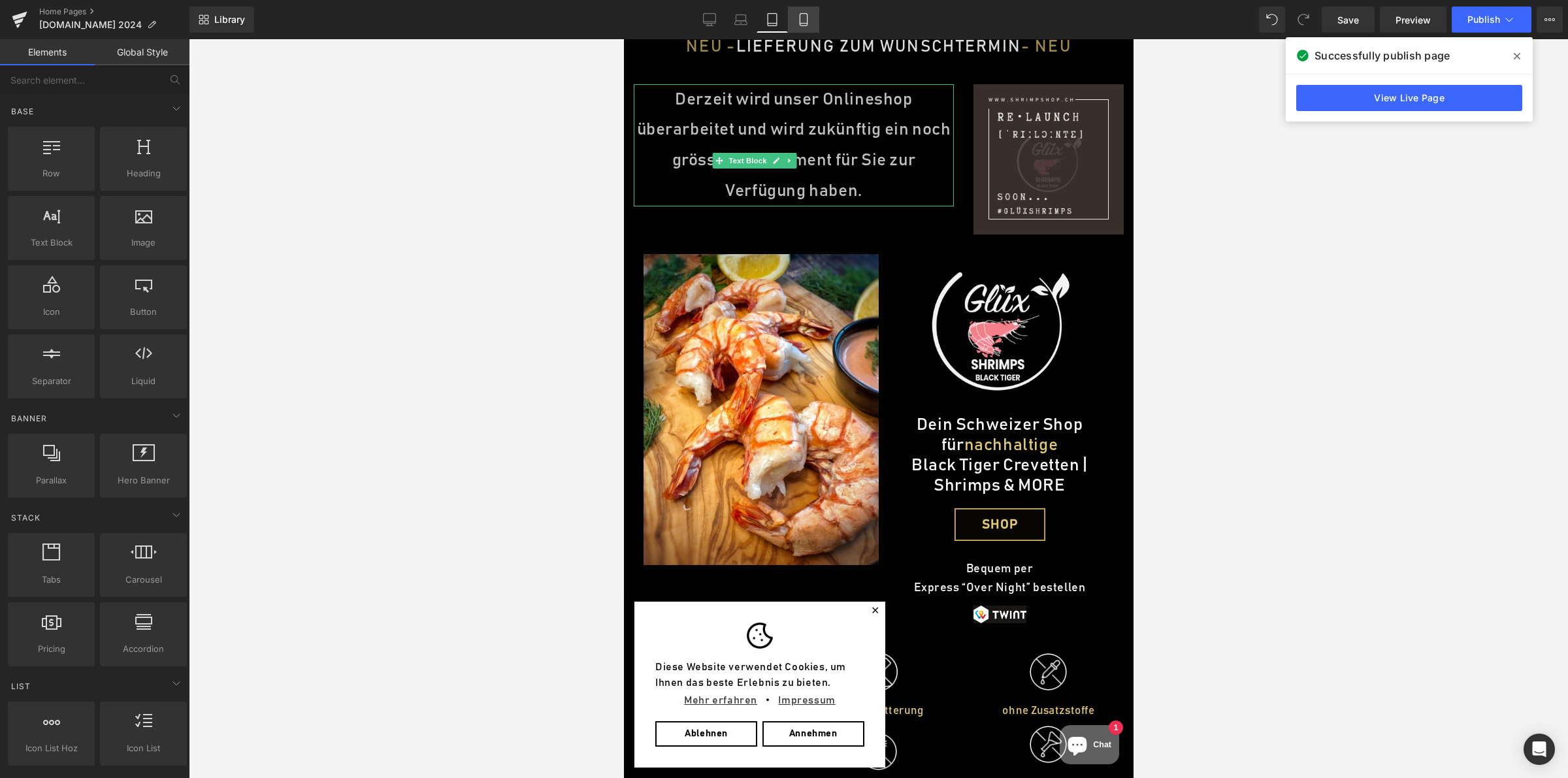
click at [797, 19] on icon at bounding box center [804, 20] width 13 height 13
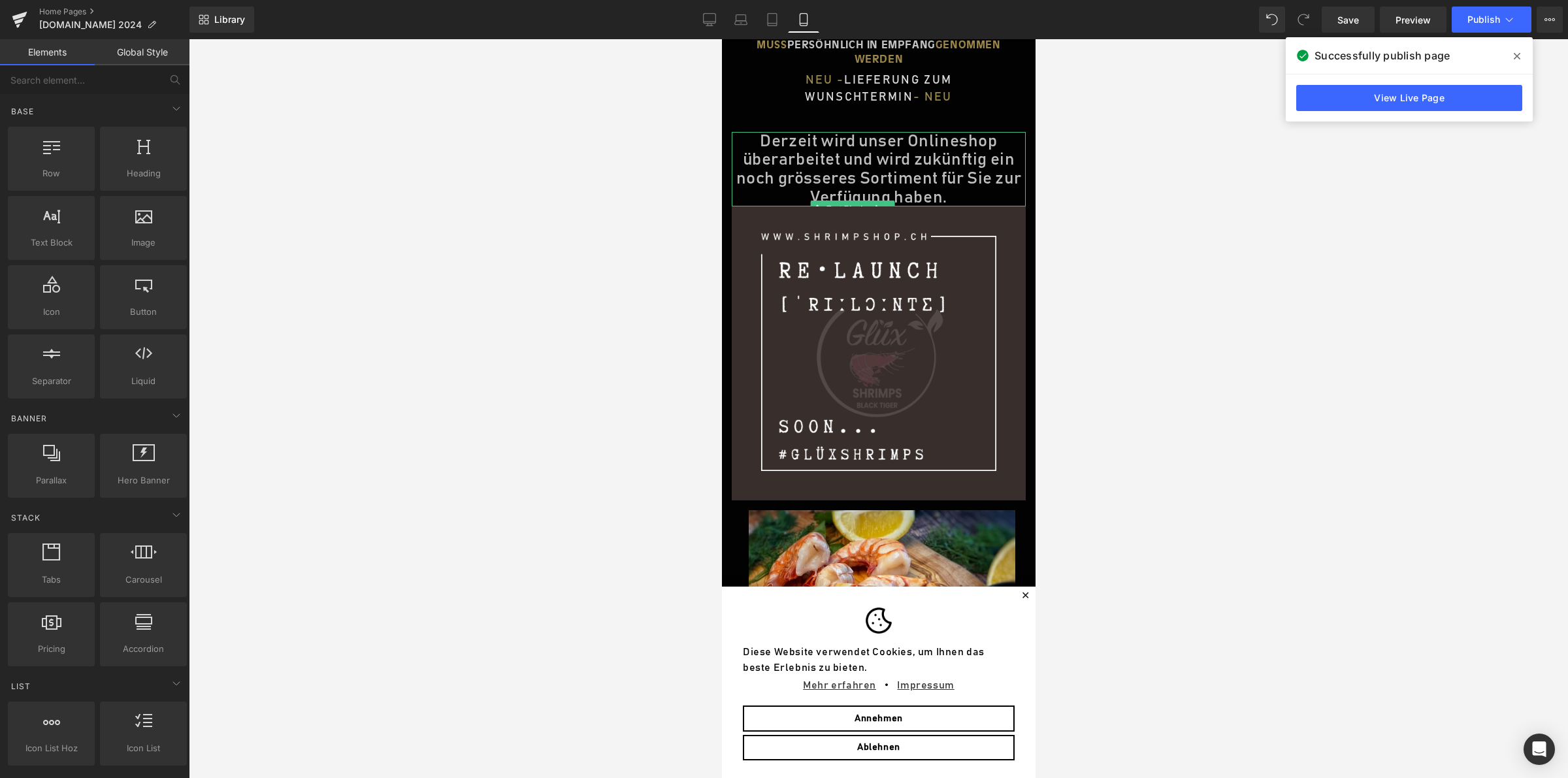
scroll to position [159, 0]
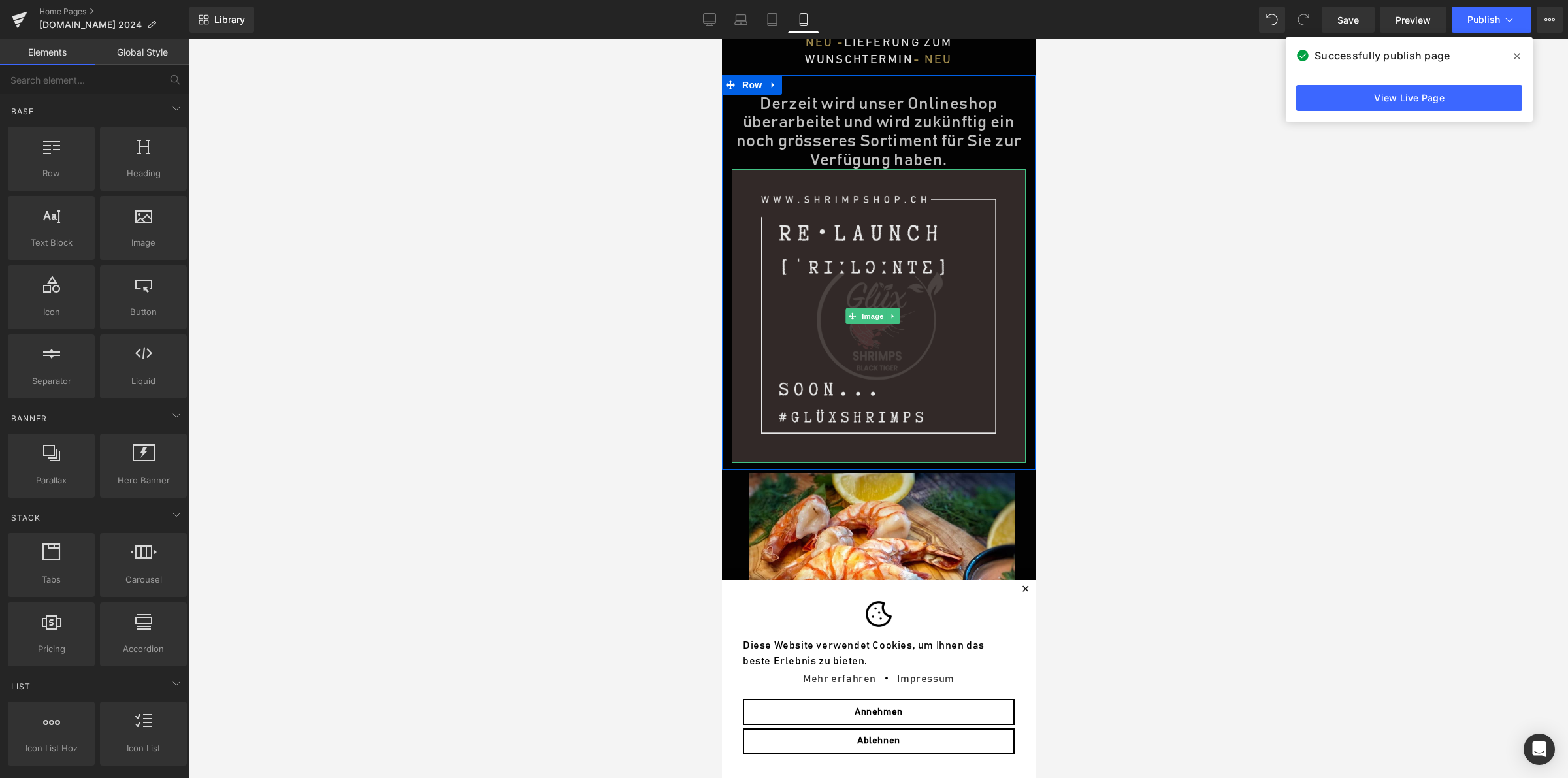
click at [777, 224] on img at bounding box center [878, 316] width 294 height 294
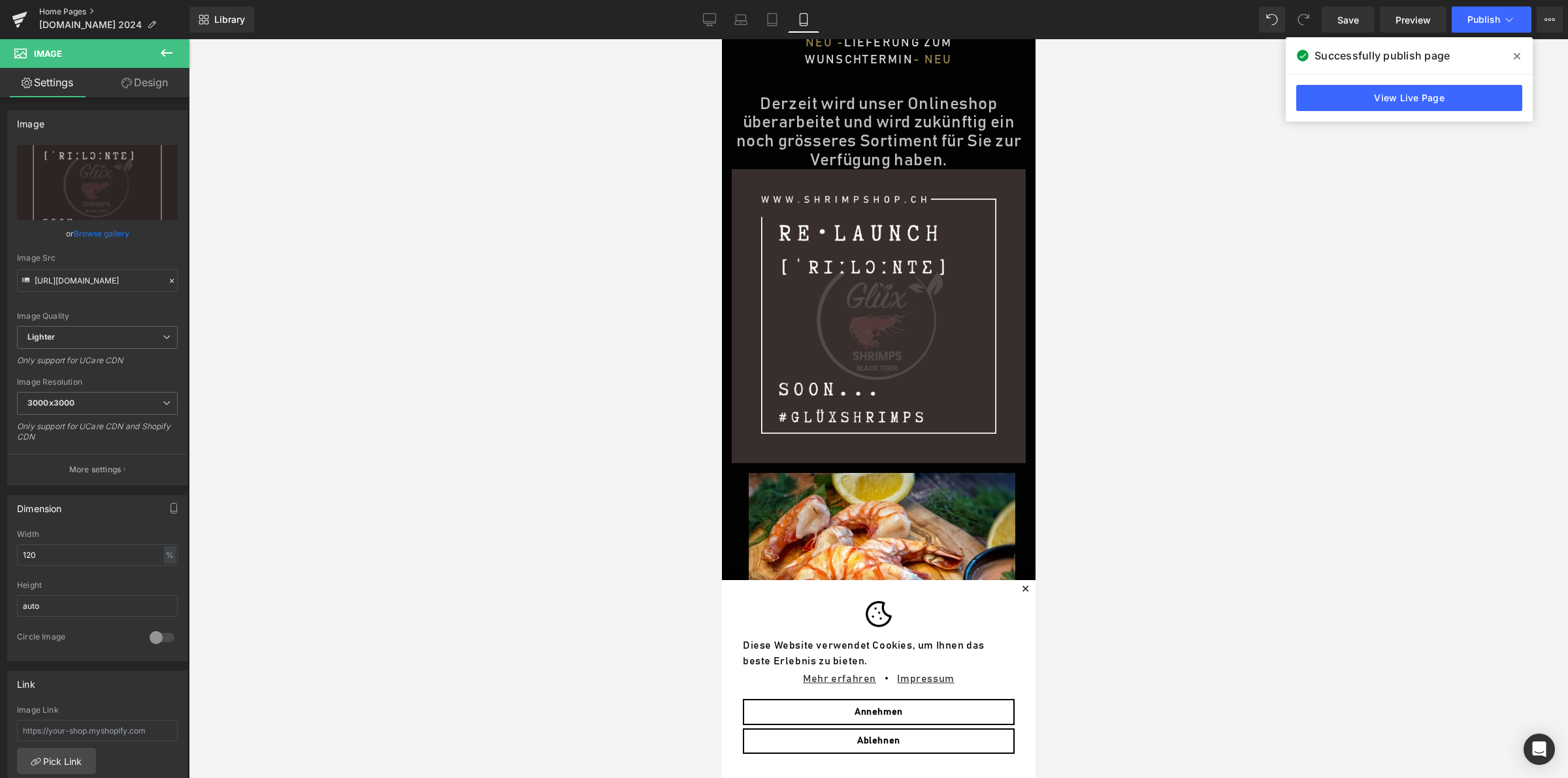
click at [73, 14] on link "Home Pages" at bounding box center [114, 12] width 150 height 10
